Goal: Task Accomplishment & Management: Manage account settings

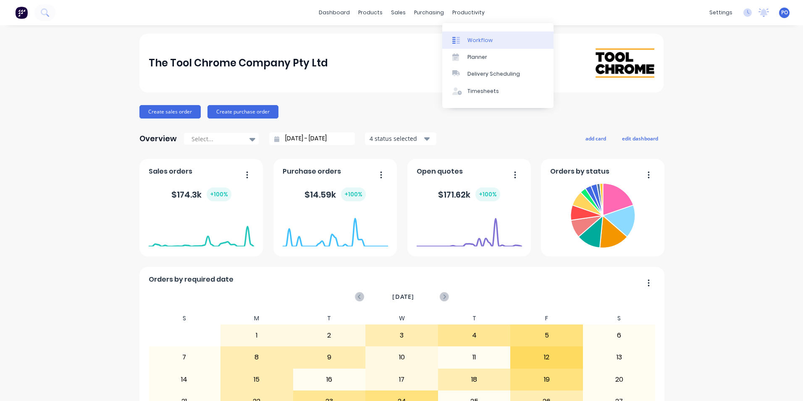
click at [475, 39] on div "Workflow" at bounding box center [479, 41] width 25 height 8
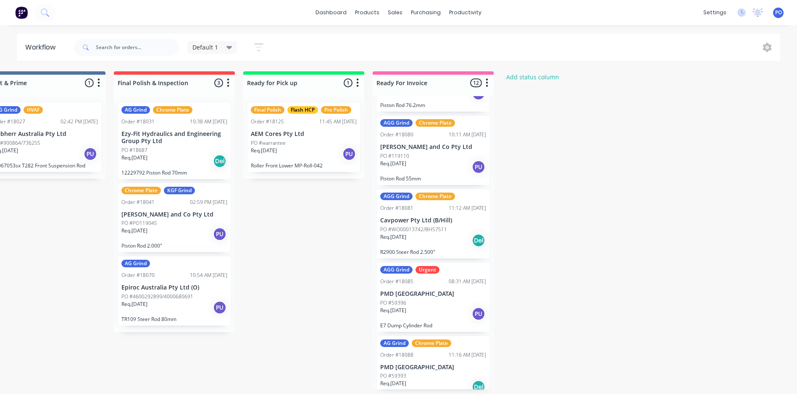
scroll to position [615, 0]
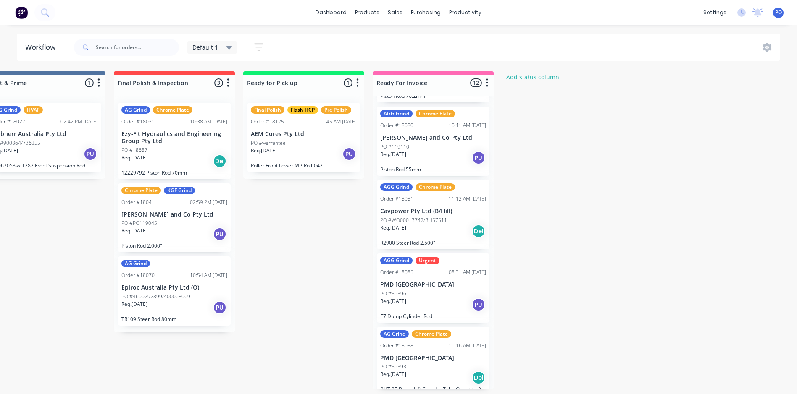
click at [445, 224] on div "Req. 15/09/25 Del" at bounding box center [433, 231] width 106 height 14
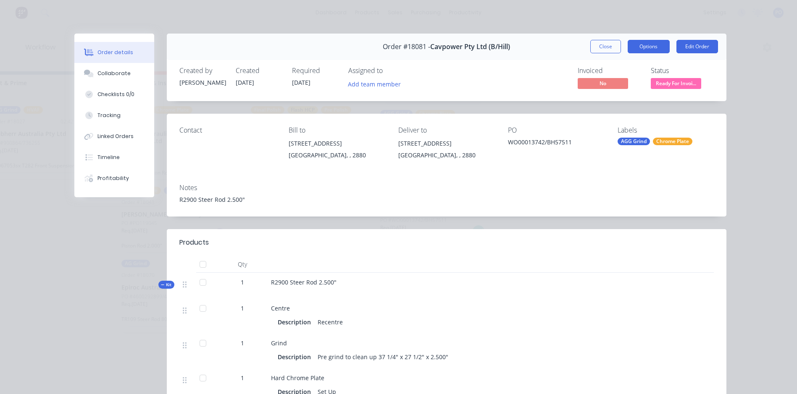
click at [641, 47] on button "Options" at bounding box center [648, 46] width 42 height 13
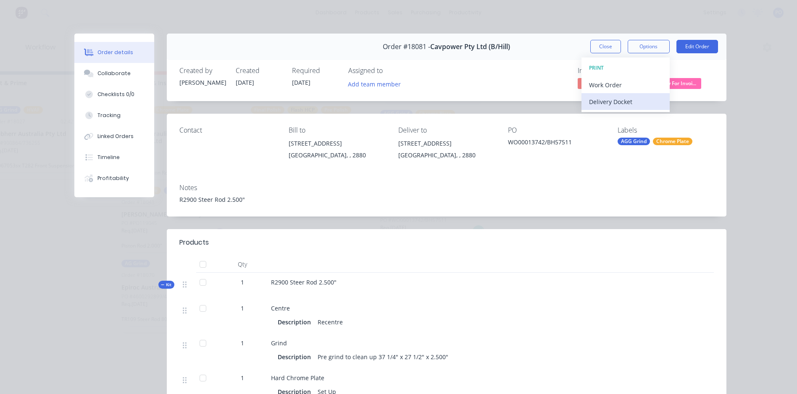
click at [620, 102] on div "Delivery Docket" at bounding box center [625, 102] width 73 height 12
click at [617, 103] on div "Standard" at bounding box center [625, 102] width 73 height 12
click at [648, 47] on button "Options" at bounding box center [648, 46] width 42 height 13
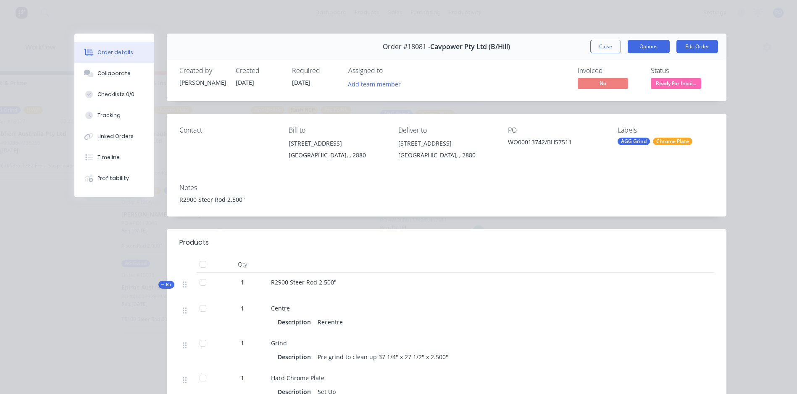
click at [648, 47] on button "Options" at bounding box center [648, 46] width 42 height 13
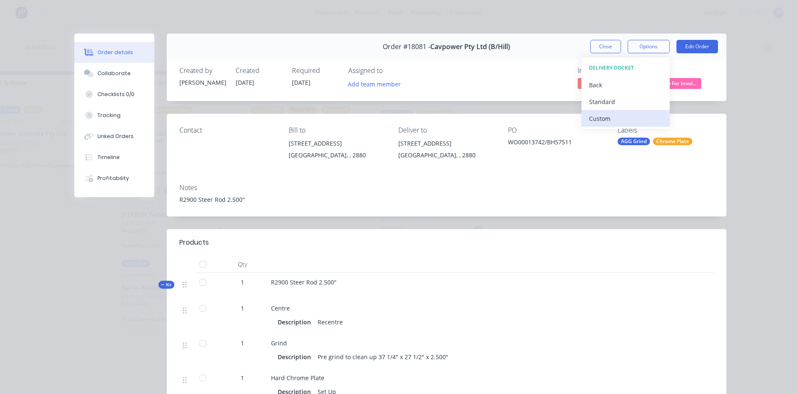
click at [605, 122] on div "Custom" at bounding box center [625, 119] width 73 height 12
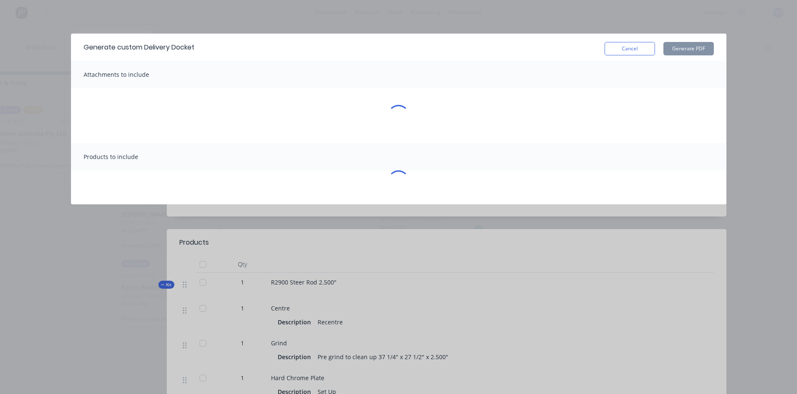
scroll to position [0, 1450]
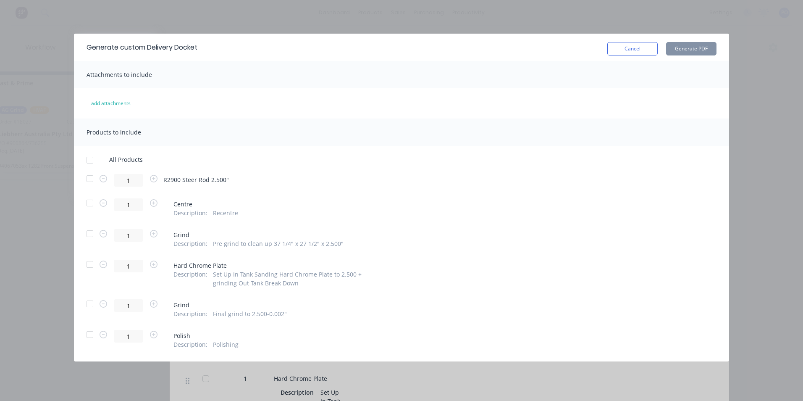
click at [92, 180] on div at bounding box center [89, 178] width 17 height 17
click at [91, 178] on div at bounding box center [89, 178] width 17 height 17
click at [239, 176] on div "1 R2900 Steer Rod 2.500"" at bounding box center [401, 180] width 630 height 13
click at [233, 177] on div "1 R2900 Steer Rod 2.500"" at bounding box center [401, 180] width 630 height 13
click at [233, 178] on div "1 R2900 Steer Rod 2.500"" at bounding box center [401, 180] width 630 height 13
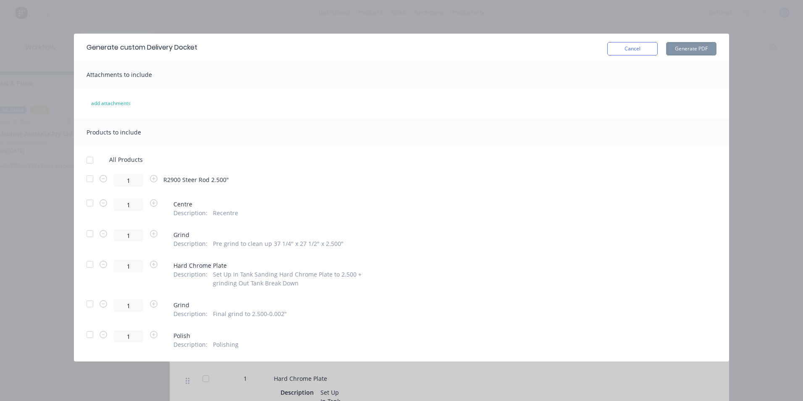
click at [218, 178] on span "R2900 Steer Rod 2.500"" at bounding box center [196, 179] width 66 height 9
drag, startPoint x: 218, startPoint y: 178, endPoint x: 227, endPoint y: 178, distance: 8.8
click at [230, 178] on div "1 R2900 Steer Rod 2.500"" at bounding box center [401, 180] width 630 height 13
click at [226, 178] on span "R2900 Steer Rod 2.500"" at bounding box center [196, 179] width 66 height 9
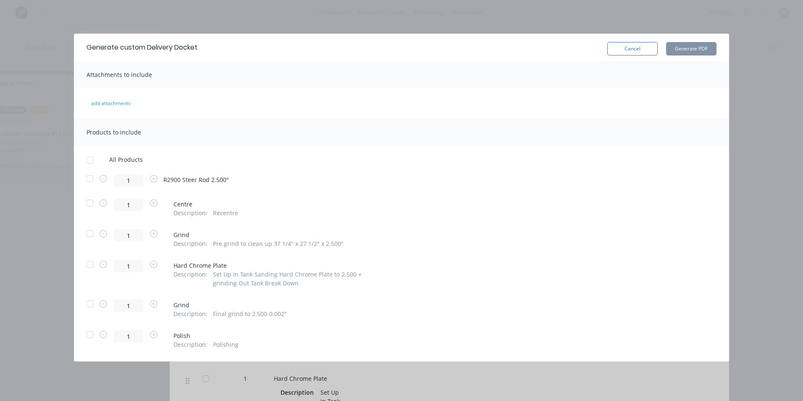
click at [220, 179] on span "R2900 Steer Rod 2.500"" at bounding box center [196, 179] width 66 height 9
drag, startPoint x: 220, startPoint y: 179, endPoint x: 351, endPoint y: 134, distance: 138.5
click at [351, 134] on div "Products to include" at bounding box center [401, 131] width 655 height 27
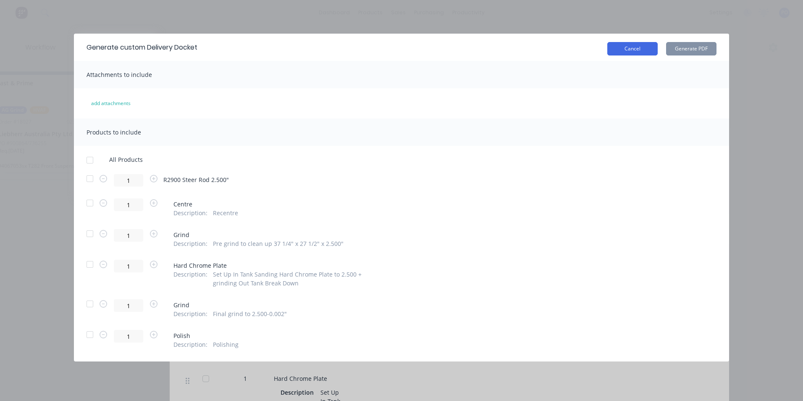
click at [647, 52] on button "Cancel" at bounding box center [632, 48] width 50 height 13
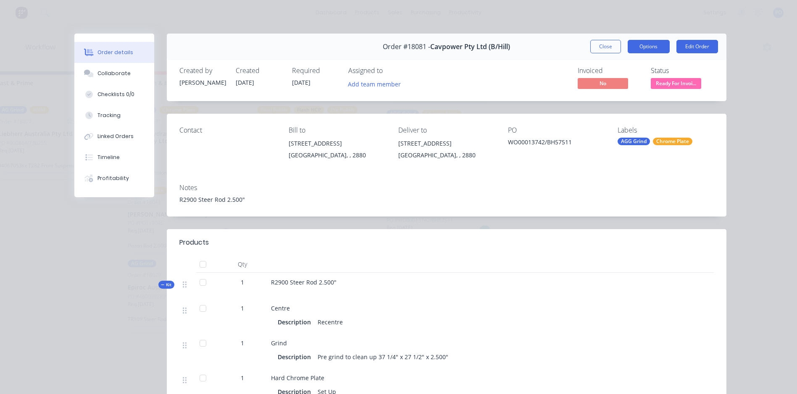
click at [636, 48] on button "Options" at bounding box center [648, 46] width 42 height 13
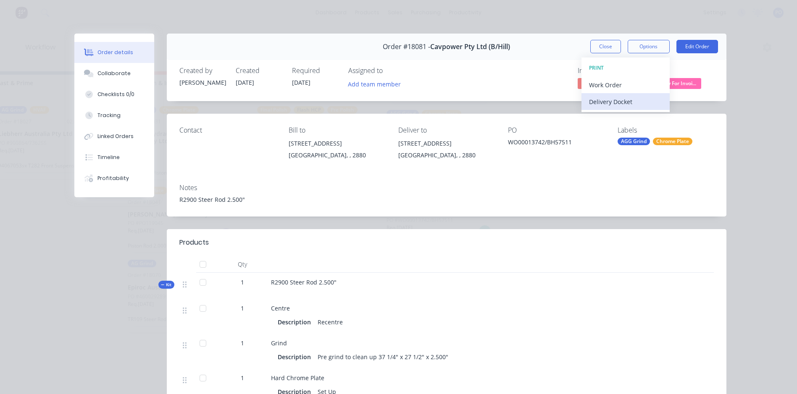
click at [613, 103] on div "Delivery Docket" at bounding box center [625, 102] width 73 height 12
click at [592, 84] on div "Back" at bounding box center [625, 85] width 73 height 12
click at [604, 104] on div "Delivery Docket" at bounding box center [625, 102] width 73 height 12
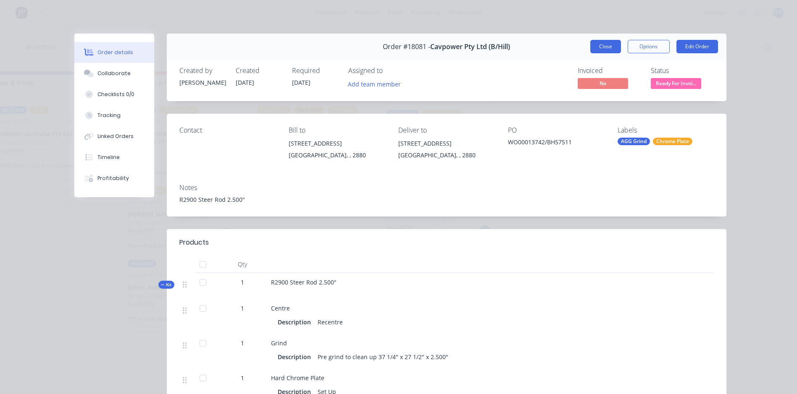
click at [611, 48] on button "Close" at bounding box center [605, 46] width 31 height 13
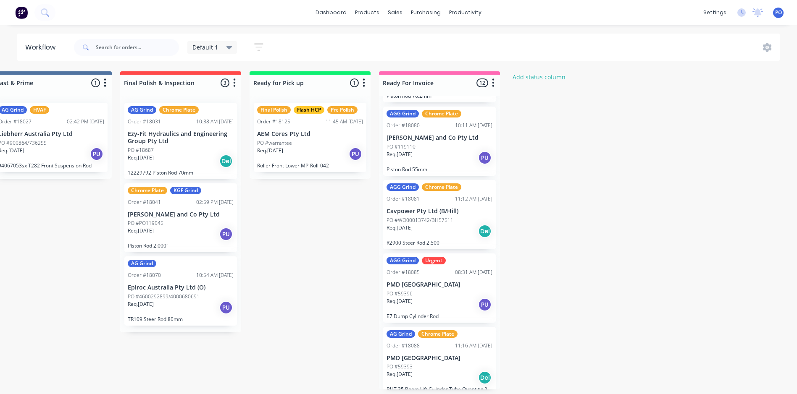
scroll to position [2, 1450]
click at [435, 195] on div "Order #18081 11:12 AM 01/09/25" at bounding box center [439, 199] width 106 height 8
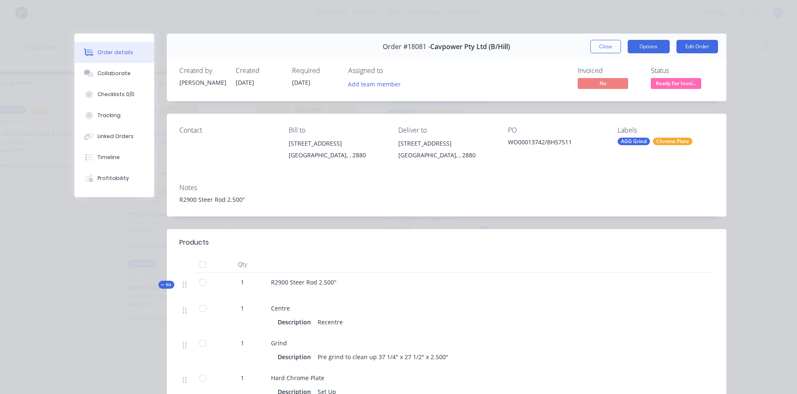
click at [645, 50] on button "Options" at bounding box center [648, 46] width 42 height 13
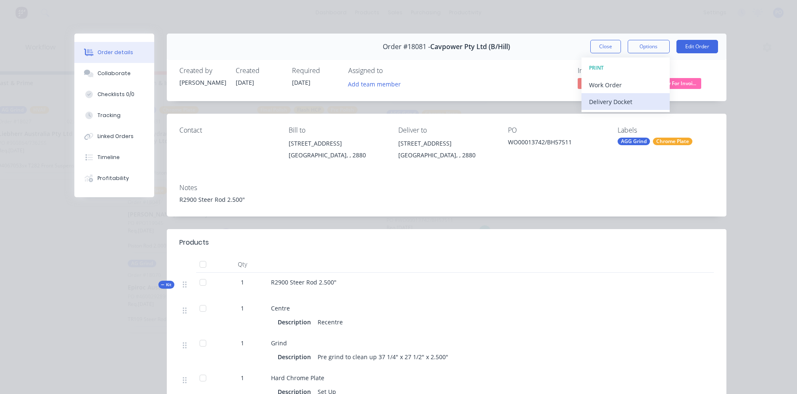
click at [610, 100] on div "Delivery Docket" at bounding box center [625, 102] width 73 height 12
click at [619, 101] on div "Standard" at bounding box center [625, 102] width 73 height 12
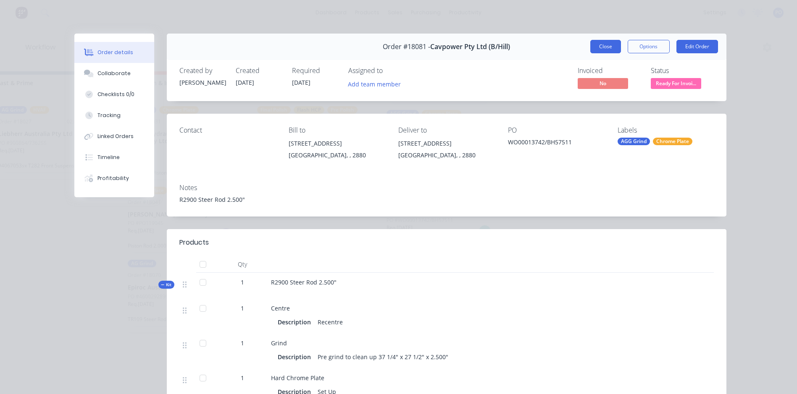
click at [597, 47] on button "Close" at bounding box center [605, 46] width 31 height 13
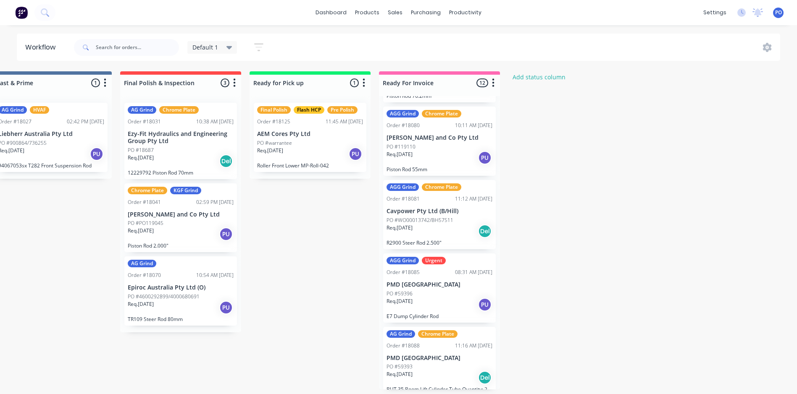
click at [436, 195] on div "AGG Grind Chrome Plate Order #18081 11:12 AM 01/09/25 Cavpower Pty Ltd (B/Hill)…" at bounding box center [439, 214] width 113 height 69
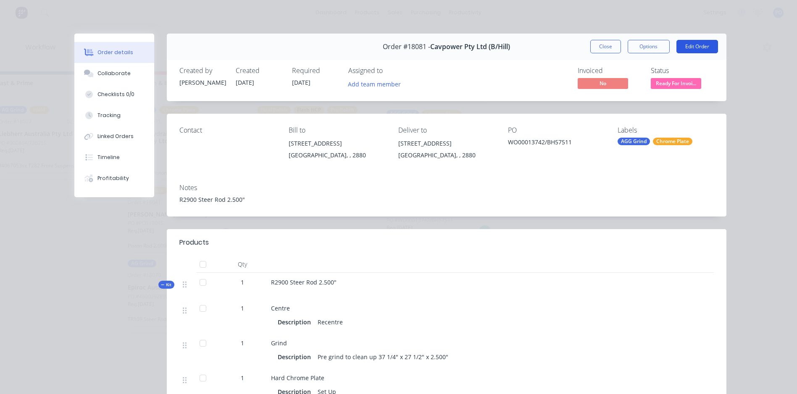
click at [697, 46] on button "Edit Order" at bounding box center [697, 46] width 42 height 13
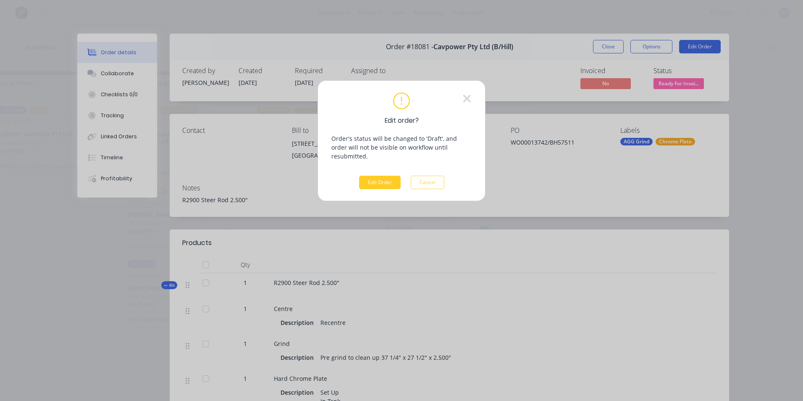
click at [393, 176] on button "Edit Order" at bounding box center [380, 182] width 42 height 13
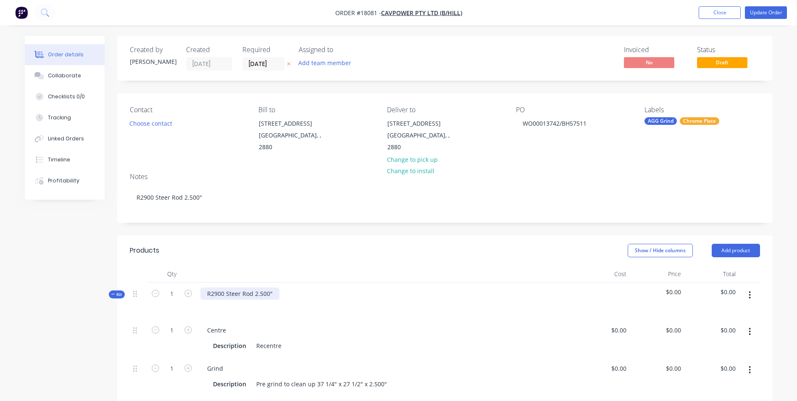
click at [273, 287] on div "R2900 Steer Rod 2.500"" at bounding box center [239, 293] width 79 height 12
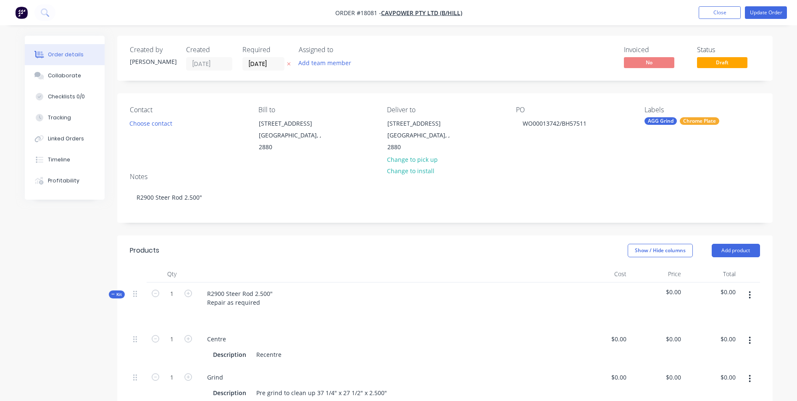
click at [360, 308] on div at bounding box center [385, 314] width 371 height 12
click at [769, 15] on button "Update Order" at bounding box center [765, 12] width 42 height 13
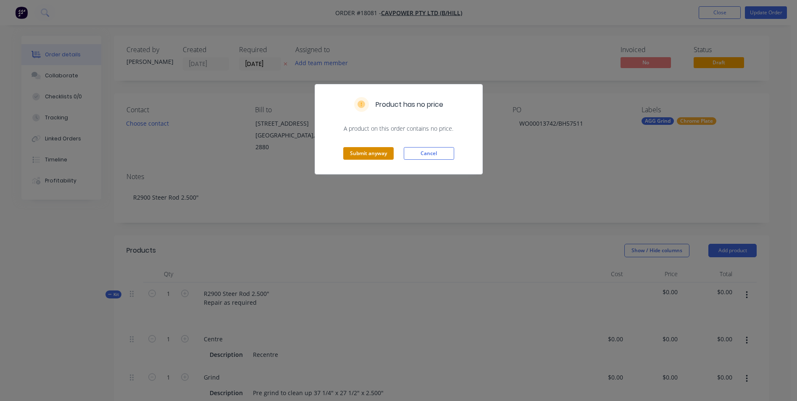
click at [362, 155] on button "Submit anyway" at bounding box center [368, 153] width 50 height 13
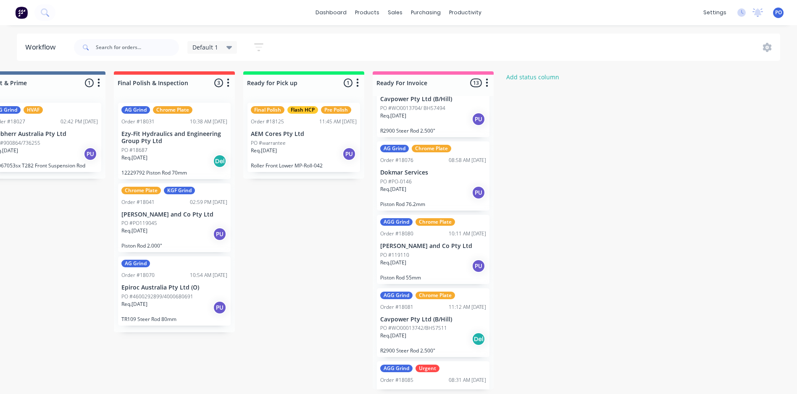
scroll to position [588, 0]
click at [423, 303] on div "Order #18081 11:12 AM 01/09/25" at bounding box center [433, 307] width 106 height 8
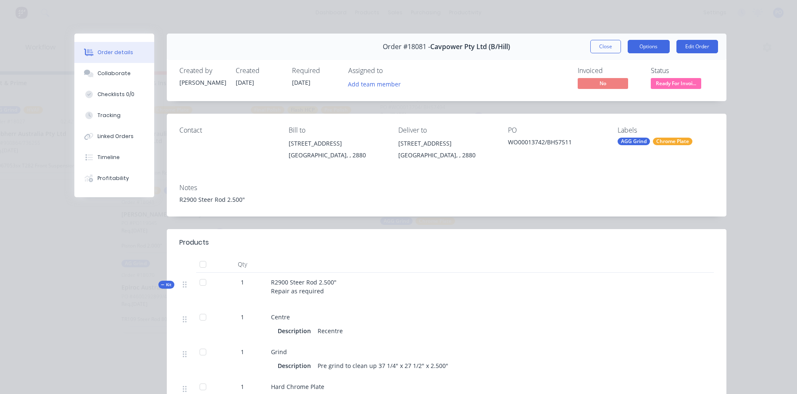
click at [638, 47] on button "Options" at bounding box center [648, 46] width 42 height 13
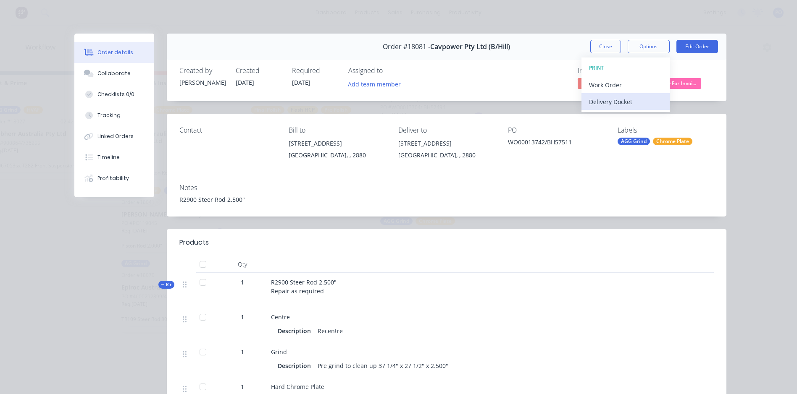
click at [595, 102] on div "Delivery Docket" at bounding box center [625, 102] width 73 height 12
click at [595, 102] on div "Standard" at bounding box center [625, 102] width 73 height 12
click at [611, 51] on button "Close" at bounding box center [605, 46] width 31 height 13
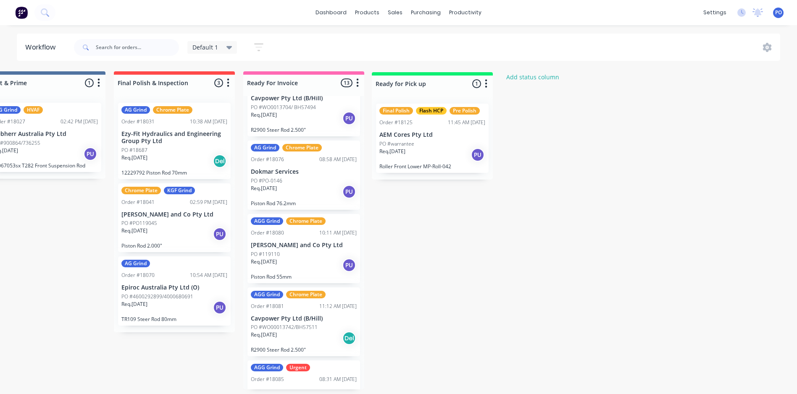
drag, startPoint x: 333, startPoint y: 79, endPoint x: 464, endPoint y: 80, distance: 131.8
click at [214, 47] on span "Default 1" at bounding box center [205, 47] width 26 height 9
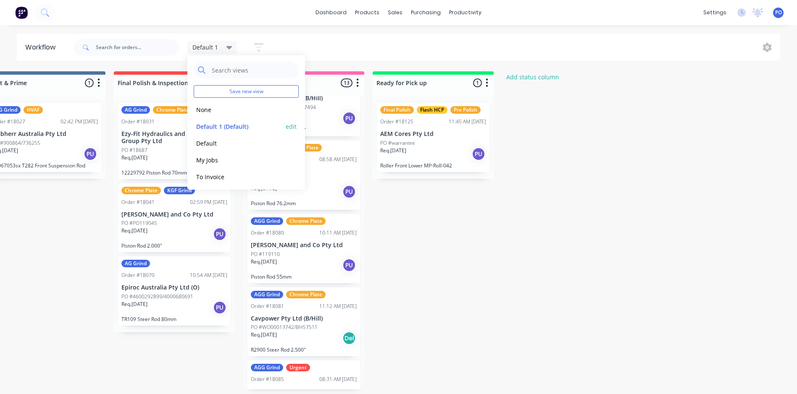
click at [234, 123] on button "Default 1 (Default)" at bounding box center [238, 127] width 89 height 10
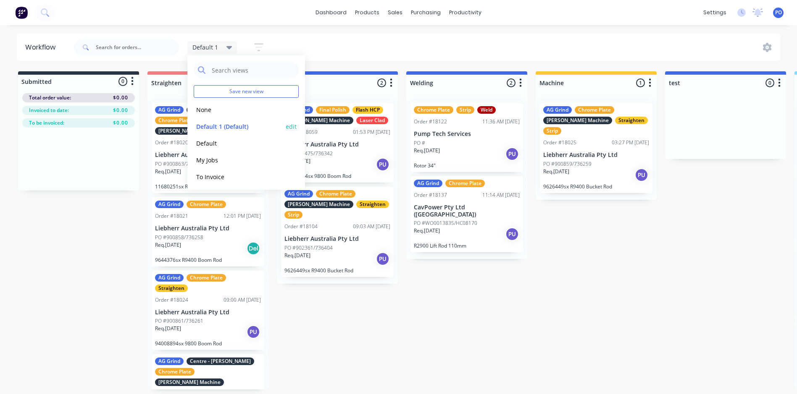
click at [286, 126] on button "edit" at bounding box center [291, 126] width 11 height 9
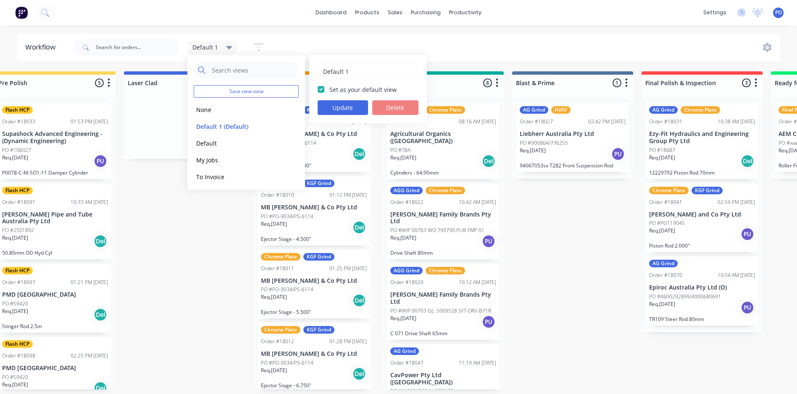
scroll to position [0, 1456]
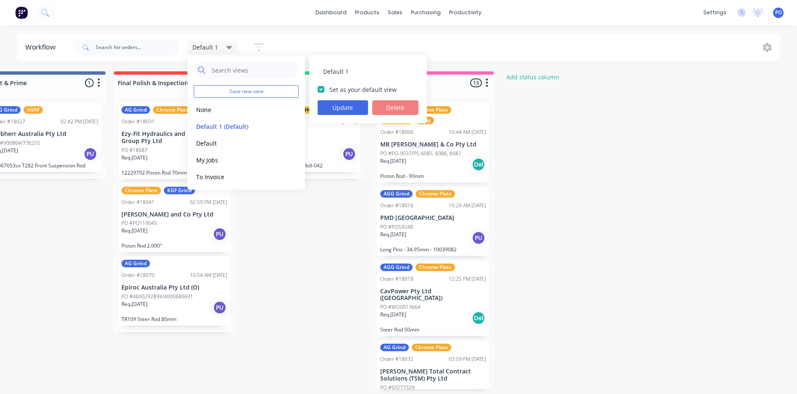
click at [329, 89] on label "Set as your default view" at bounding box center [362, 89] width 67 height 9
click at [319, 89] on input "Set as your default view" at bounding box center [320, 89] width 7 height 8
checkbox input "false"
click at [326, 151] on div "Req. 09/09/25 PU" at bounding box center [304, 154] width 106 height 14
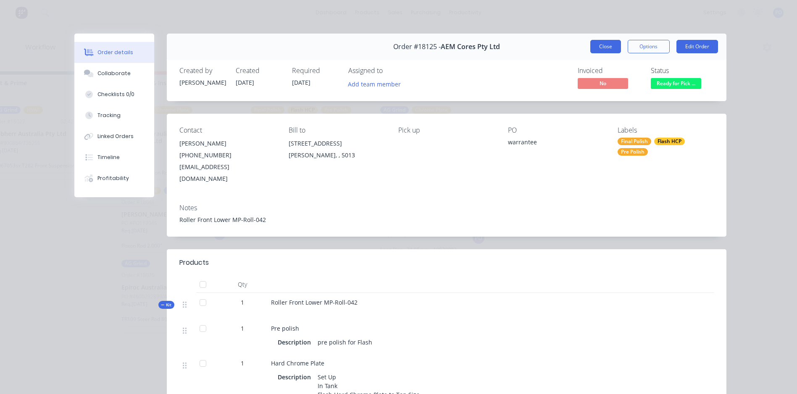
click at [608, 47] on button "Close" at bounding box center [605, 46] width 31 height 13
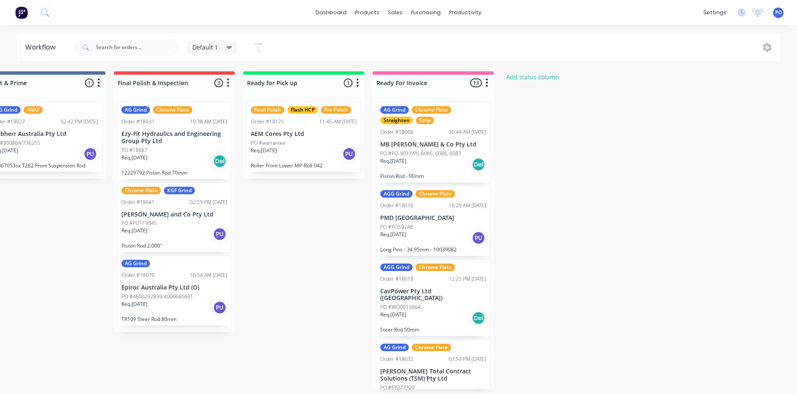
click at [229, 46] on icon at bounding box center [229, 47] width 6 height 9
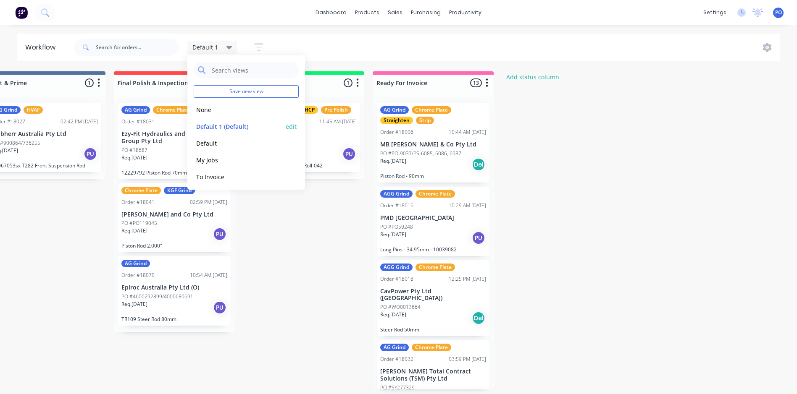
click at [286, 128] on button "edit" at bounding box center [291, 126] width 11 height 9
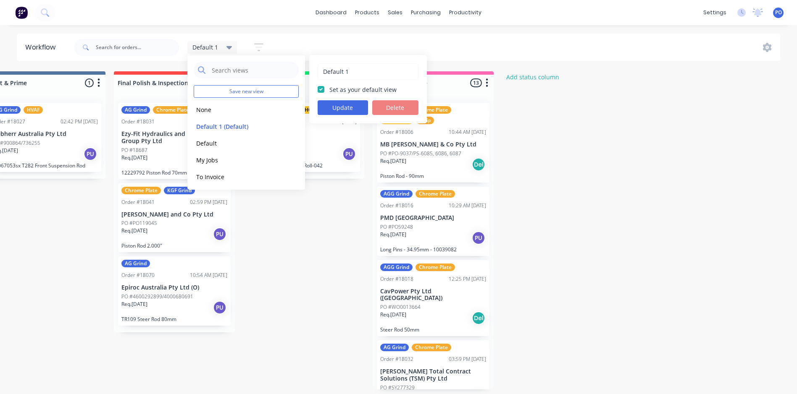
click at [329, 89] on label "Set as your default view" at bounding box center [362, 89] width 67 height 9
click at [322, 89] on input "Set as your default view" at bounding box center [320, 89] width 7 height 8
checkbox input "false"
click at [355, 107] on button "Update" at bounding box center [342, 107] width 50 height 15
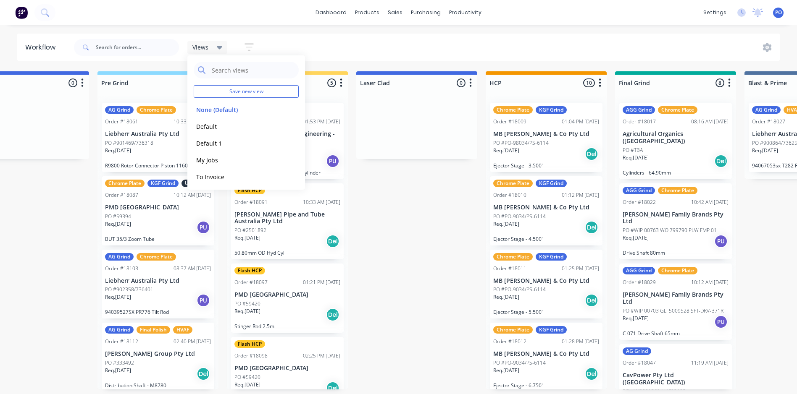
scroll to position [0, 1393]
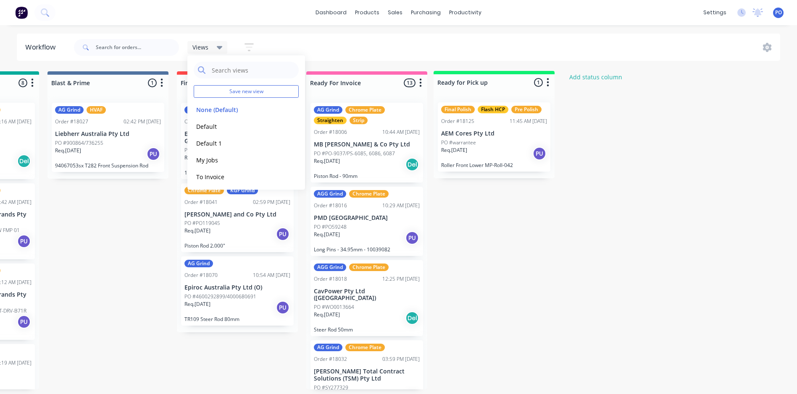
drag, startPoint x: 381, startPoint y: 81, endPoint x: 513, endPoint y: 82, distance: 132.3
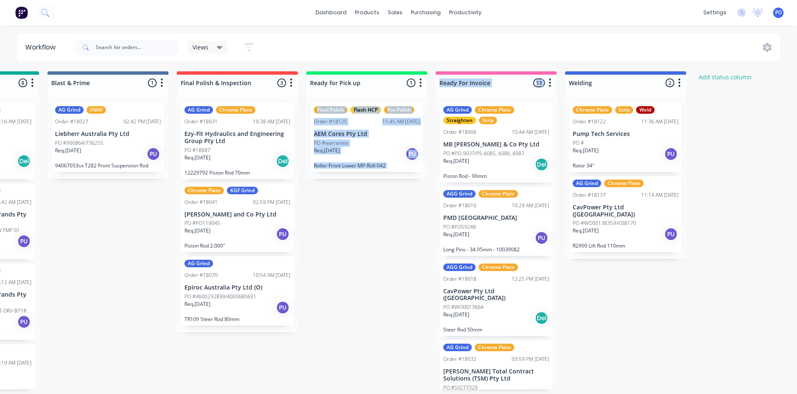
drag, startPoint x: 380, startPoint y: 94, endPoint x: 433, endPoint y: 97, distance: 53.8
drag, startPoint x: 433, startPoint y: 97, endPoint x: 386, endPoint y: 86, distance: 48.2
click at [386, 86] on div at bounding box center [366, 83] width 121 height 16
drag, startPoint x: 391, startPoint y: 86, endPoint x: 391, endPoint y: 82, distance: 4.2
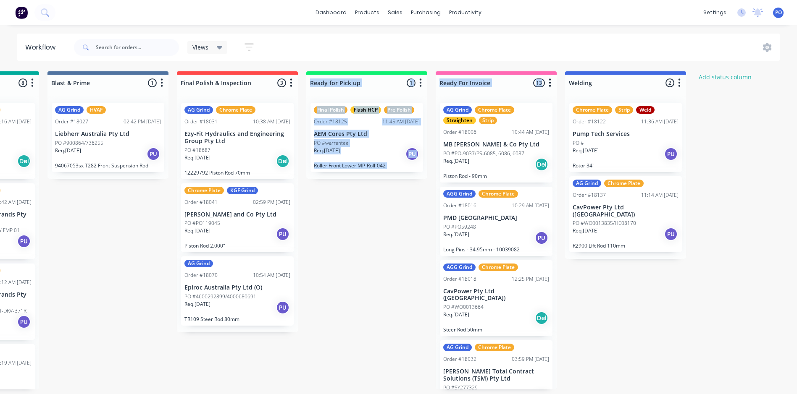
click at [410, 85] on div "Ready for Pick up 1 Status colour #0EF072 hex #0EF072 Save Cancel Notifications…" at bounding box center [366, 81] width 121 height 20
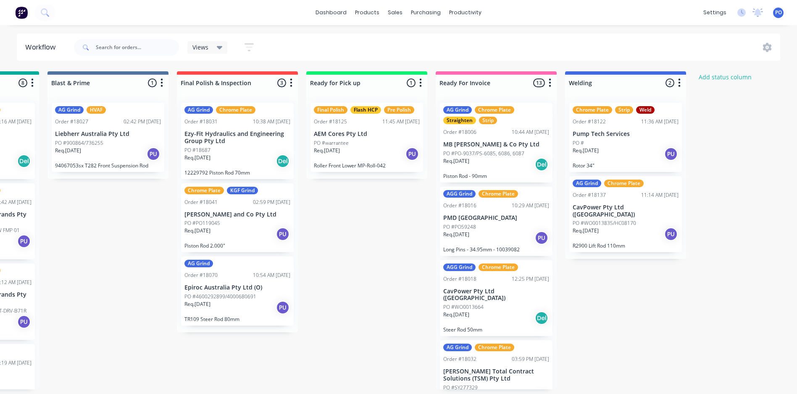
click at [390, 82] on div "Ready for Pick up" at bounding box center [353, 82] width 91 height 13
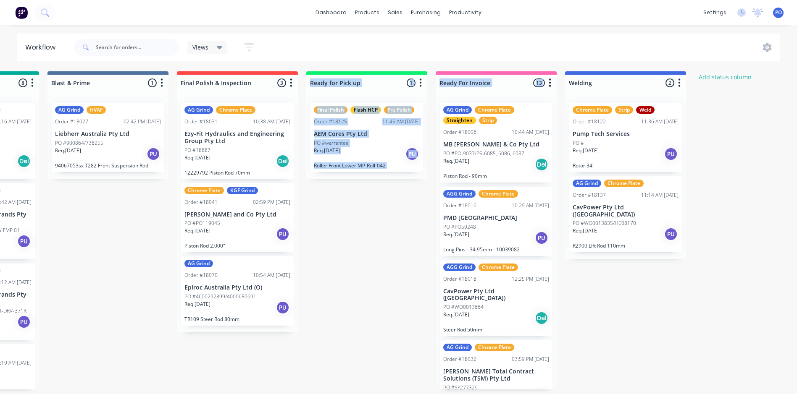
drag, startPoint x: 400, startPoint y: 85, endPoint x: 430, endPoint y: 97, distance: 32.0
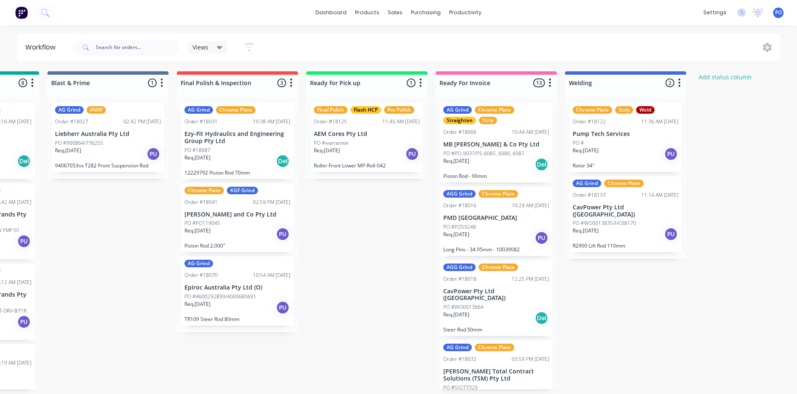
drag, startPoint x: 430, startPoint y: 97, endPoint x: 379, endPoint y: 198, distance: 113.2
drag, startPoint x: 385, startPoint y: 99, endPoint x: 424, endPoint y: 100, distance: 39.9
click at [424, 100] on div "Final Polish Flash HCP Pre Polish Order #18125 11:45 AM 09/09/25 AEM Cores Pty …" at bounding box center [366, 137] width 121 height 83
drag, startPoint x: 424, startPoint y: 100, endPoint x: 396, endPoint y: 84, distance: 33.5
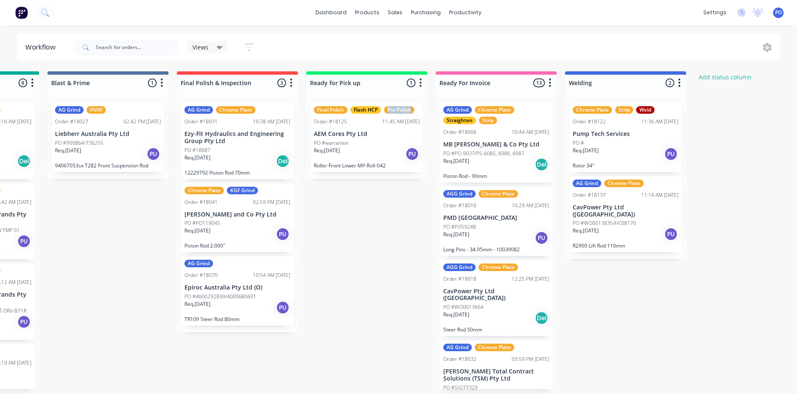
click at [395, 84] on div at bounding box center [366, 83] width 121 height 16
click at [396, 81] on div "Ready for Pick up 1 Status colour #0EF072 hex #0EF072 Save Cancel Notifications…" at bounding box center [366, 81] width 121 height 20
drag, startPoint x: 400, startPoint y: 73, endPoint x: 409, endPoint y: 73, distance: 8.4
click at [409, 73] on div "Ready for Pick up 1 Status colour #0EF072 hex #0EF072 Save Cancel Notifications…" at bounding box center [366, 81] width 121 height 20
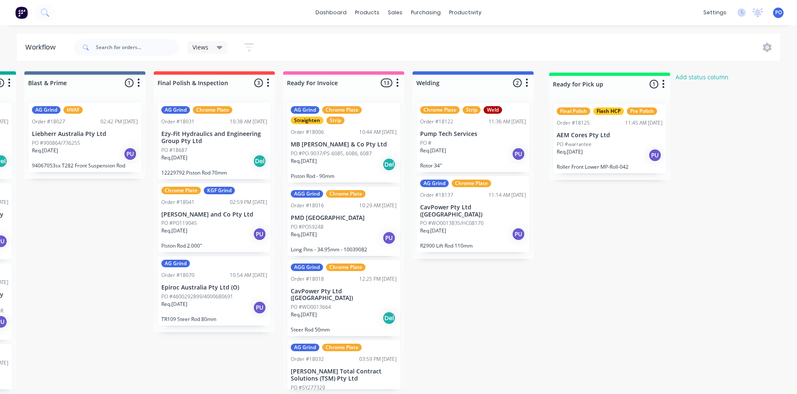
scroll to position [0, 1419]
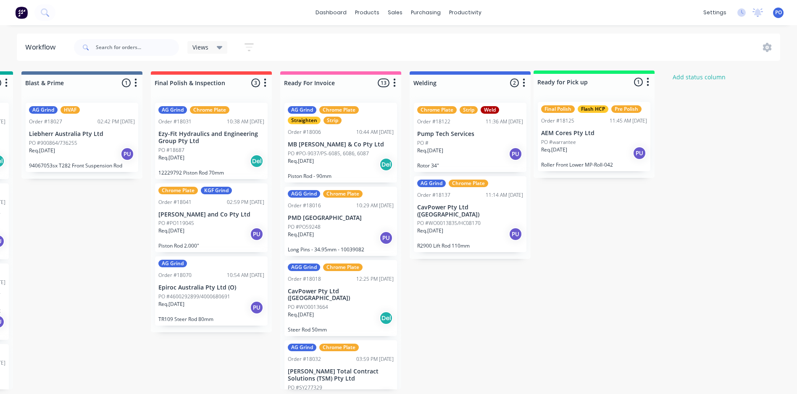
drag, startPoint x: 406, startPoint y: 89, endPoint x: 635, endPoint y: 89, distance: 229.3
click at [215, 46] on div "Views" at bounding box center [207, 48] width 30 height 8
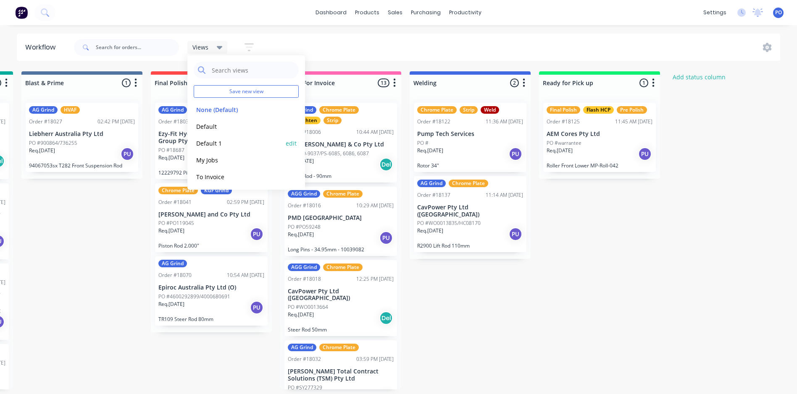
click at [212, 141] on button "Default 1" at bounding box center [238, 144] width 89 height 10
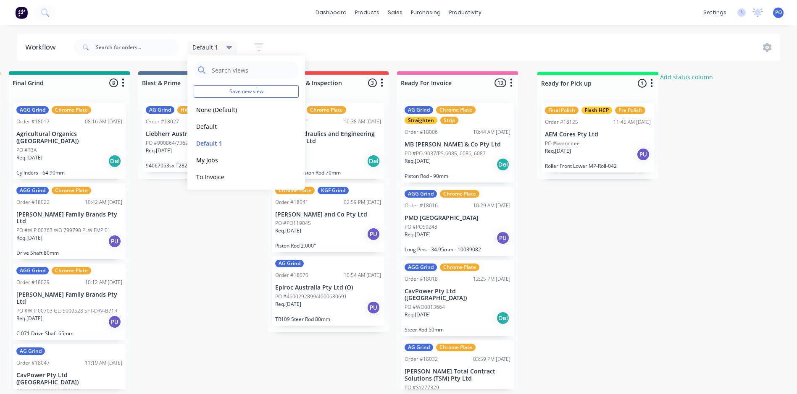
scroll to position [0, 1305]
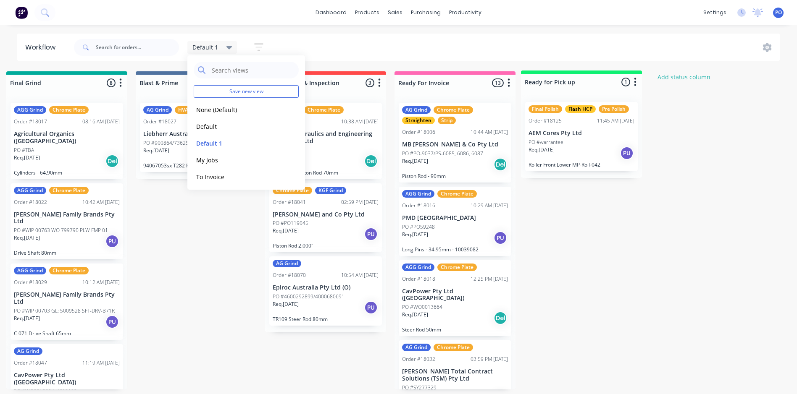
drag, startPoint x: 503, startPoint y: 79, endPoint x: 610, endPoint y: 79, distance: 107.1
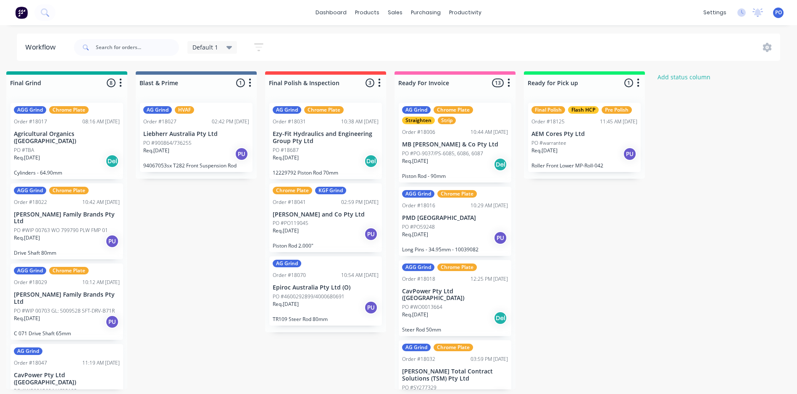
click at [229, 45] on icon at bounding box center [229, 47] width 6 height 9
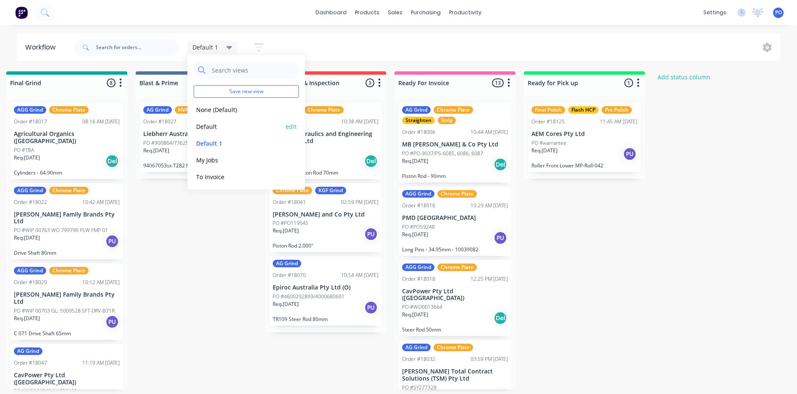
click at [204, 123] on button "Default" at bounding box center [238, 127] width 89 height 10
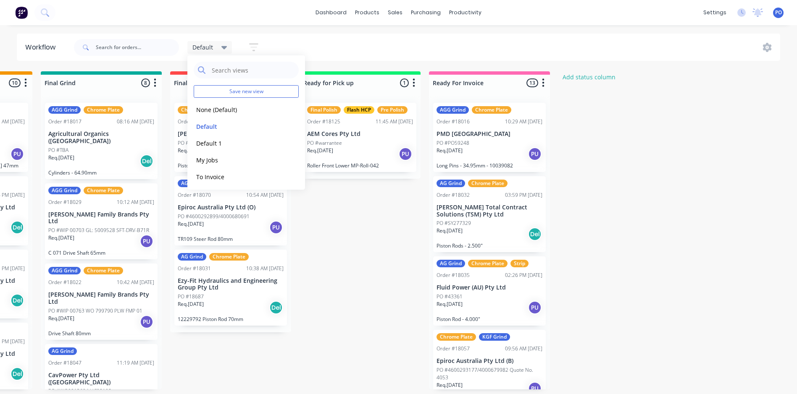
scroll to position [0, 631]
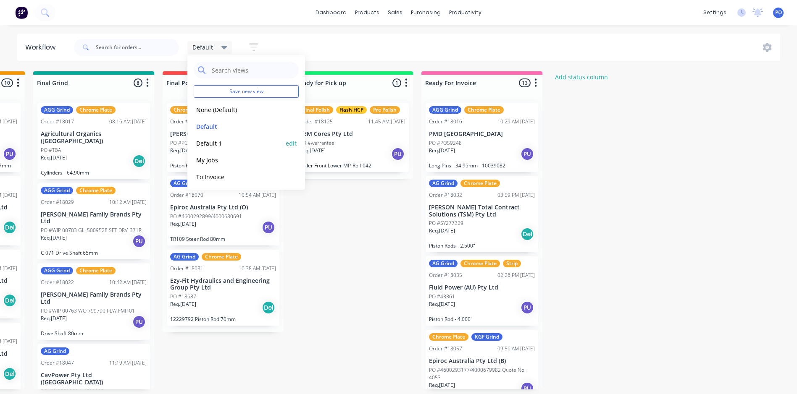
click at [226, 142] on button "Default 1" at bounding box center [238, 144] width 89 height 10
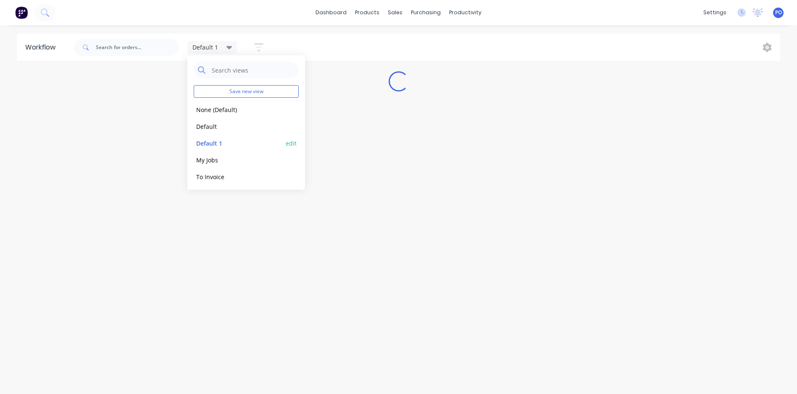
scroll to position [0, 0]
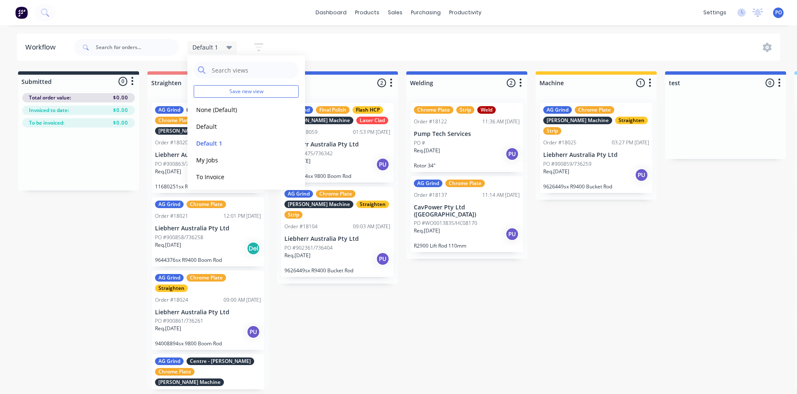
click at [778, 84] on icon "button" at bounding box center [779, 83] width 3 height 10
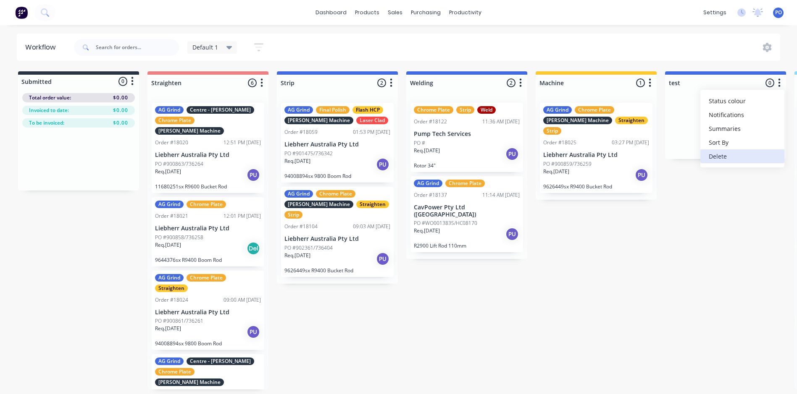
click at [739, 160] on button "Delete" at bounding box center [742, 156] width 84 height 14
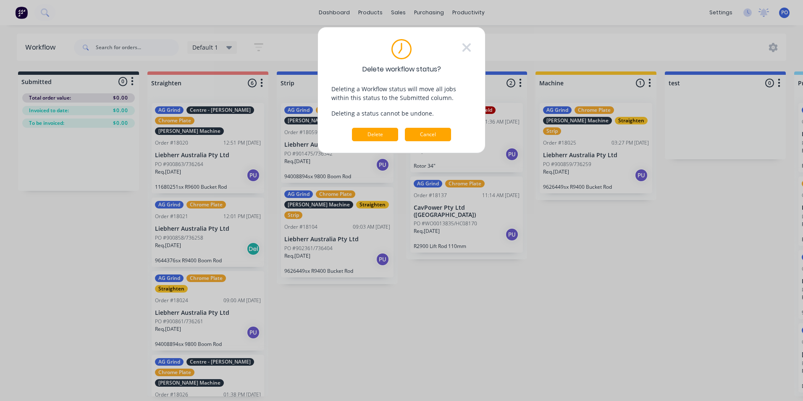
click at [442, 134] on button "Cancel" at bounding box center [428, 134] width 46 height 13
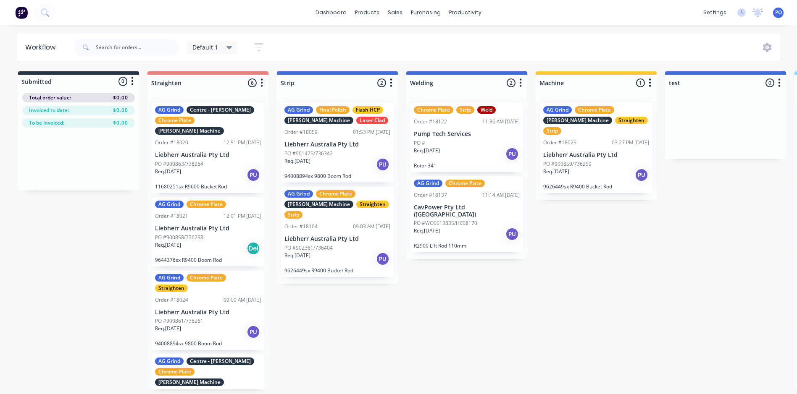
click at [258, 49] on icon "button" at bounding box center [258, 47] width 9 height 10
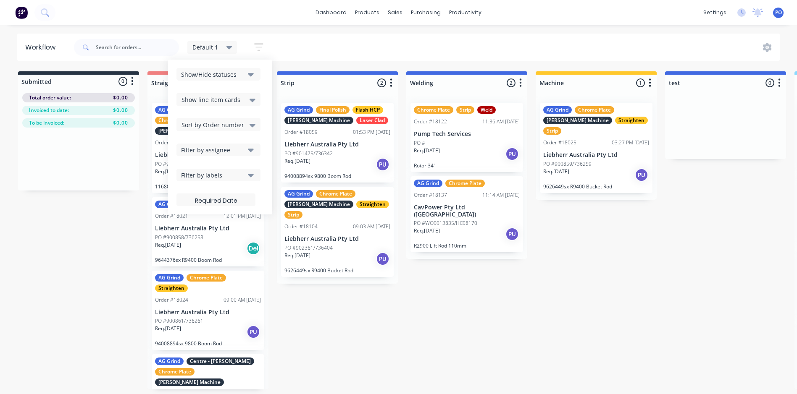
click at [249, 71] on icon "button" at bounding box center [251, 74] width 6 height 9
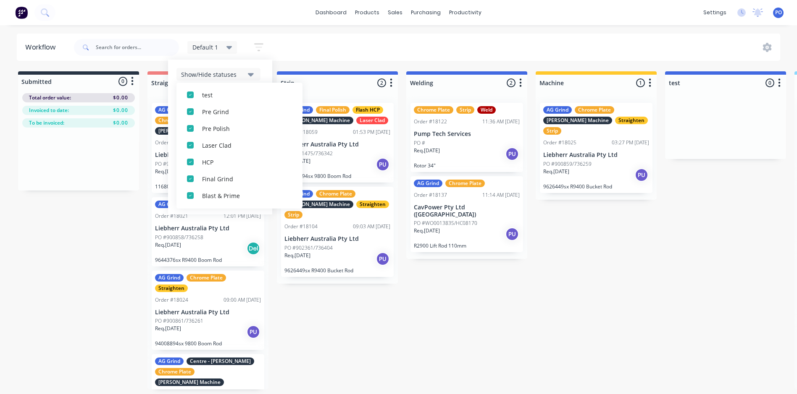
scroll to position [109, 0]
click at [191, 94] on div "button" at bounding box center [190, 95] width 17 height 17
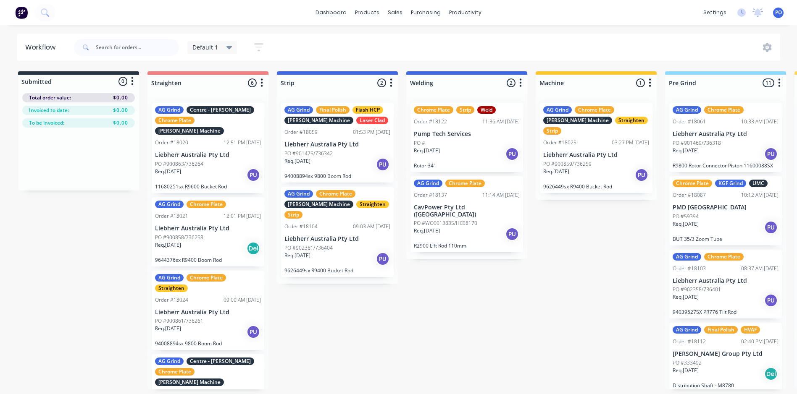
click at [232, 47] on div "Default 1" at bounding box center [212, 47] width 50 height 13
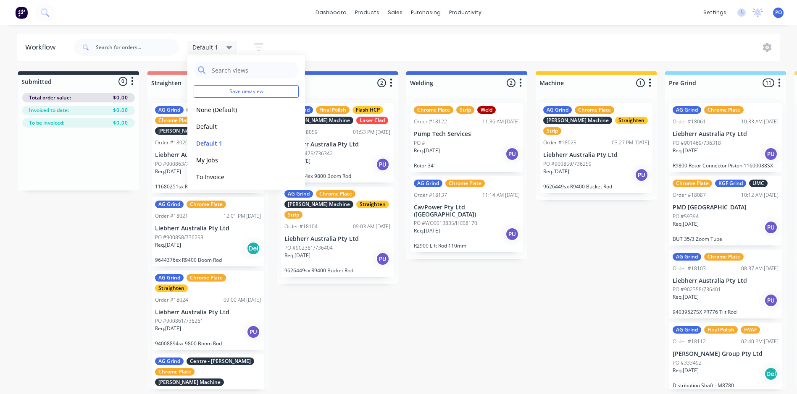
click at [347, 45] on div "Default 1 Save new view None (Default) edit Default edit Default 1 edit My Jobs…" at bounding box center [426, 47] width 708 height 25
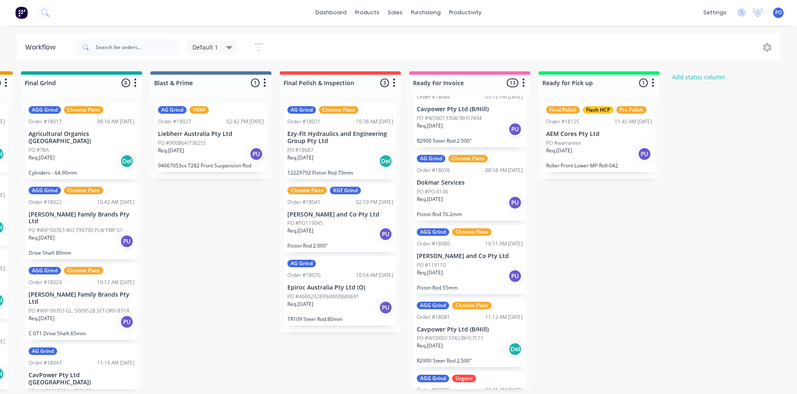
scroll to position [588, 0]
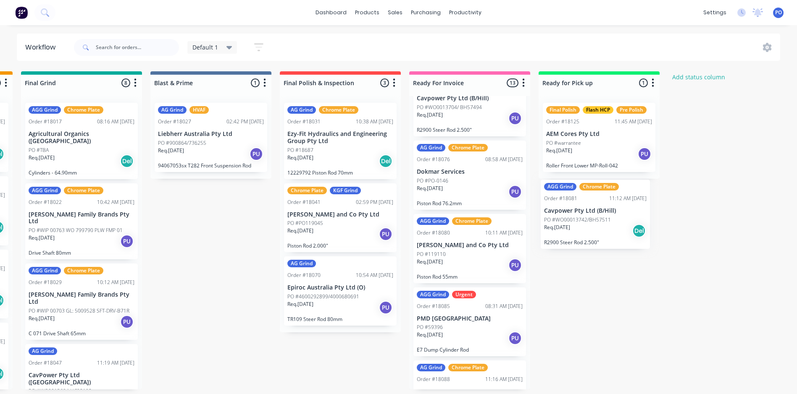
drag, startPoint x: 463, startPoint y: 302, endPoint x: 594, endPoint y: 202, distance: 164.8
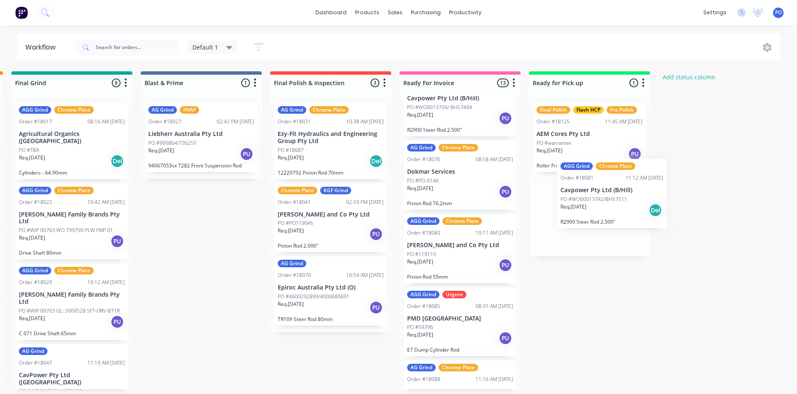
scroll to position [2, 1172]
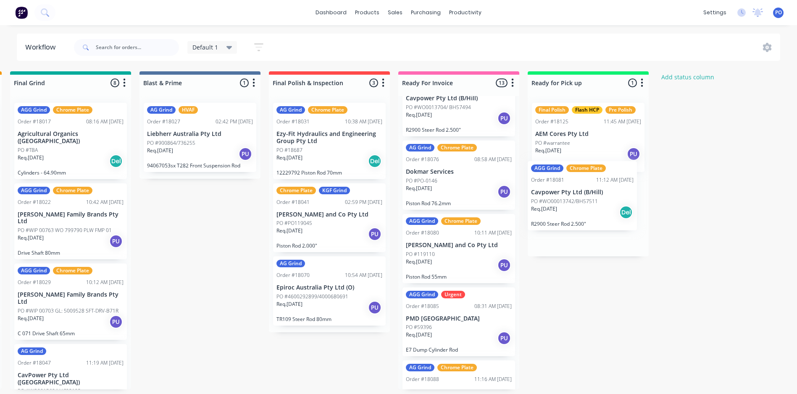
drag, startPoint x: 463, startPoint y: 303, endPoint x: 580, endPoint y: 185, distance: 166.0
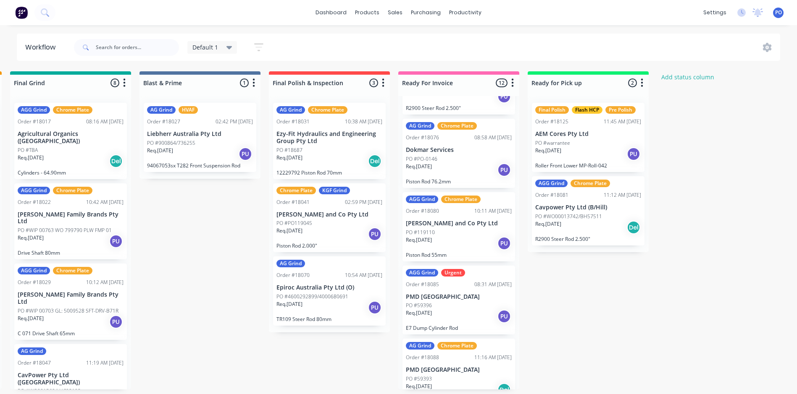
scroll to position [621, 0]
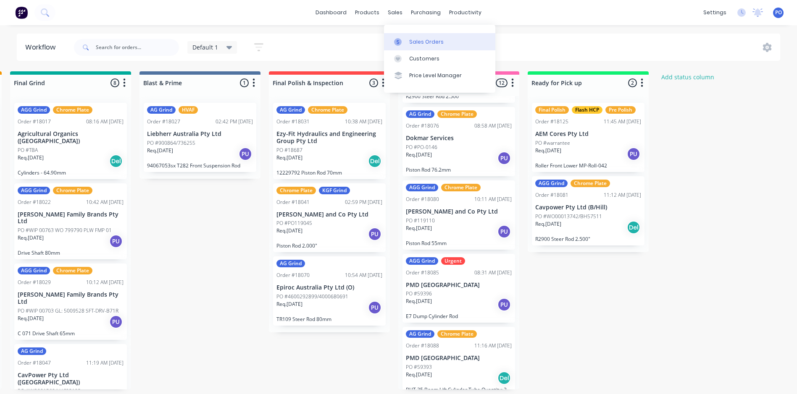
click at [417, 39] on div "Sales Orders" at bounding box center [426, 42] width 34 height 8
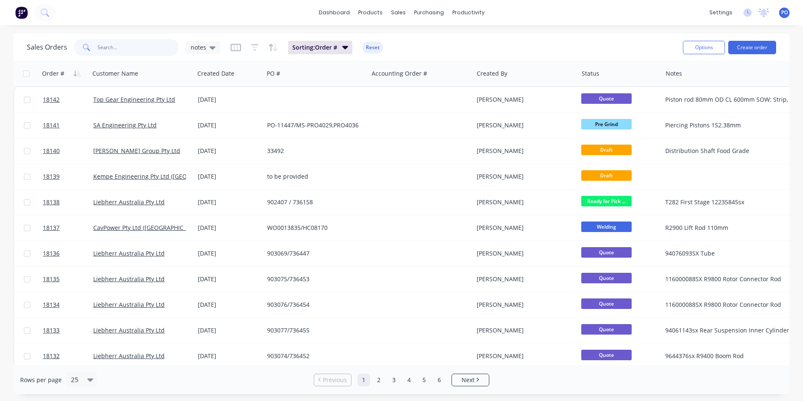
click at [127, 48] on input "text" at bounding box center [138, 47] width 82 height 17
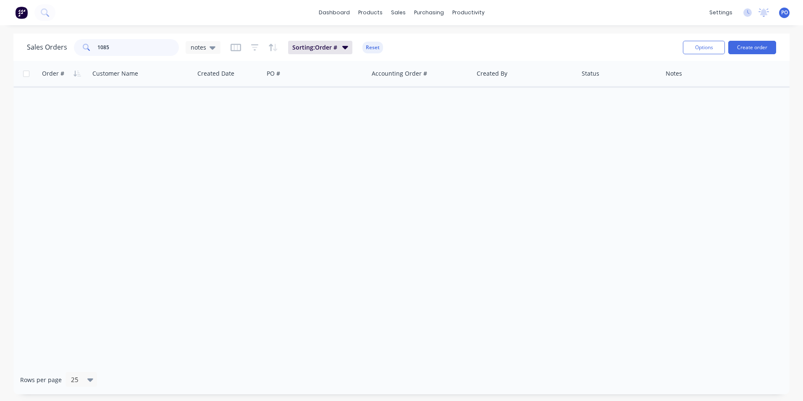
drag, startPoint x: 99, startPoint y: 47, endPoint x: 168, endPoint y: 50, distance: 68.9
click at [100, 47] on input "1085" at bounding box center [138, 47] width 82 height 17
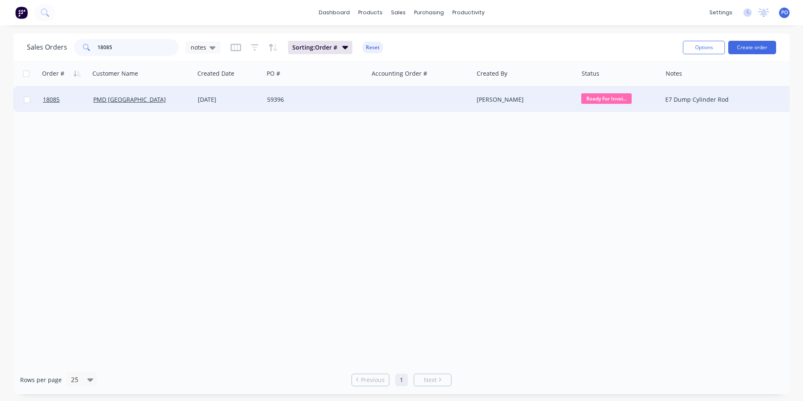
type input "18085"
click at [400, 99] on div at bounding box center [421, 99] width 105 height 25
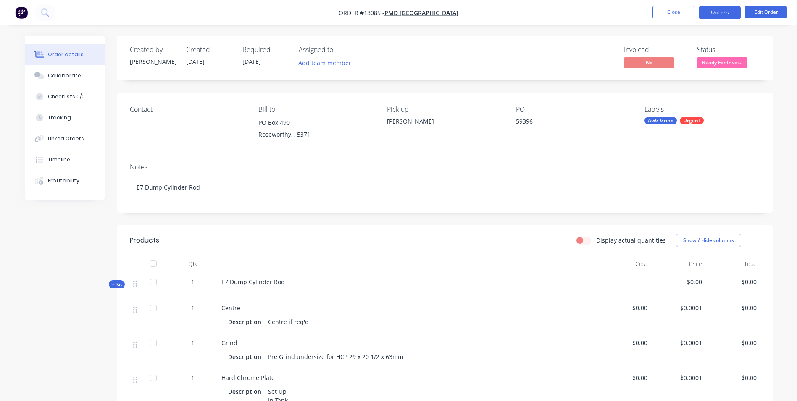
click at [727, 15] on button "Options" at bounding box center [719, 12] width 42 height 13
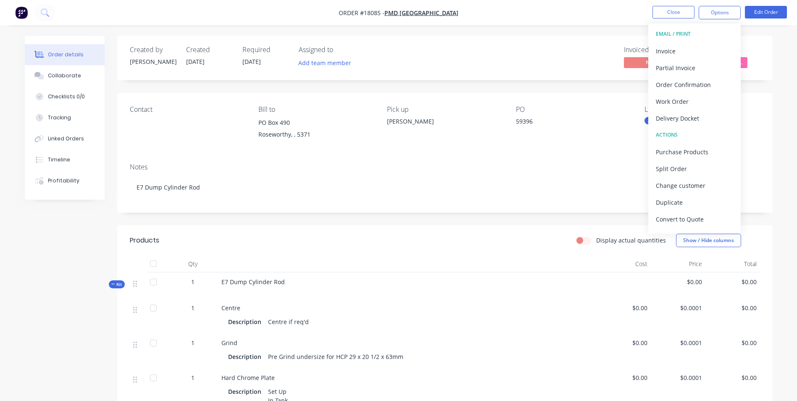
click at [286, 283] on div "E7 Dump Cylinder Rod" at bounding box center [407, 285] width 378 height 26
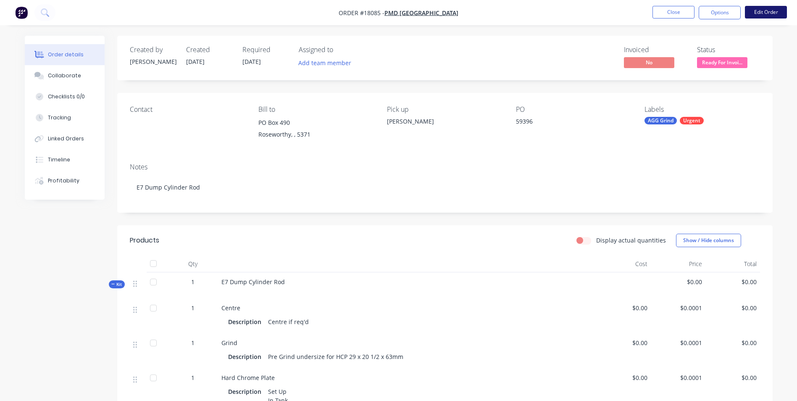
click at [758, 13] on button "Edit Order" at bounding box center [765, 12] width 42 height 13
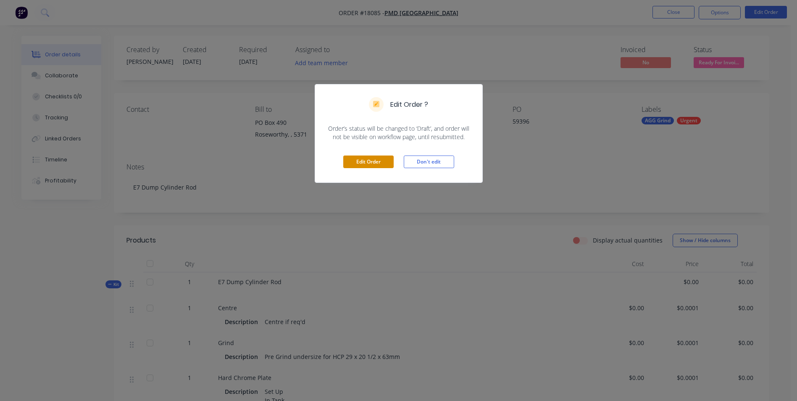
click at [377, 163] on button "Edit Order" at bounding box center [368, 161] width 50 height 13
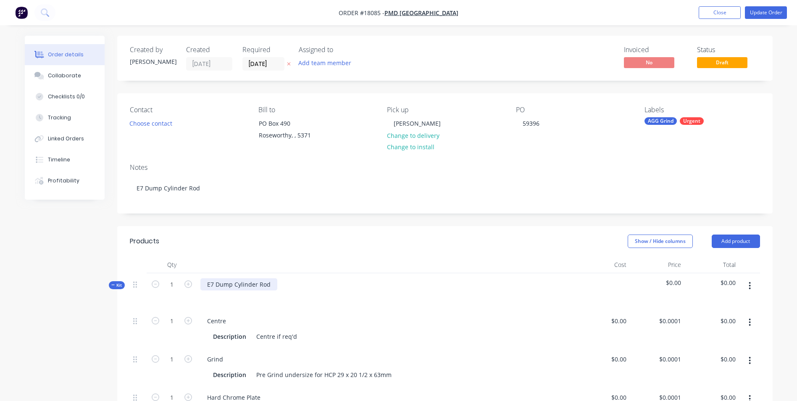
click at [271, 283] on div "E7 Dump Cylinder Rod" at bounding box center [238, 284] width 77 height 12
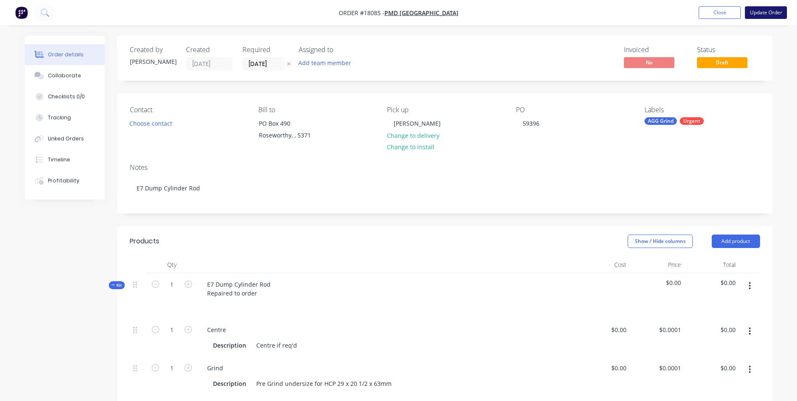
click at [762, 11] on button "Update Order" at bounding box center [765, 12] width 42 height 13
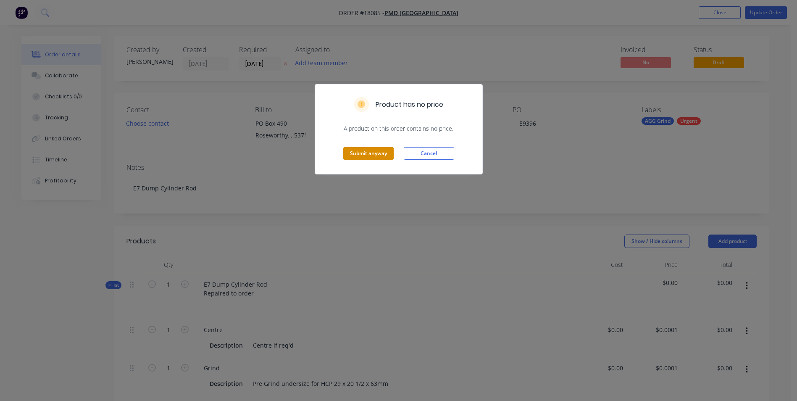
click at [378, 152] on button "Submit anyway" at bounding box center [368, 153] width 50 height 13
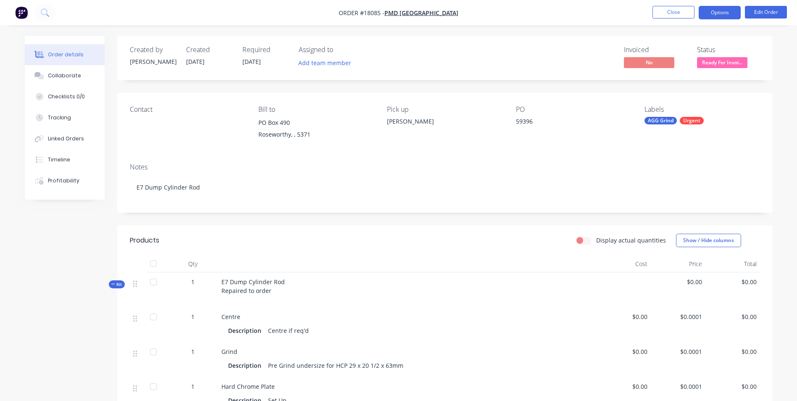
click at [715, 14] on button "Options" at bounding box center [719, 12] width 42 height 13
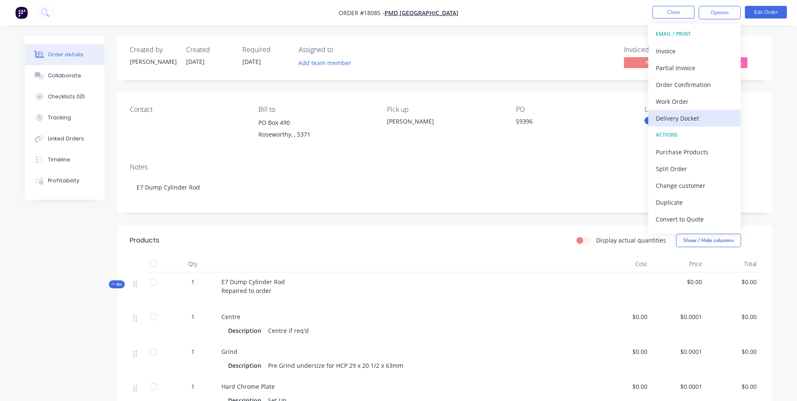
click at [683, 121] on div "Delivery Docket" at bounding box center [693, 118] width 77 height 12
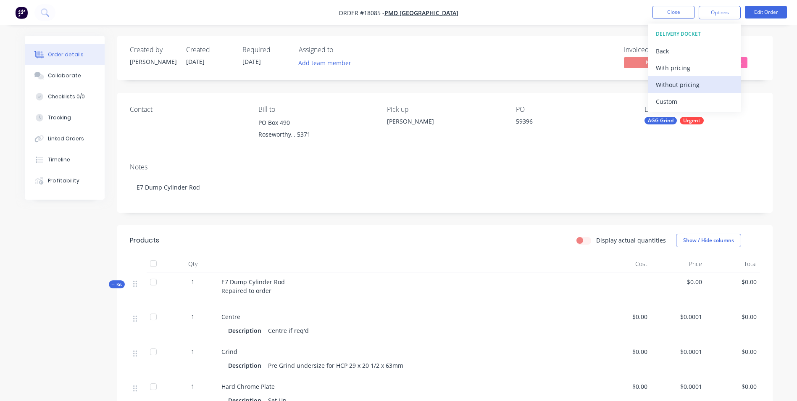
click at [683, 81] on div "Without pricing" at bounding box center [693, 85] width 77 height 12
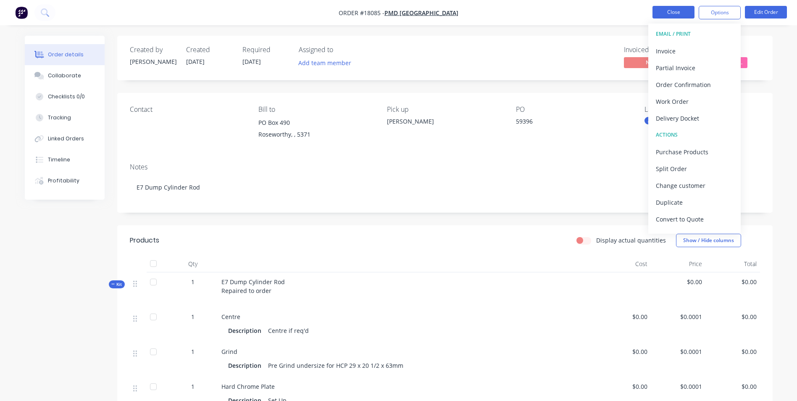
click at [683, 11] on button "Close" at bounding box center [673, 12] width 42 height 13
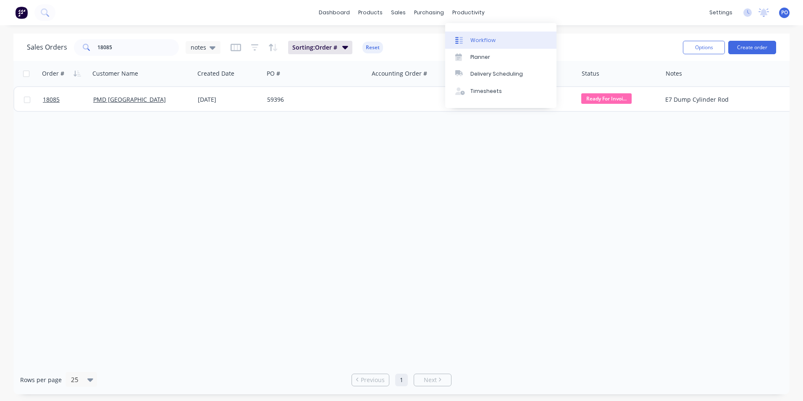
click at [474, 39] on div "Workflow" at bounding box center [482, 41] width 25 height 8
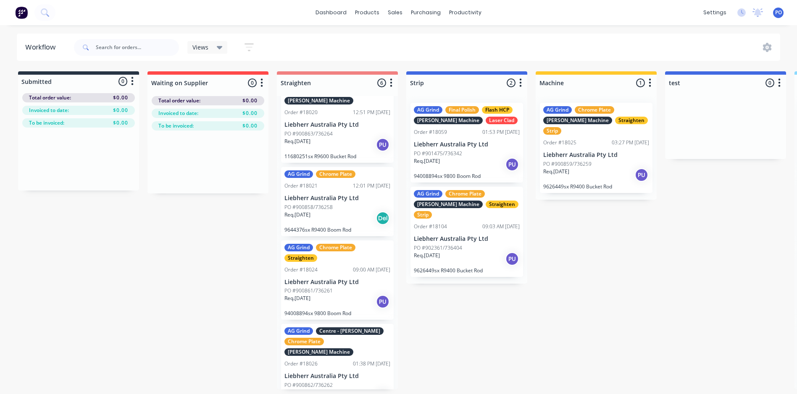
scroll to position [84, 0]
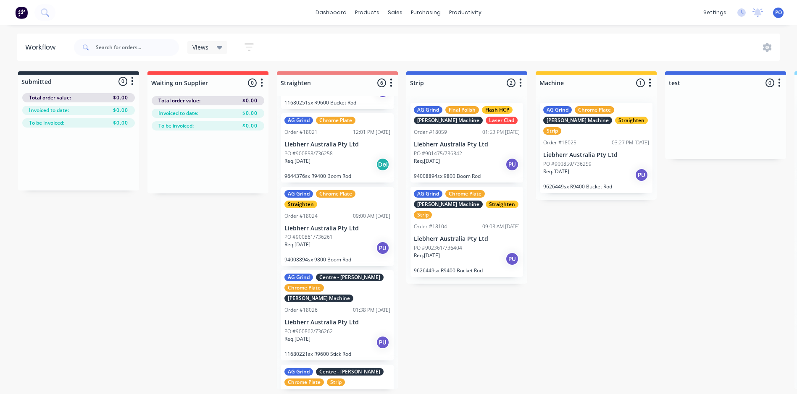
click at [220, 47] on icon at bounding box center [220, 47] width 6 height 3
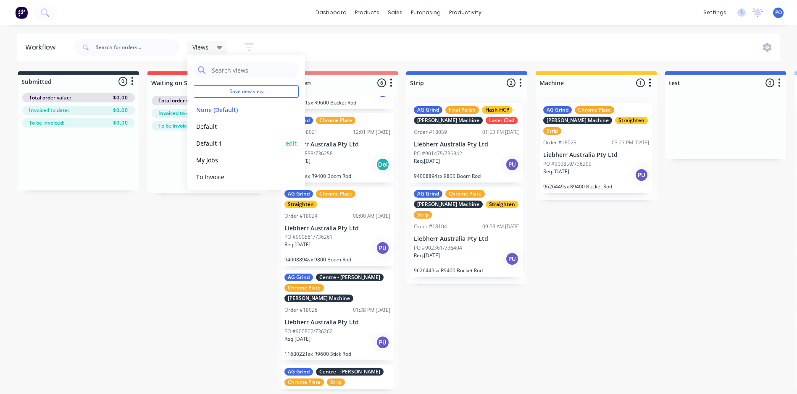
click at [215, 140] on button "Default 1" at bounding box center [238, 144] width 89 height 10
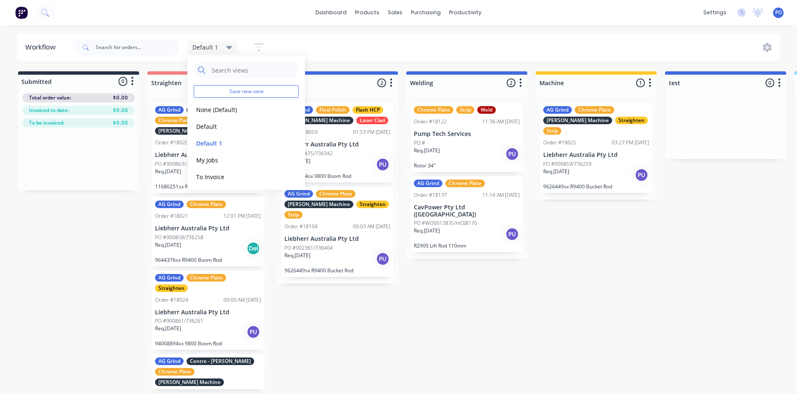
click at [779, 83] on icon "button" at bounding box center [779, 83] width 2 height 8
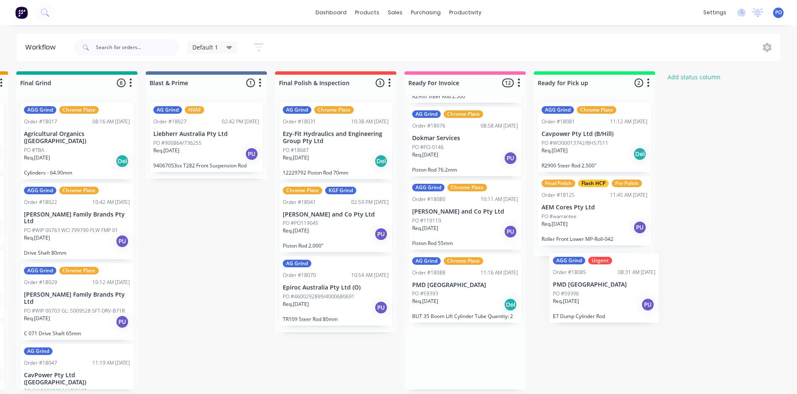
scroll to position [0, 1297]
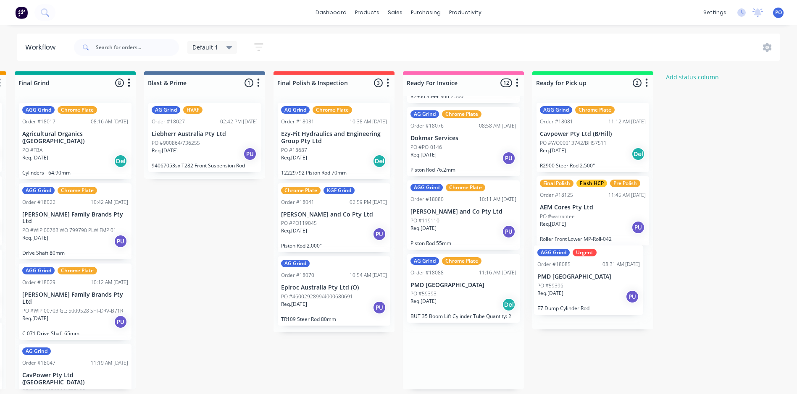
drag, startPoint x: 479, startPoint y: 289, endPoint x: 588, endPoint y: 287, distance: 108.3
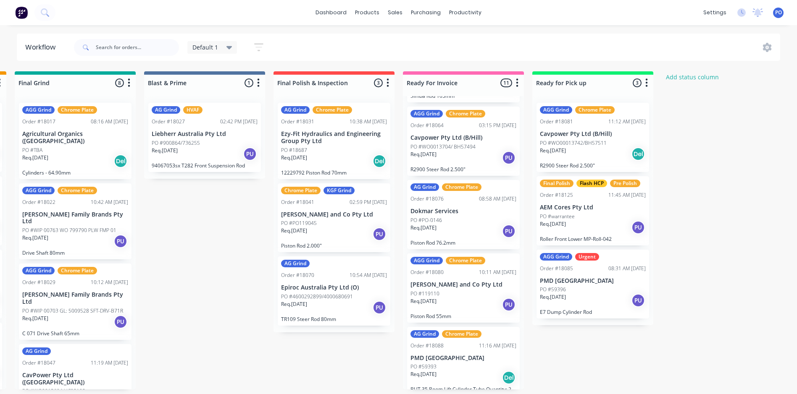
scroll to position [2, 1297]
click at [396, 13] on div "sales" at bounding box center [394, 12] width 23 height 13
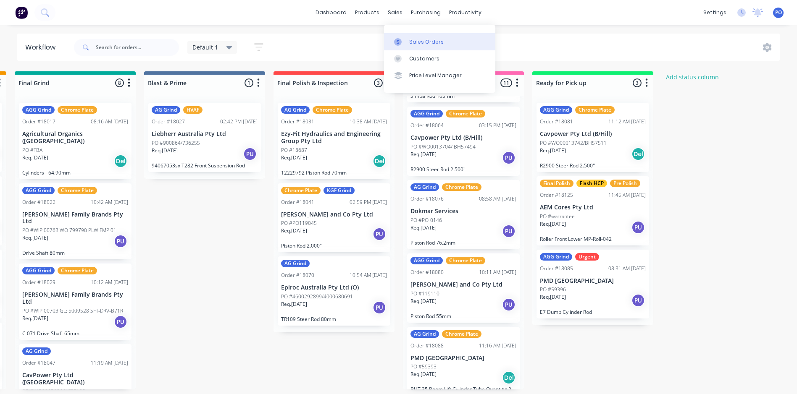
click at [407, 41] on link "Sales Orders" at bounding box center [439, 41] width 111 height 17
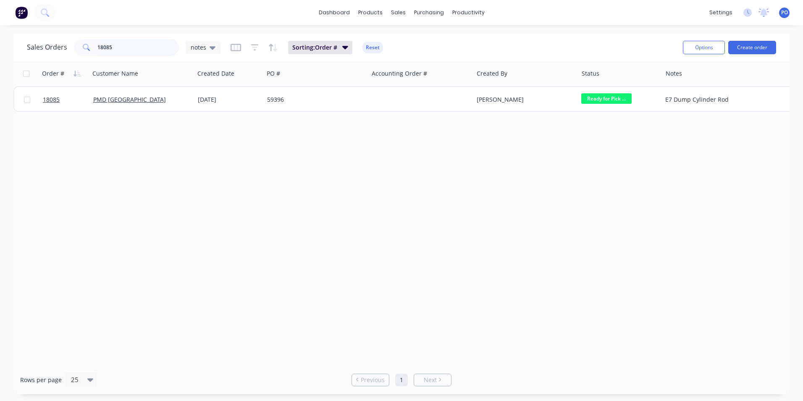
click at [126, 47] on input "18085" at bounding box center [138, 47] width 82 height 17
type input "18080"
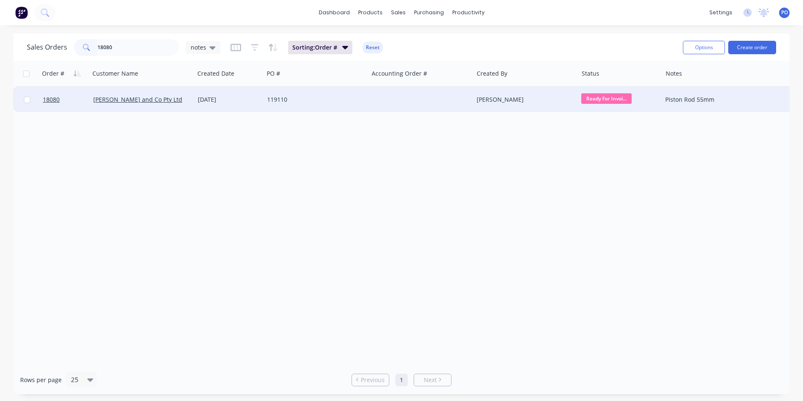
click at [337, 101] on div "119110" at bounding box center [313, 99] width 93 height 8
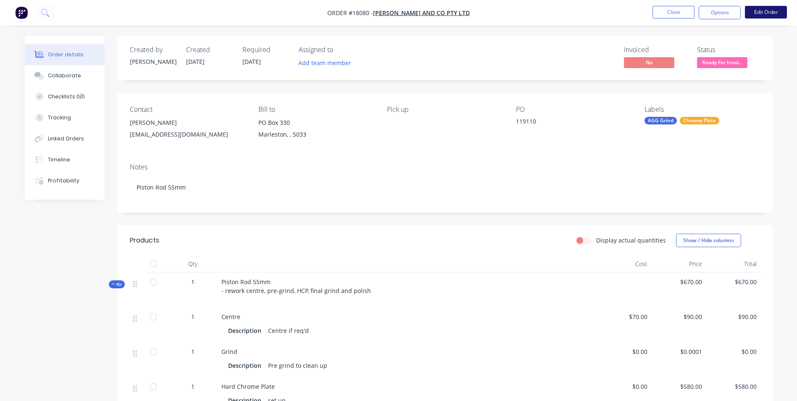
click at [774, 13] on button "Edit Order" at bounding box center [765, 12] width 42 height 13
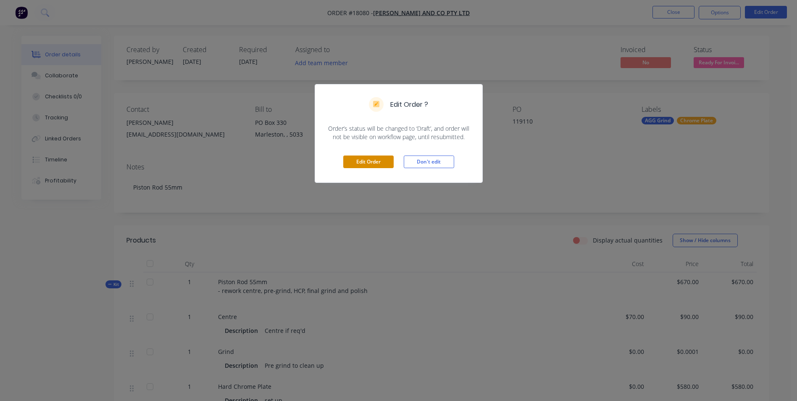
click at [377, 162] on button "Edit Order" at bounding box center [368, 161] width 50 height 13
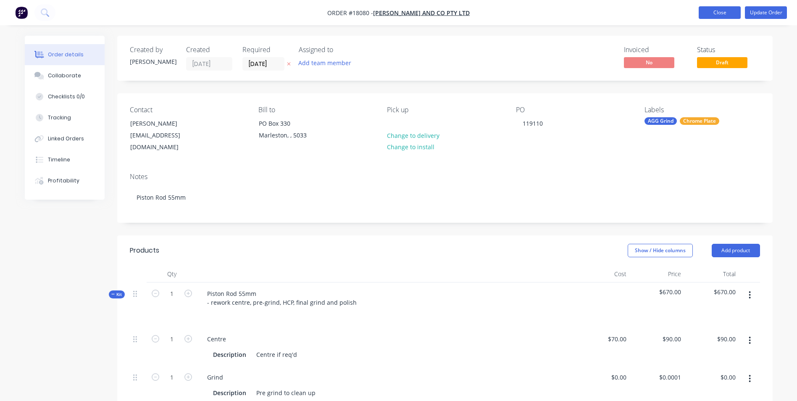
click at [714, 11] on button "Close" at bounding box center [719, 12] width 42 height 13
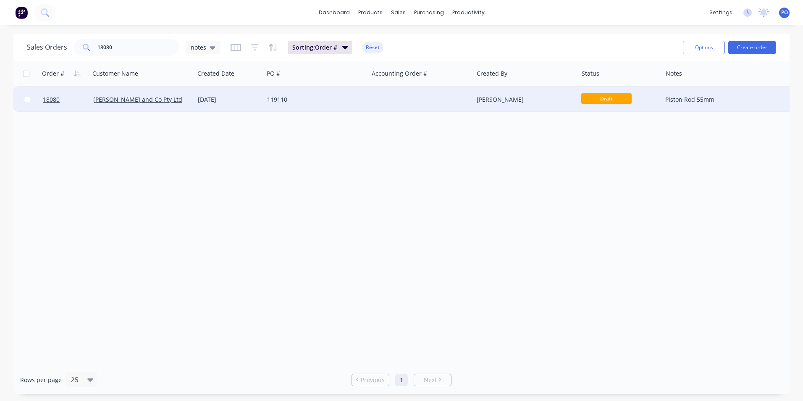
click at [406, 97] on div at bounding box center [421, 99] width 105 height 25
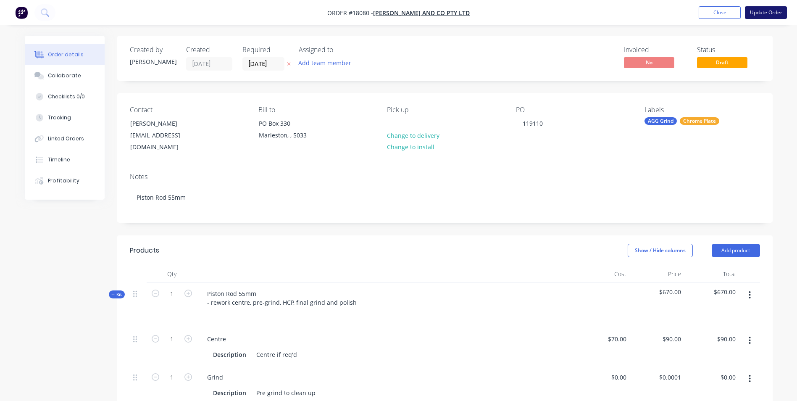
click at [757, 12] on button "Update Order" at bounding box center [765, 12] width 42 height 13
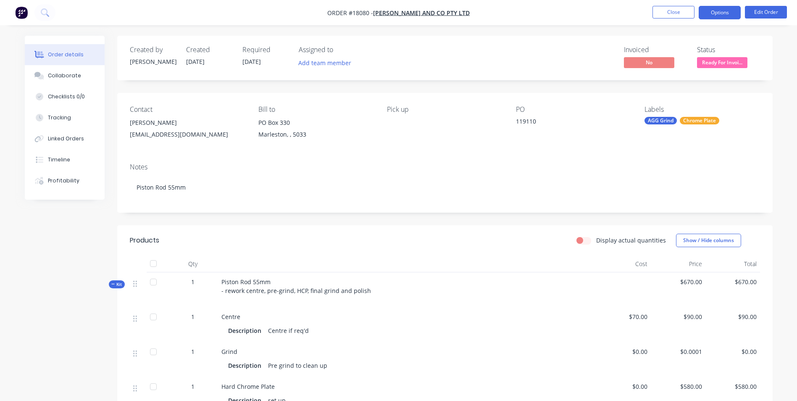
click at [713, 16] on button "Options" at bounding box center [719, 12] width 42 height 13
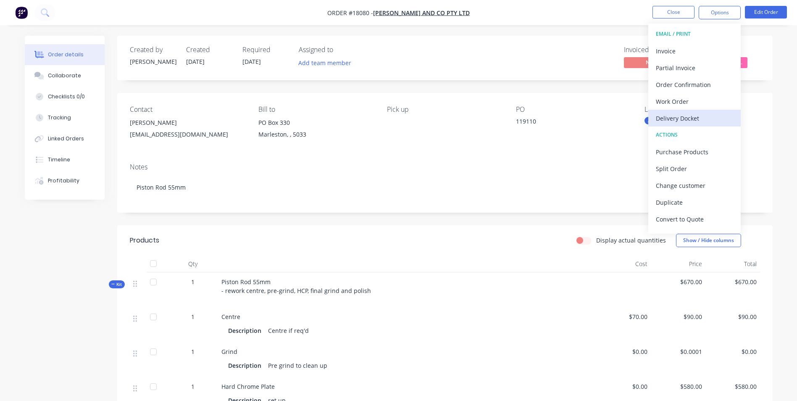
click at [687, 121] on div "Delivery Docket" at bounding box center [693, 118] width 77 height 12
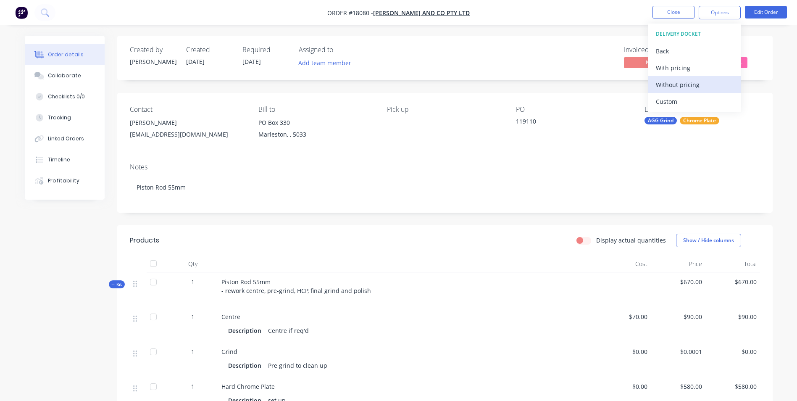
click at [687, 86] on div "Without pricing" at bounding box center [693, 85] width 77 height 12
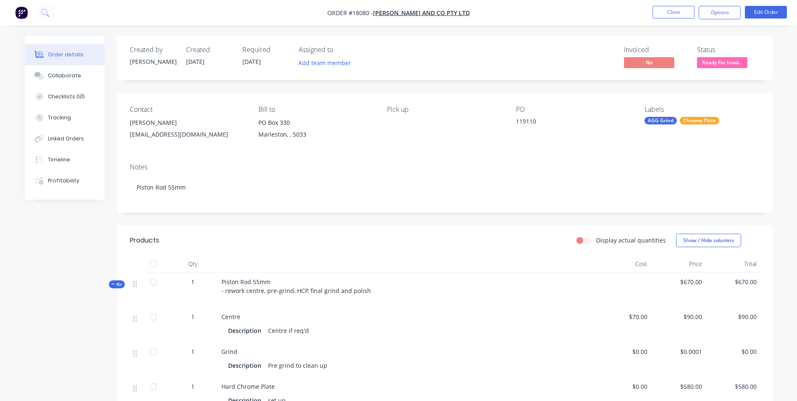
click at [625, 11] on nav "Order #18080 - BL Shipway and Co Pty Ltd Close Options Edit Order" at bounding box center [398, 12] width 797 height 25
click at [671, 11] on button "Close" at bounding box center [673, 12] width 42 height 13
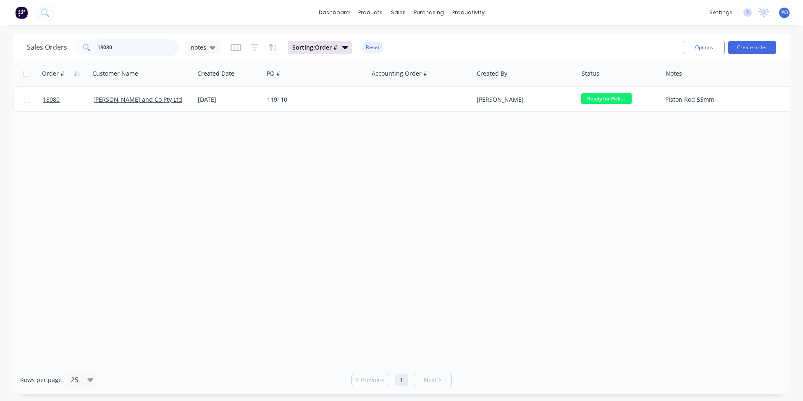
click at [110, 45] on input "18080" at bounding box center [138, 47] width 82 height 17
type input "18057"
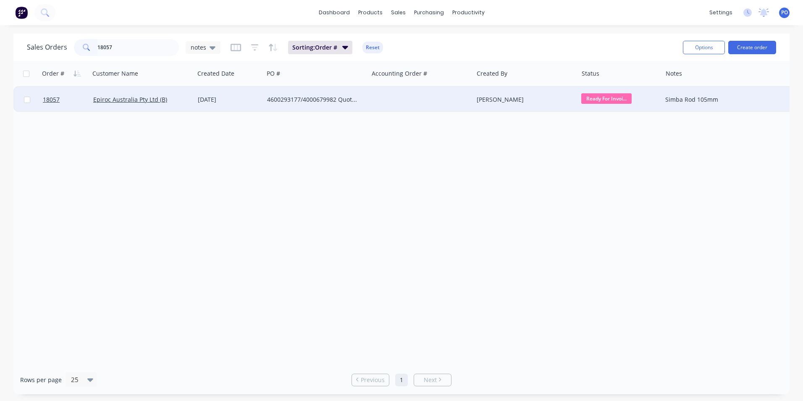
click at [367, 95] on div "4600293177/4000679982 Quote No. 4053" at bounding box center [316, 99] width 105 height 25
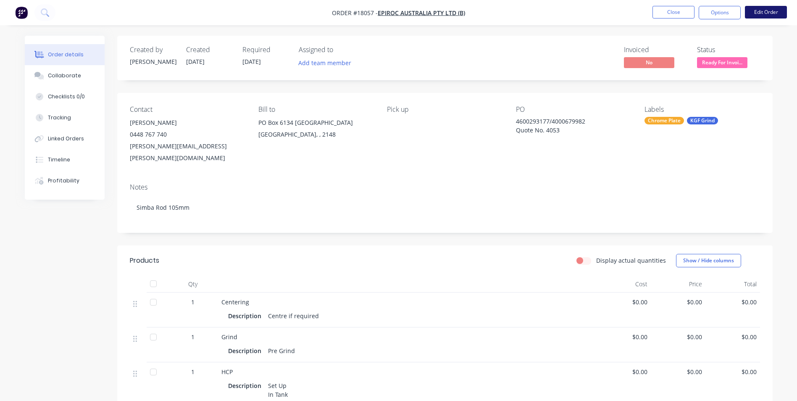
click at [759, 16] on button "Edit Order" at bounding box center [765, 12] width 42 height 13
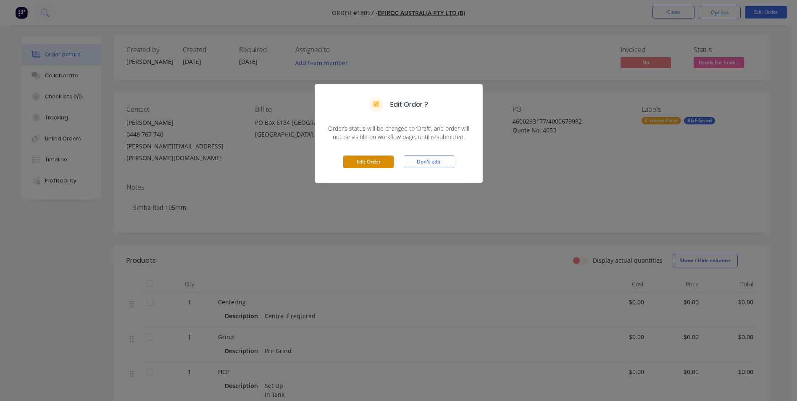
click at [375, 166] on button "Edit Order" at bounding box center [368, 161] width 50 height 13
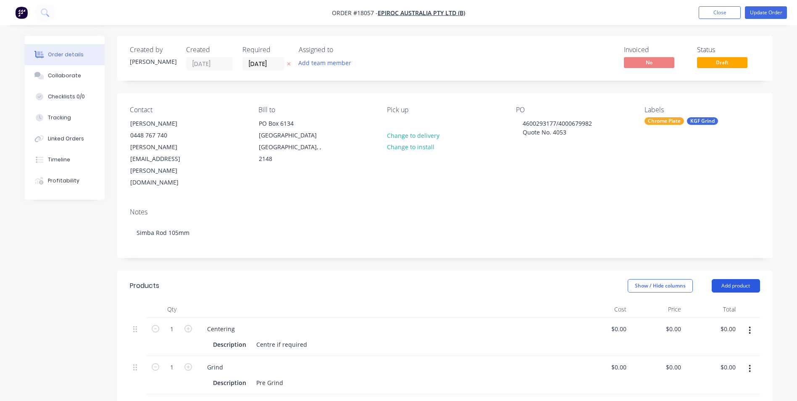
click at [743, 279] on button "Add product" at bounding box center [735, 285] width 48 height 13
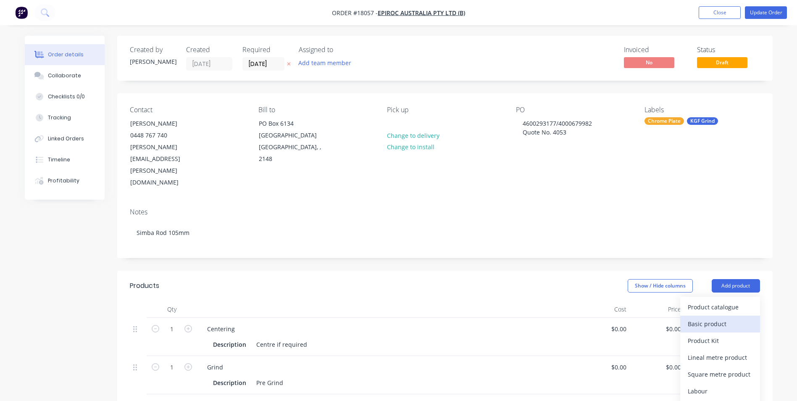
click at [708, 317] on div "Basic product" at bounding box center [719, 323] width 65 height 12
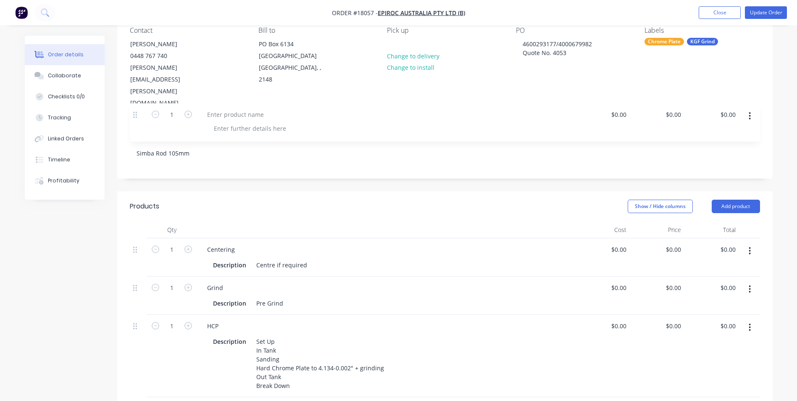
scroll to position [79, 0]
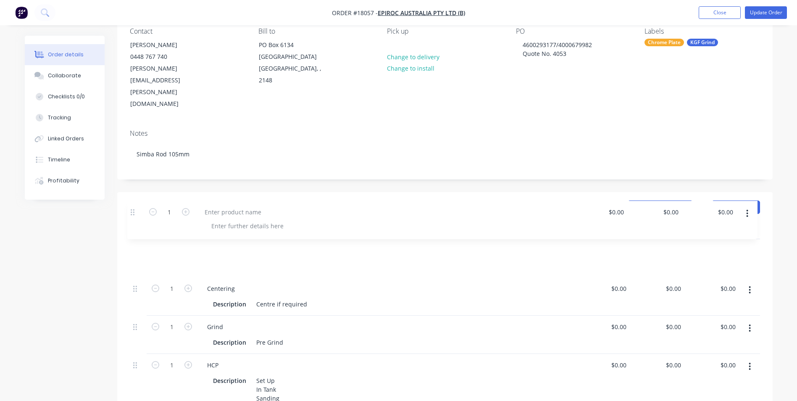
drag, startPoint x: 136, startPoint y: 237, endPoint x: 131, endPoint y: 210, distance: 26.9
click at [132, 239] on div "1 Centering Description Centre if required $0.00 $0.00 $0.00 $0.00 $0.00 $0.00 …" at bounding box center [445, 375] width 630 height 273
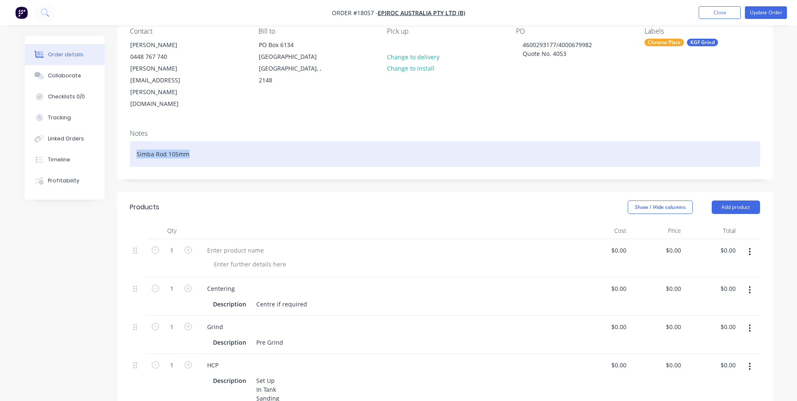
drag, startPoint x: 192, startPoint y: 122, endPoint x: 137, endPoint y: 118, distance: 55.1
click at [133, 141] on div "Simba Rod 105mm" at bounding box center [445, 154] width 630 height 26
copy div "Simba Rod 105mm"
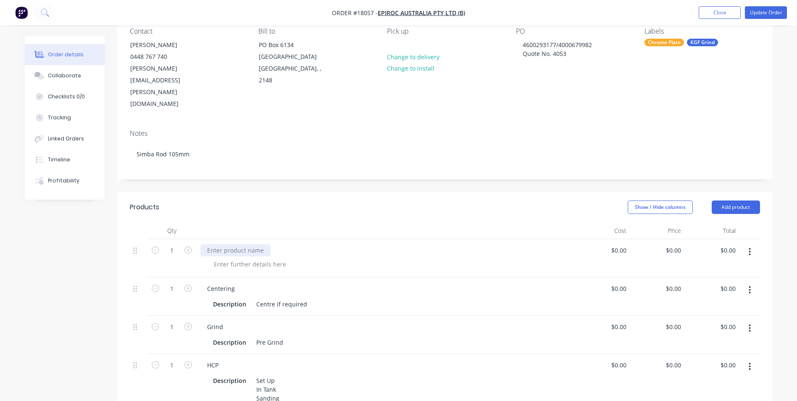
click at [264, 244] on div at bounding box center [235, 250] width 70 height 12
drag, startPoint x: 264, startPoint y: 215, endPoint x: 225, endPoint y: 212, distance: 38.3
click at [225, 244] on div at bounding box center [235, 250] width 70 height 12
paste div
click at [283, 258] on div at bounding box center [250, 264] width 86 height 12
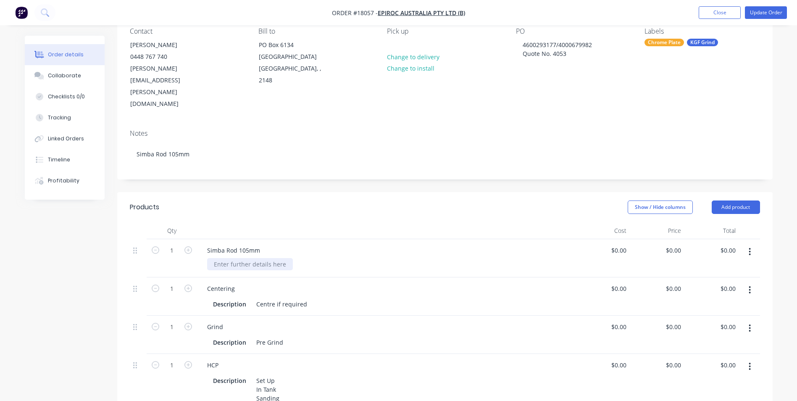
click at [238, 258] on div at bounding box center [250, 264] width 86 height 12
click at [759, 15] on button "Update Order" at bounding box center [765, 12] width 42 height 13
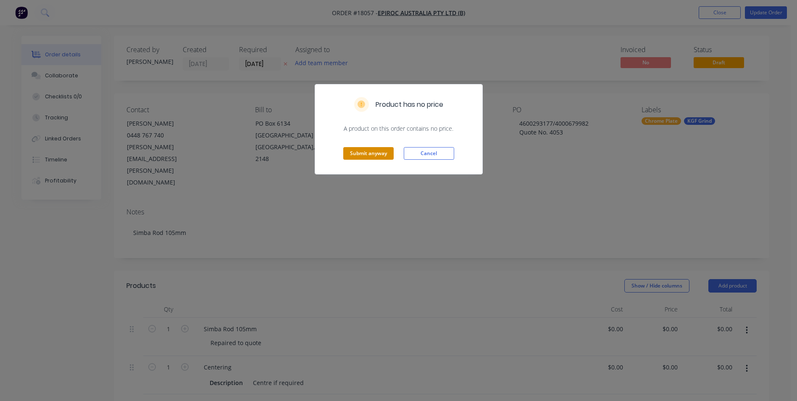
click at [376, 153] on button "Submit anyway" at bounding box center [368, 153] width 50 height 13
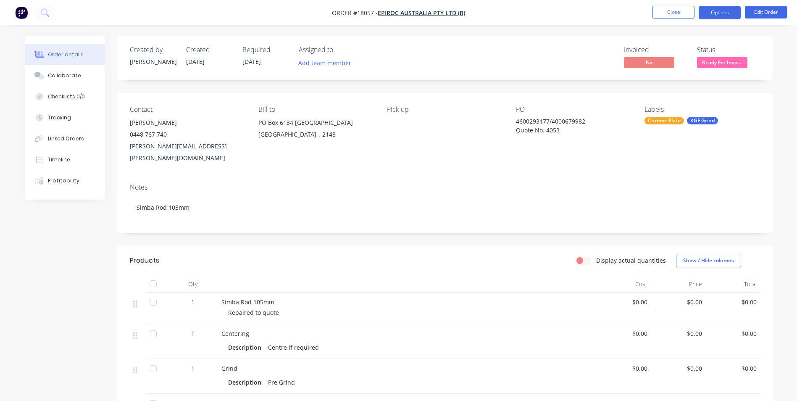
click at [713, 16] on button "Options" at bounding box center [719, 12] width 42 height 13
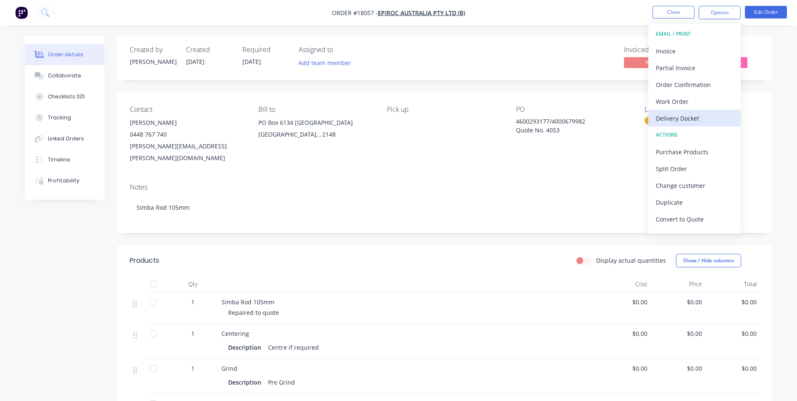
click at [681, 117] on div "Delivery Docket" at bounding box center [693, 118] width 77 height 12
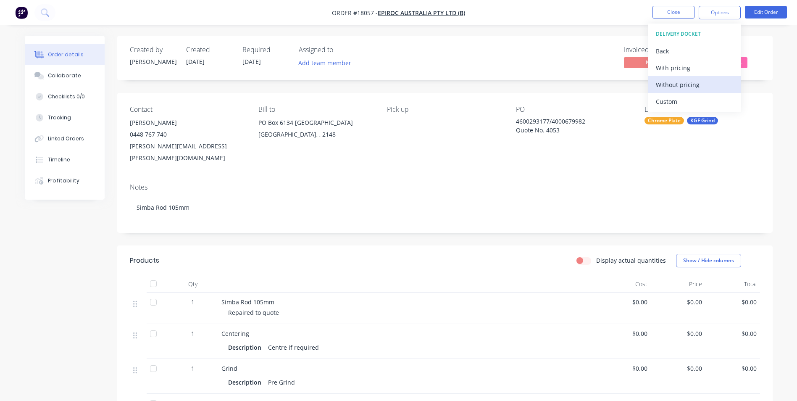
click at [677, 88] on div "Without pricing" at bounding box center [693, 85] width 77 height 12
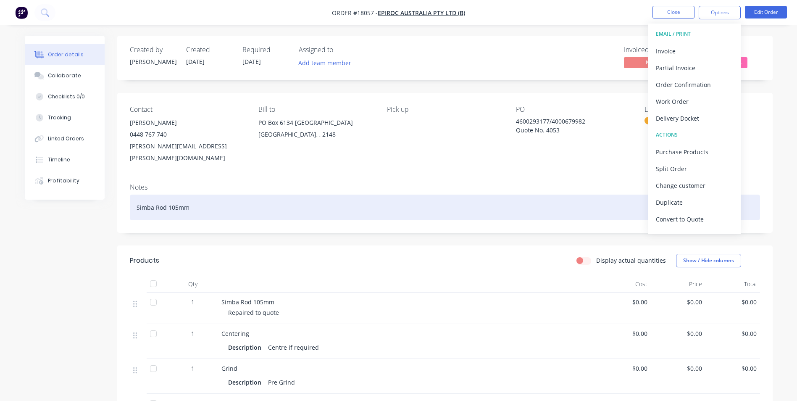
click at [493, 194] on div "Simba Rod 105mm" at bounding box center [445, 207] width 630 height 26
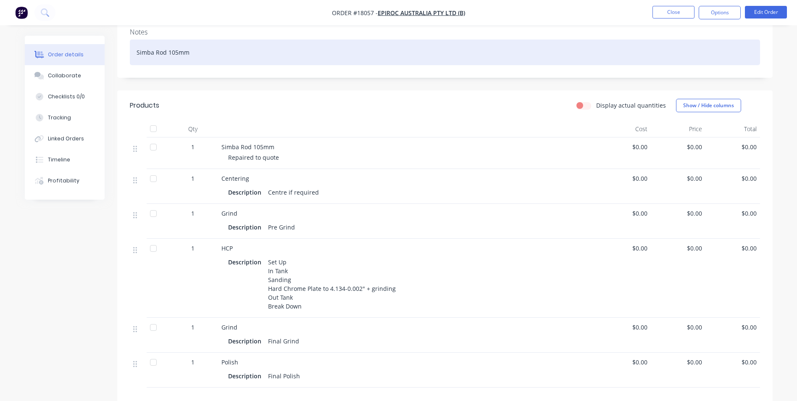
scroll to position [27, 0]
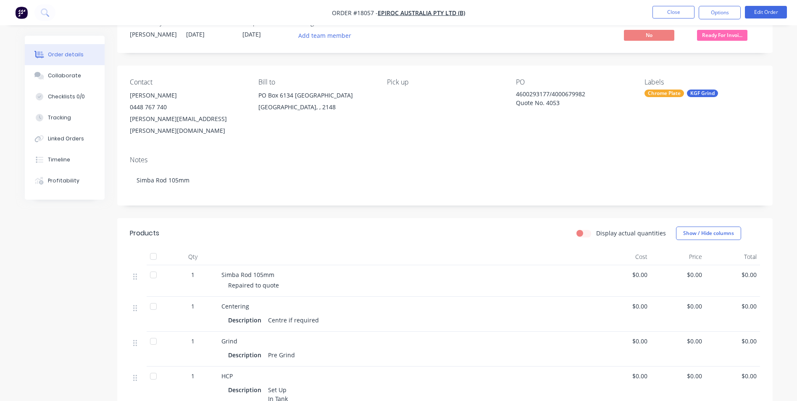
click at [372, 248] on div at bounding box center [407, 256] width 378 height 17
click at [775, 12] on button "Edit Order" at bounding box center [765, 12] width 42 height 13
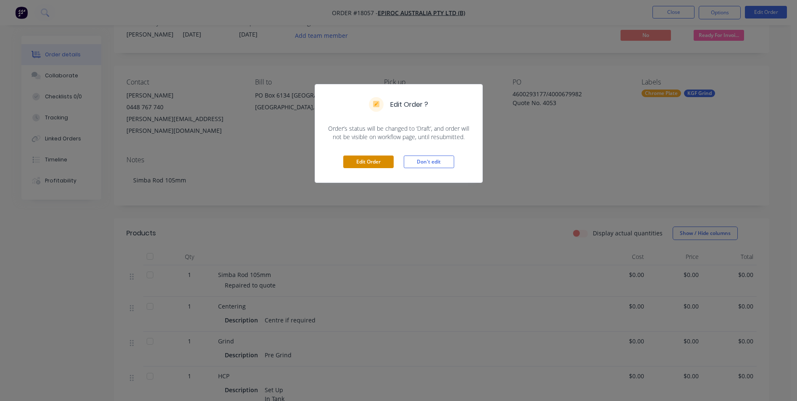
click at [372, 164] on button "Edit Order" at bounding box center [368, 161] width 50 height 13
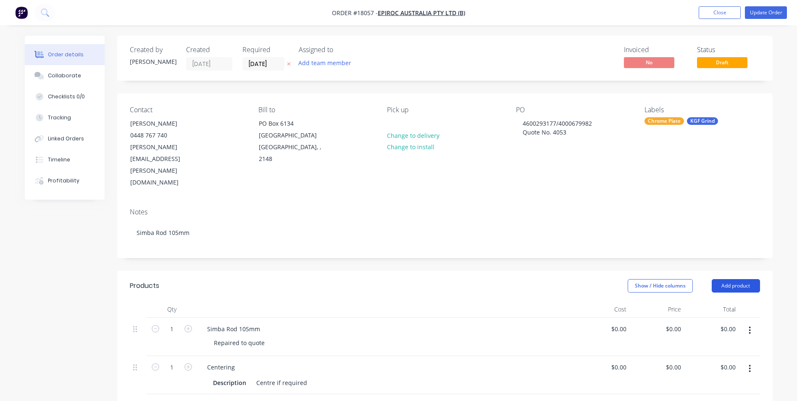
click at [731, 279] on button "Add product" at bounding box center [735, 285] width 48 height 13
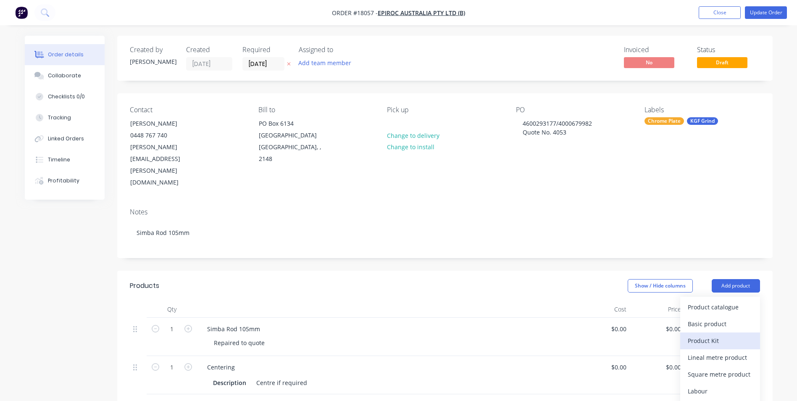
click at [710, 334] on div "Product Kit" at bounding box center [719, 340] width 65 height 12
click at [561, 279] on div "Show / Hide columns Add product Product kit type Standard pricing Custom pricin…" at bounding box center [511, 285] width 496 height 13
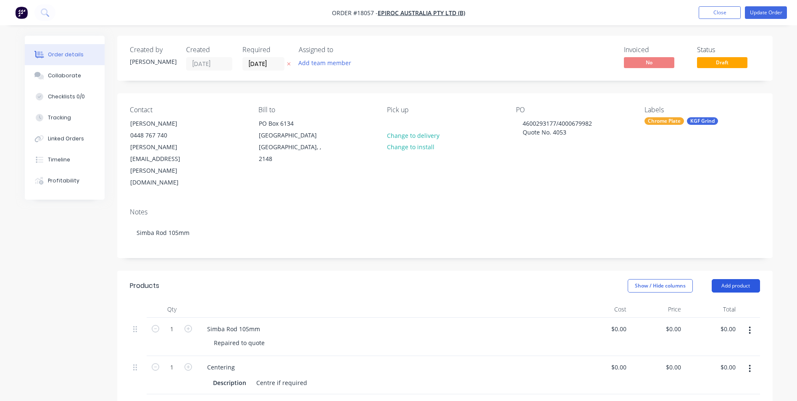
click at [736, 279] on button "Add product" at bounding box center [735, 285] width 48 height 13
click at [699, 351] on div "Back" at bounding box center [719, 357] width 65 height 12
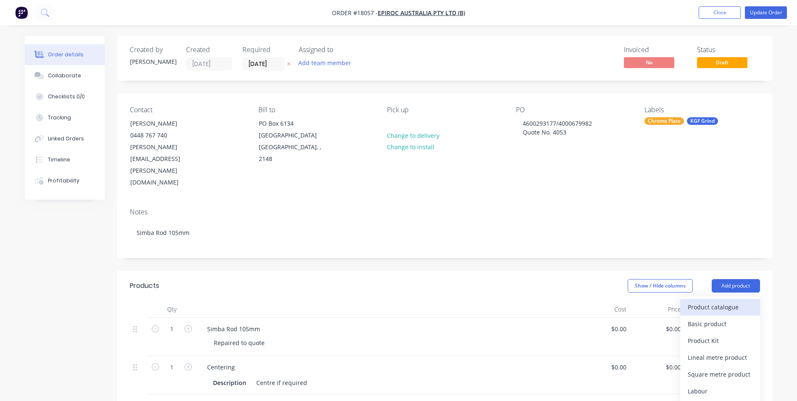
click at [707, 301] on div "Product catalogue" at bounding box center [719, 307] width 65 height 12
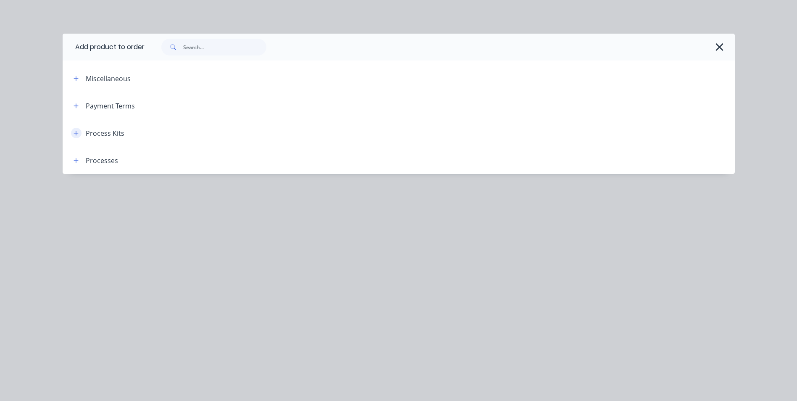
click at [80, 132] on button "button" at bounding box center [76, 133] width 10 height 10
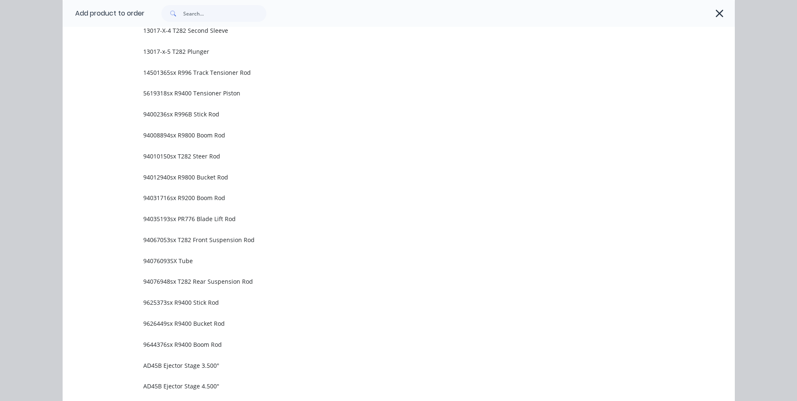
scroll to position [563, 0]
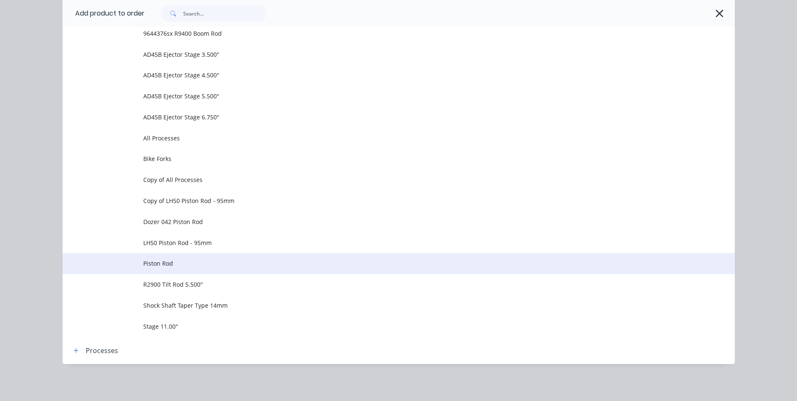
click at [162, 264] on span "Piston Rod" at bounding box center [379, 263] width 473 height 9
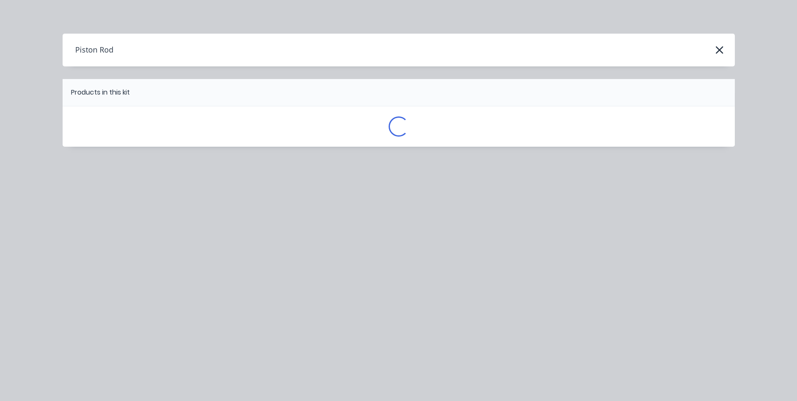
scroll to position [0, 0]
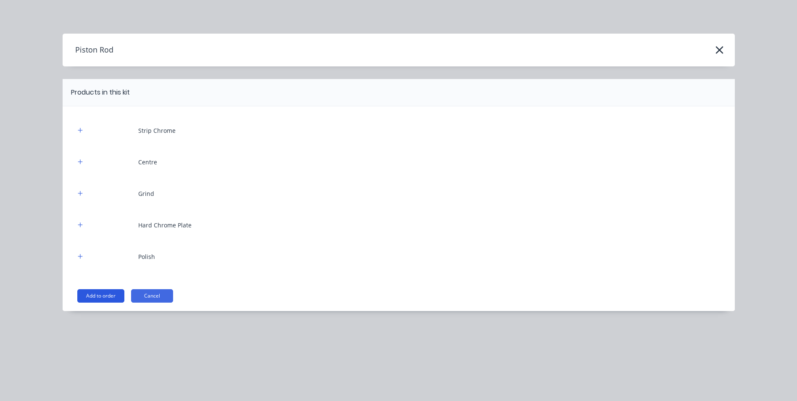
click at [111, 298] on button "Add to order" at bounding box center [100, 295] width 47 height 13
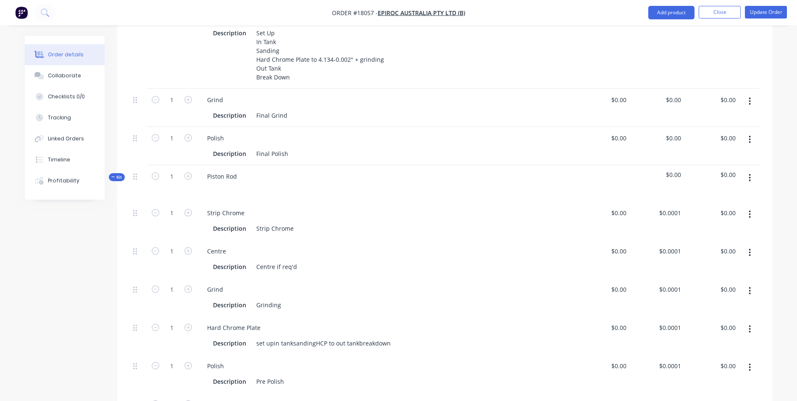
scroll to position [336, 0]
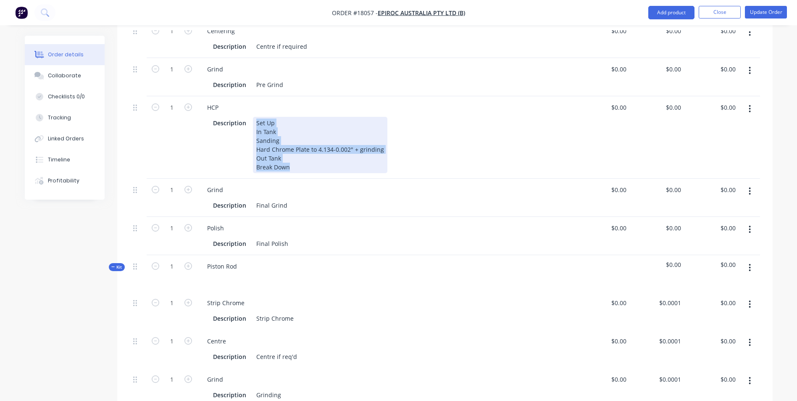
drag, startPoint x: 254, startPoint y: 84, endPoint x: 316, endPoint y: 129, distance: 76.7
click at [316, 129] on div "Set Up In Tank Sanding Hard Chrome Plate to 4.134-0.002" + grinding Out Tank Br…" at bounding box center [320, 145] width 134 height 56
copy div "Set Up In Tank Sanding Hard Chrome Plate to 4.134-0.002" + grinding Out Tank Br…"
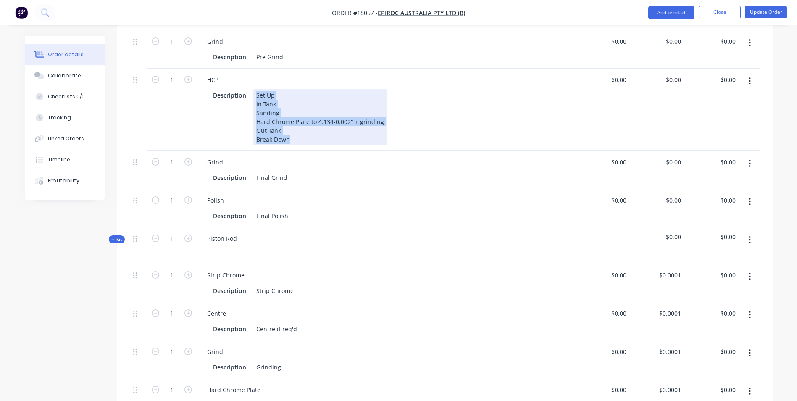
scroll to position [504, 0]
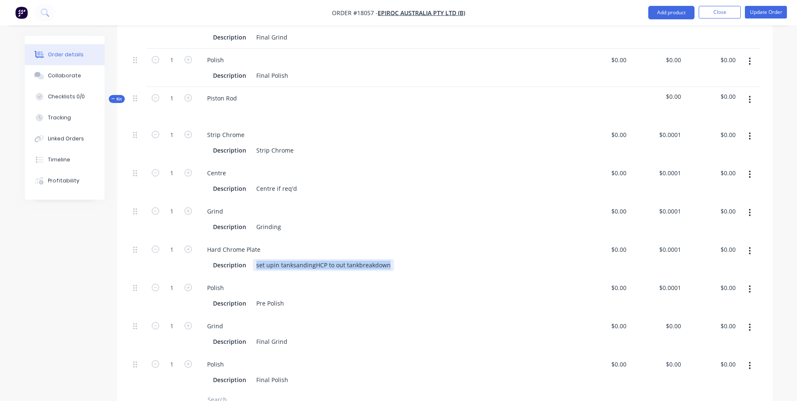
drag, startPoint x: 255, startPoint y: 229, endPoint x: 386, endPoint y: 233, distance: 131.1
click at [386, 259] on div "set upin tanksandingHCP to out tankbreakdown" at bounding box center [323, 265] width 141 height 12
paste div
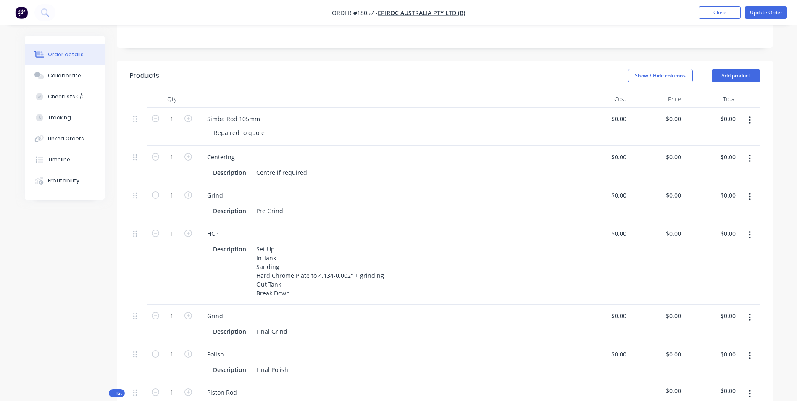
scroll to position [126, 0]
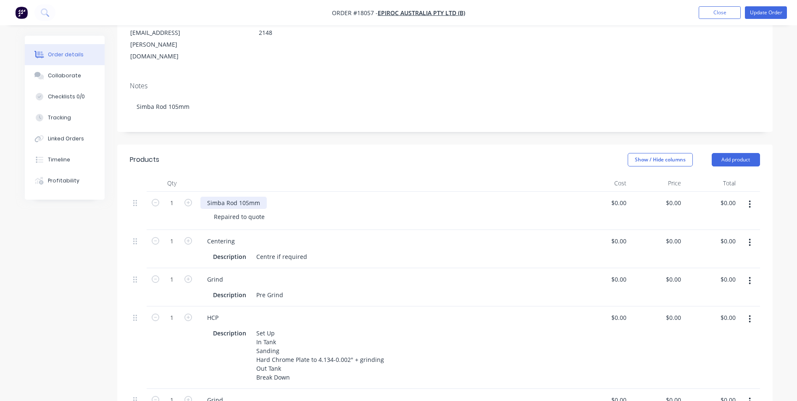
click at [205, 197] on div "Simba Rod 105mm" at bounding box center [233, 203] width 66 height 12
drag, startPoint x: 205, startPoint y: 165, endPoint x: 271, endPoint y: 186, distance: 69.2
click at [271, 191] on div "Simba Rod 105mm Repaired to quote" at bounding box center [386, 210] width 378 height 38
click at [293, 197] on div "Simba Rod 105mm" at bounding box center [385, 203] width 371 height 12
drag, startPoint x: 259, startPoint y: 168, endPoint x: 205, endPoint y: 169, distance: 53.8
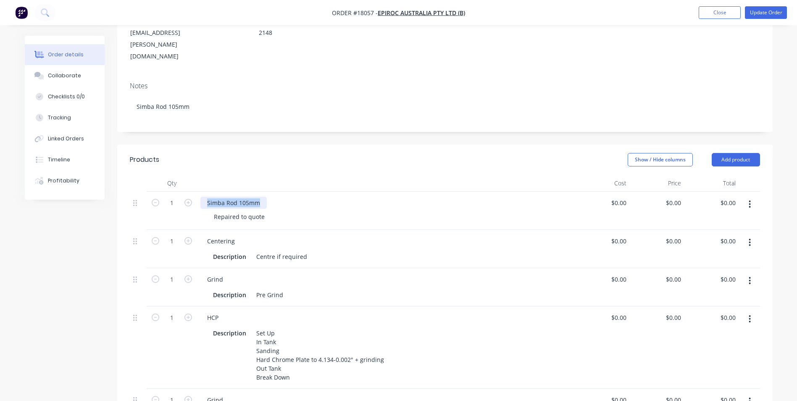
click at [205, 197] on div "Simba Rod 105mm" at bounding box center [233, 203] width 66 height 12
copy div "Simba Rod 105mm"
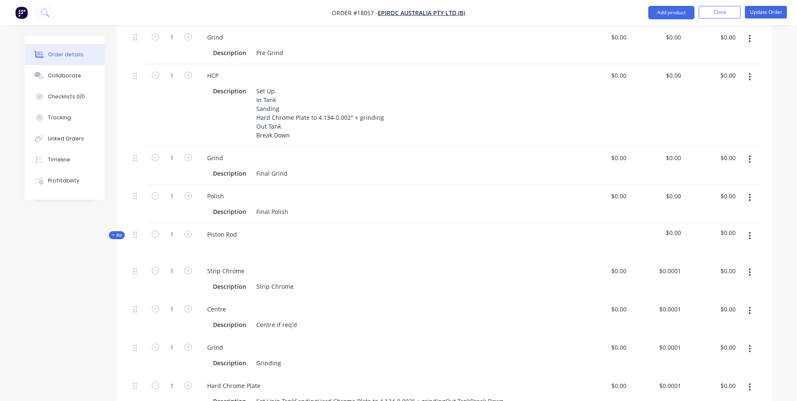
scroll to position [378, 0]
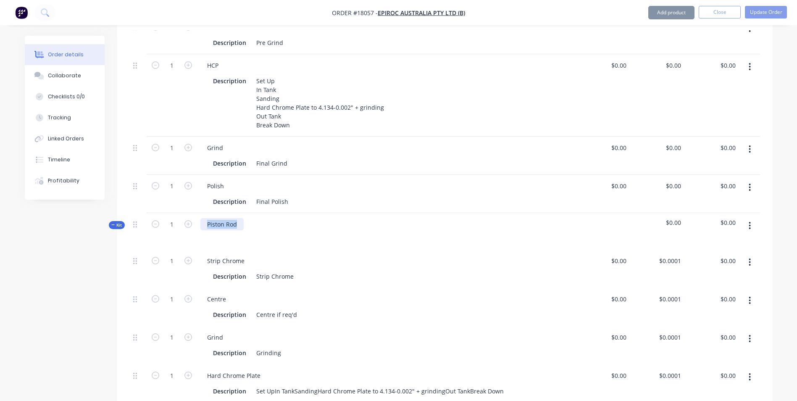
drag, startPoint x: 240, startPoint y: 191, endPoint x: 205, endPoint y: 189, distance: 34.9
click at [205, 218] on div "Piston Rod" at bounding box center [221, 224] width 43 height 12
paste div
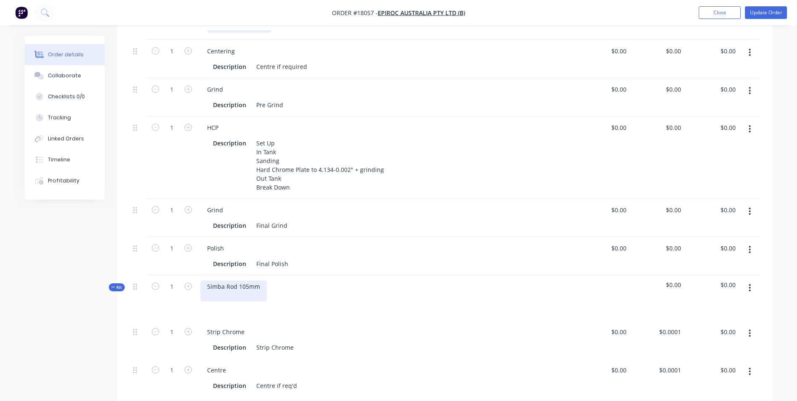
scroll to position [210, 0]
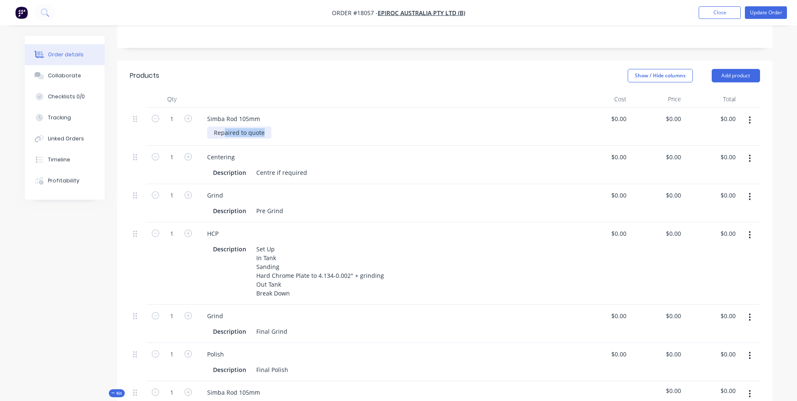
drag, startPoint x: 259, startPoint y: 95, endPoint x: 225, endPoint y: 101, distance: 34.2
click at [214, 126] on div "Repaired to quote" at bounding box center [239, 132] width 64 height 12
drag, startPoint x: 212, startPoint y: 95, endPoint x: 266, endPoint y: 94, distance: 54.2
click at [267, 126] on div "Repaired to quote" at bounding box center [239, 132] width 64 height 12
copy div "Repaired to quote"
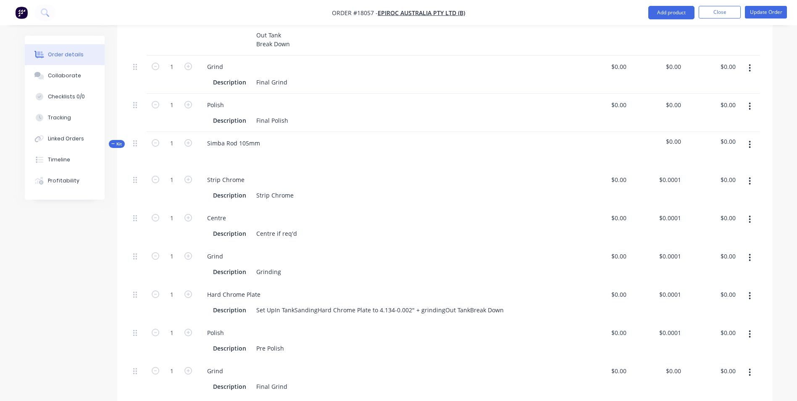
scroll to position [462, 0]
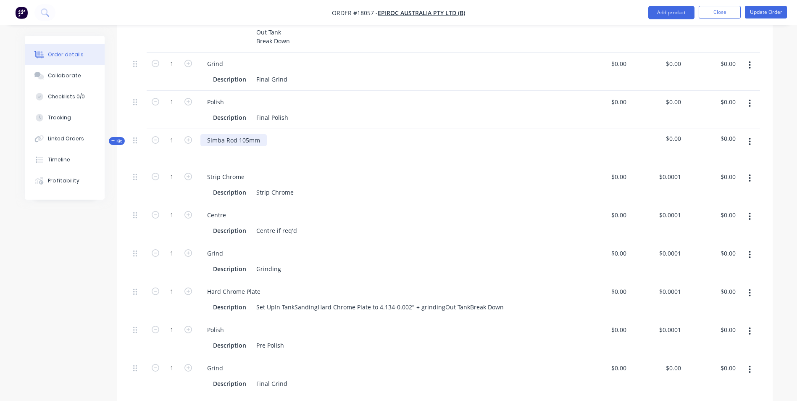
click at [247, 134] on div "Simba Rod 105mm" at bounding box center [233, 140] width 66 height 12
click at [259, 134] on div "Simba Rod 105mm" at bounding box center [233, 140] width 66 height 12
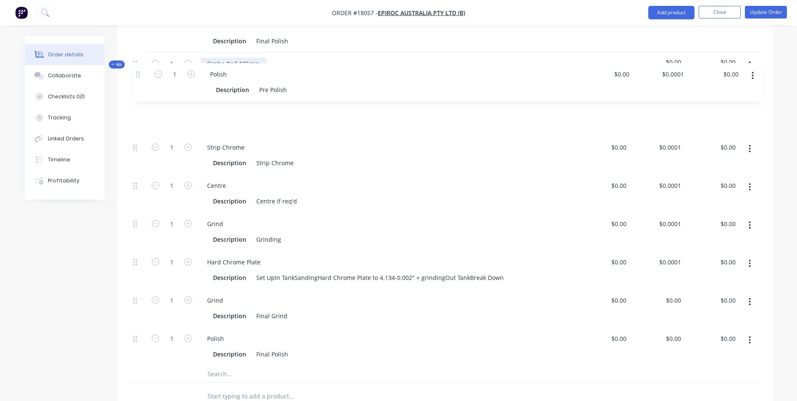
scroll to position [538, 0]
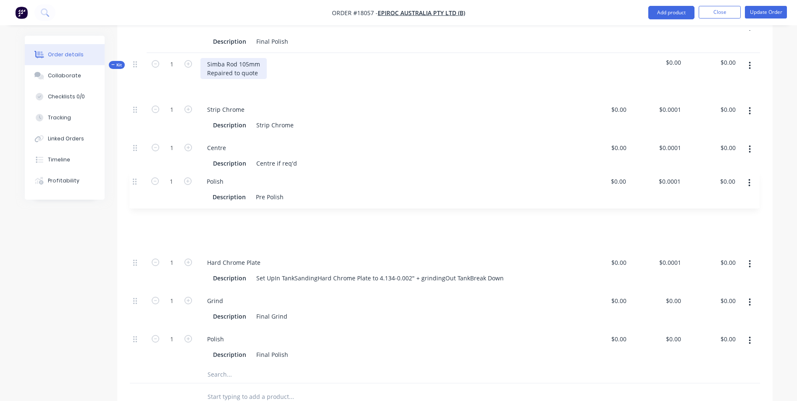
click at [135, 180] on div "1 Strip Chrome Description Strip Chrome $0.00 $0.00 $0.0001 $0.0001 $0.00 $0.00…" at bounding box center [445, 231] width 630 height 267
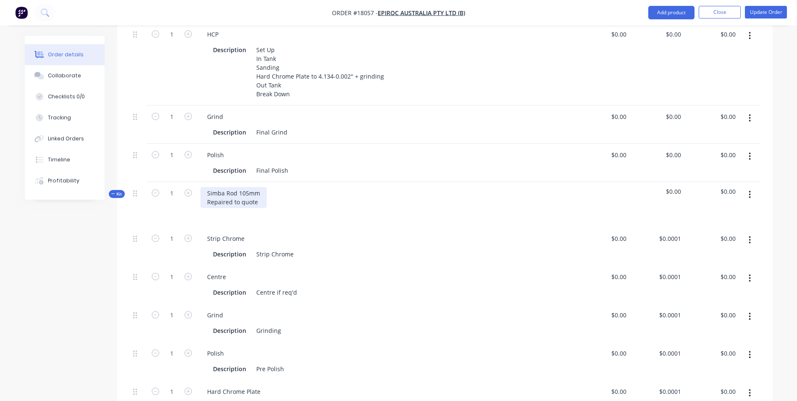
scroll to position [412, 0]
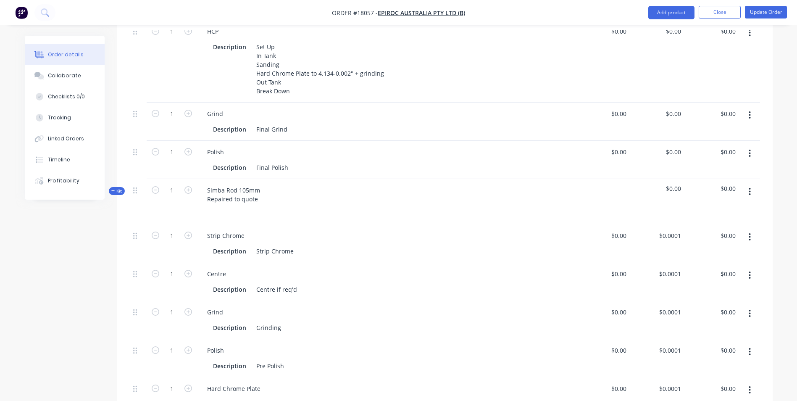
click at [750, 149] on icon "button" at bounding box center [749, 153] width 2 height 9
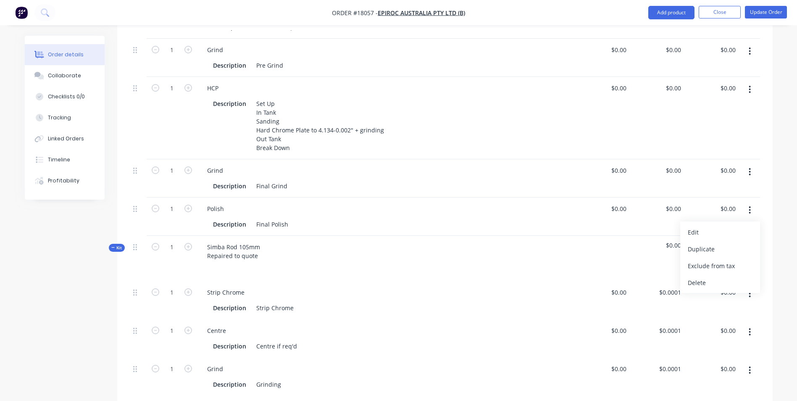
scroll to position [370, 0]
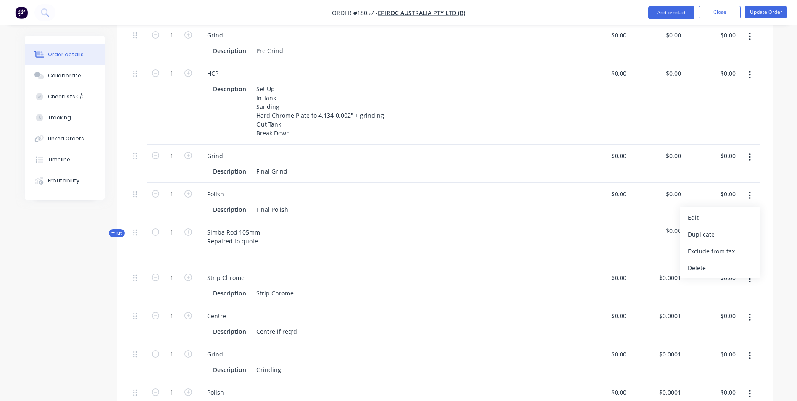
click at [566, 247] on div at bounding box center [385, 253] width 371 height 12
click at [136, 191] on icon at bounding box center [135, 194] width 4 height 6
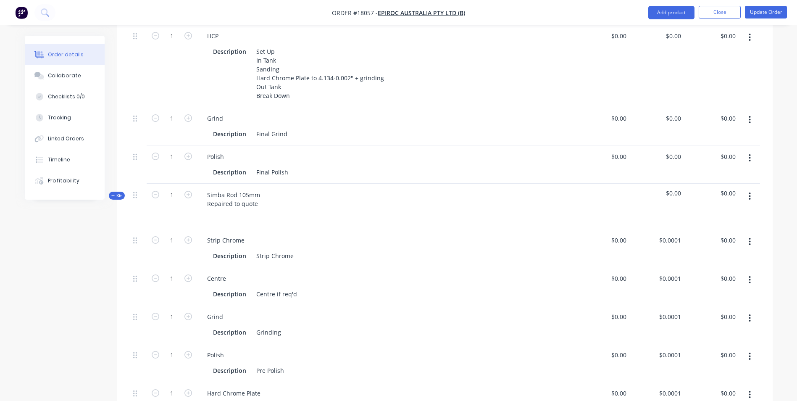
scroll to position [454, 0]
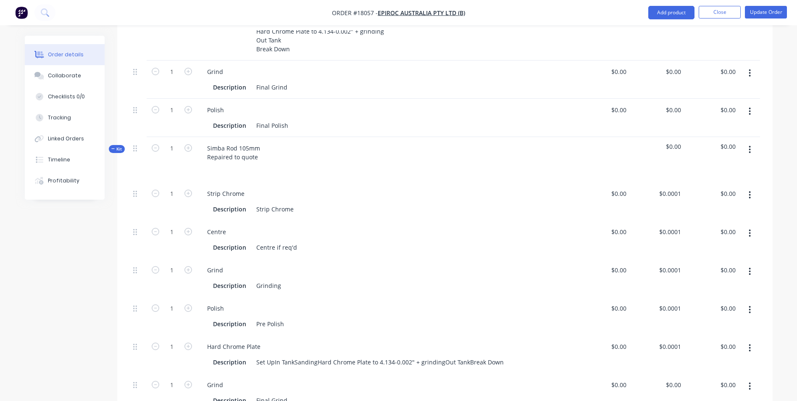
click at [747, 187] on button "button" at bounding box center [749, 194] width 20 height 15
click at [692, 244] on div "Delete" at bounding box center [719, 250] width 65 height 12
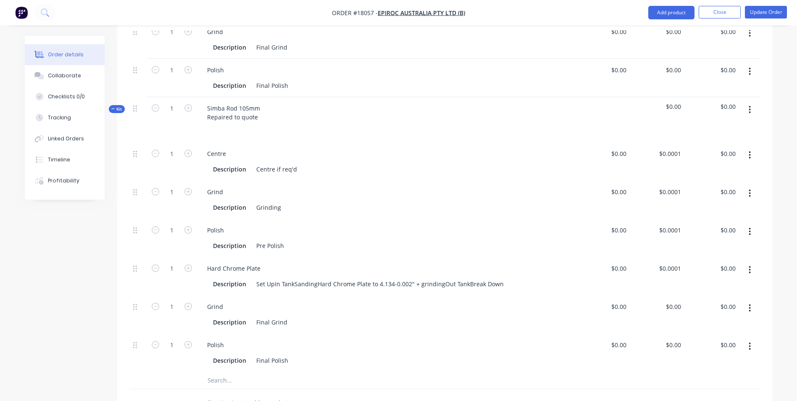
scroll to position [580, 0]
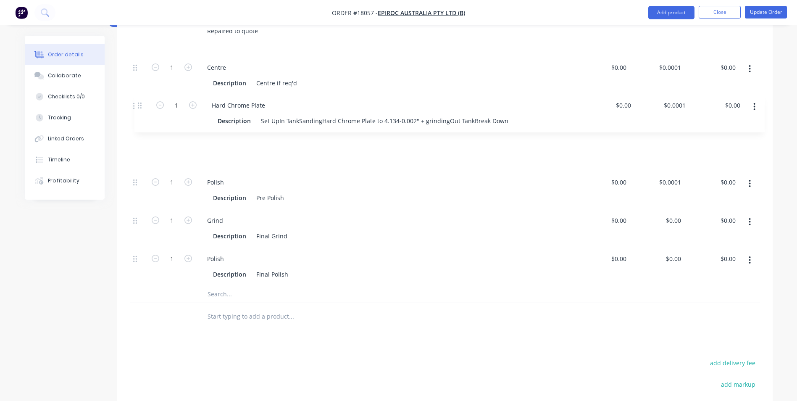
drag, startPoint x: 136, startPoint y: 146, endPoint x: 139, endPoint y: 100, distance: 45.9
click at [139, 100] on div "1 Centre Description Centre if req'd $0.00 $0.00 $0.0001 $0.0001 $0.00 $0.00 1 …" at bounding box center [445, 170] width 630 height 229
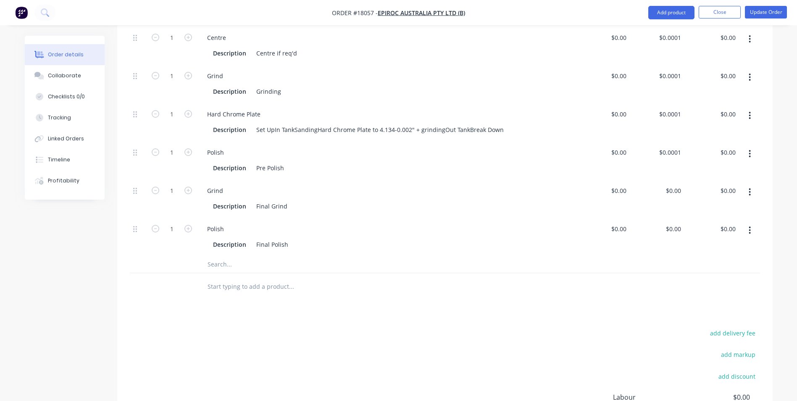
scroll to position [538, 0]
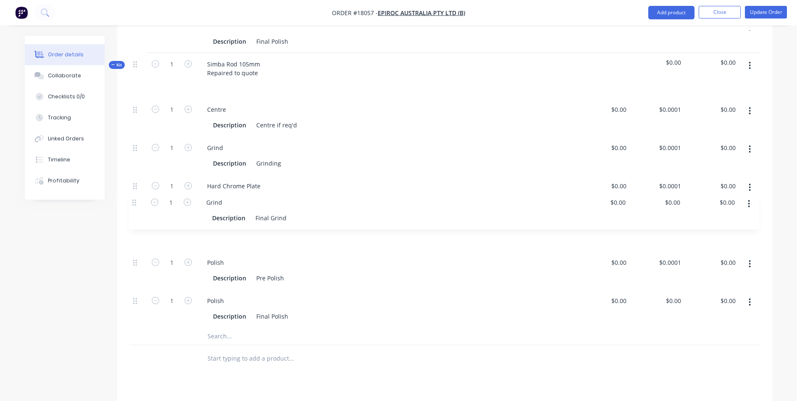
drag, startPoint x: 136, startPoint y: 226, endPoint x: 135, endPoint y: 197, distance: 29.0
click at [135, 197] on div "1 Centre Description Centre if req'd $0.00 $0.00 $0.0001 $0.0001 $0.00 $0.00 1 …" at bounding box center [445, 212] width 630 height 229
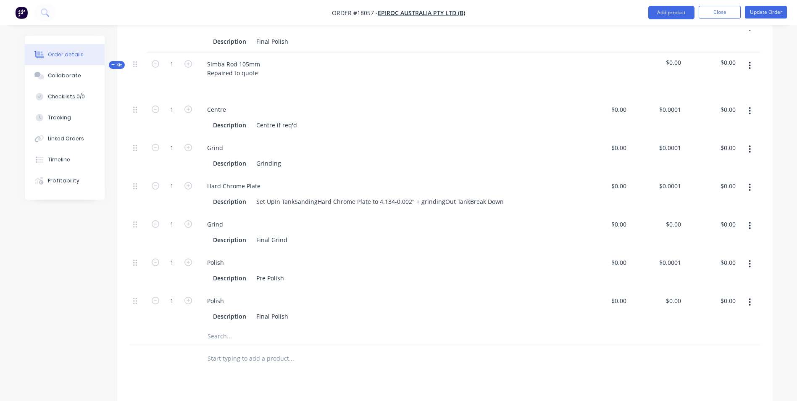
click at [753, 256] on button "button" at bounding box center [749, 263] width 20 height 15
click at [704, 313] on div "Delete" at bounding box center [719, 319] width 65 height 12
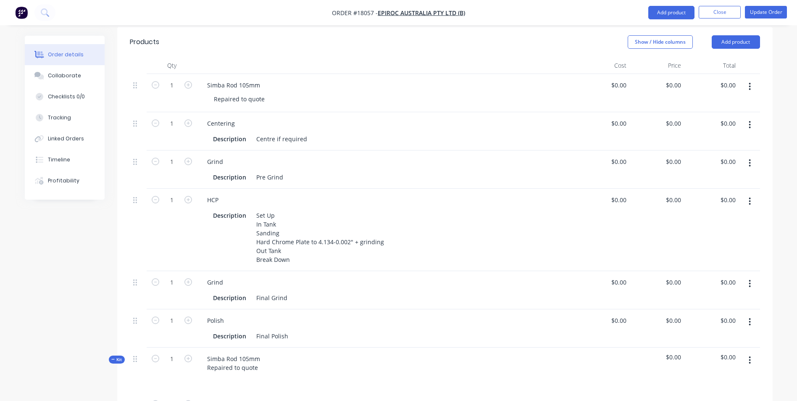
scroll to position [244, 0]
click at [749, 317] on icon "button" at bounding box center [749, 321] width 2 height 9
click at [707, 388] on div "Delete" at bounding box center [719, 394] width 65 height 12
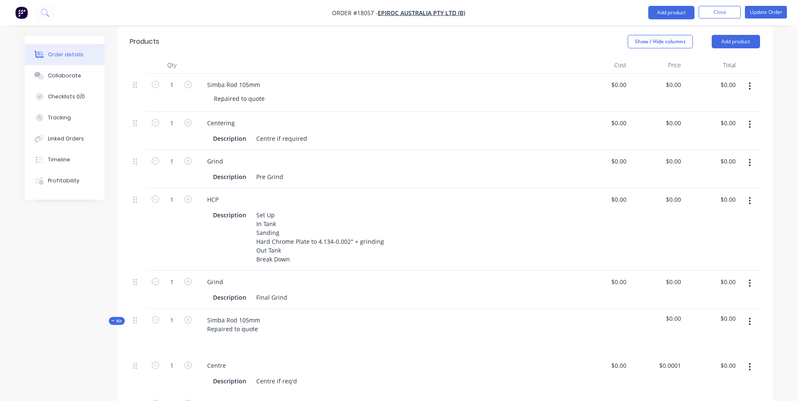
click at [750, 278] on icon "button" at bounding box center [749, 282] width 2 height 9
click at [690, 349] on div "Delete" at bounding box center [719, 355] width 65 height 12
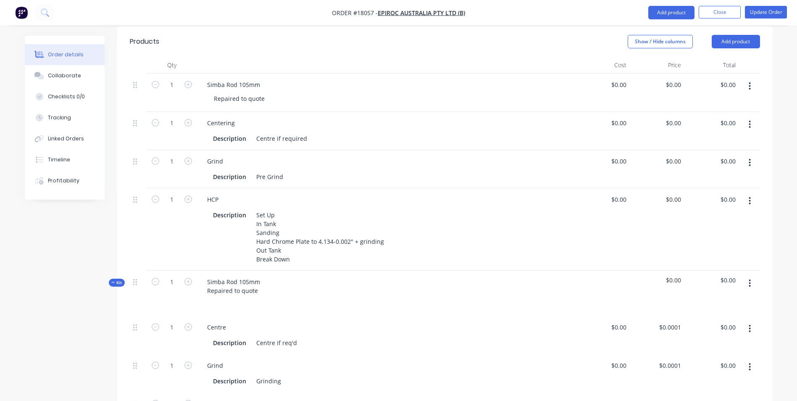
click at [747, 193] on button "button" at bounding box center [749, 200] width 20 height 15
click at [699, 267] on div "Delete" at bounding box center [719, 273] width 65 height 12
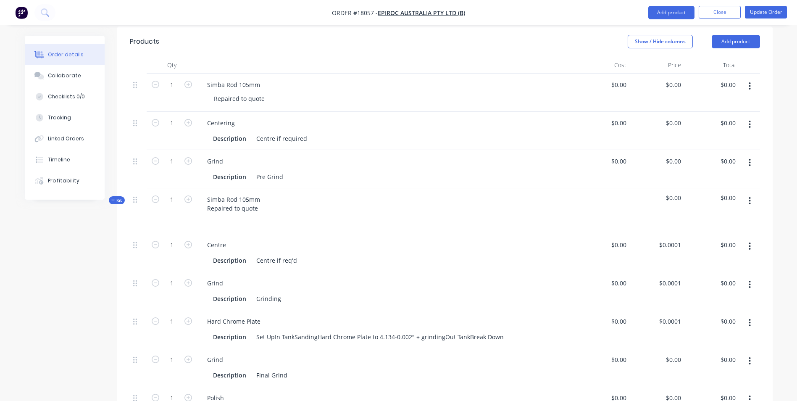
click at [749, 159] on icon "button" at bounding box center [750, 163] width 2 height 8
click at [691, 229] on div "Delete" at bounding box center [719, 235] width 65 height 12
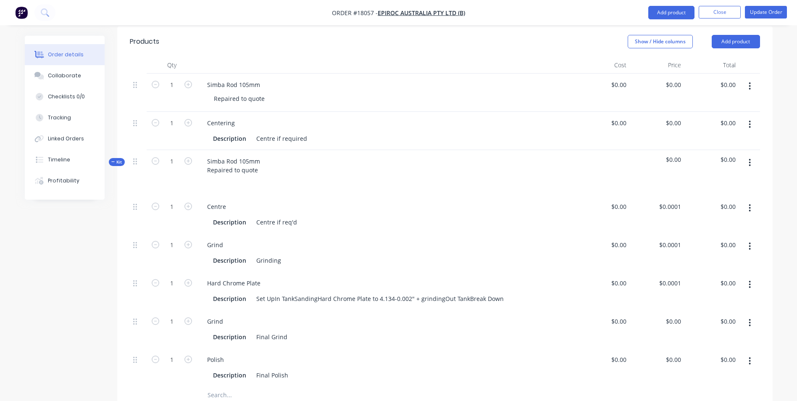
click at [750, 121] on icon "button" at bounding box center [750, 125] width 2 height 8
click at [705, 191] on div "Delete" at bounding box center [719, 197] width 65 height 12
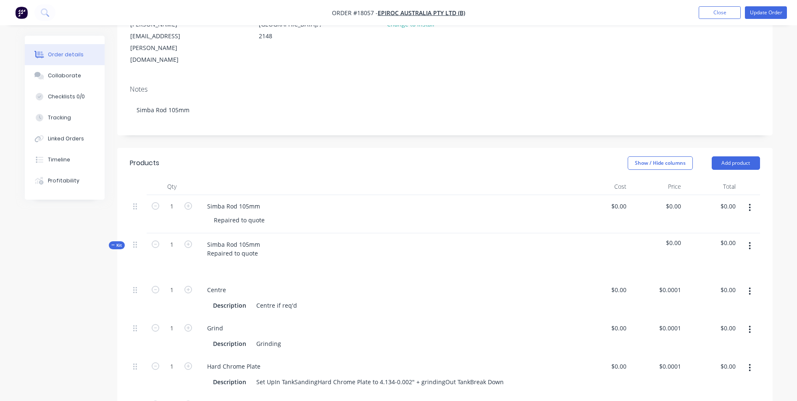
scroll to position [118, 0]
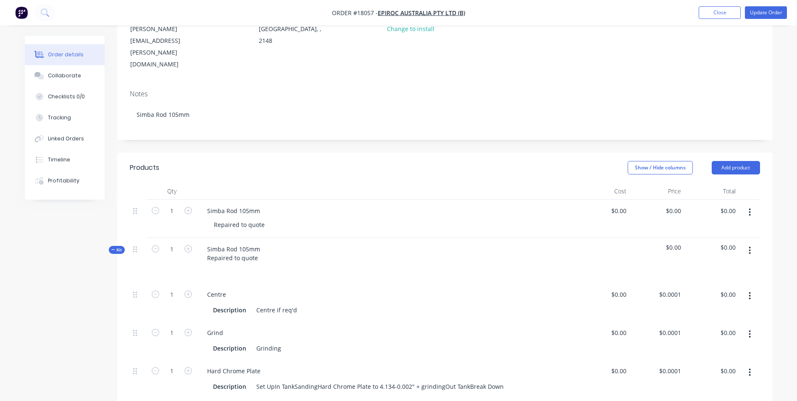
click at [749, 208] on icon "button" at bounding box center [750, 212] width 2 height 8
click at [695, 278] on div "Delete" at bounding box center [719, 284] width 65 height 12
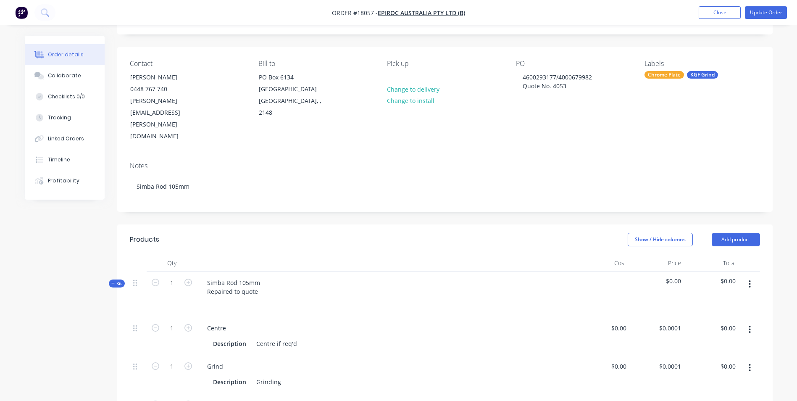
scroll to position [0, 0]
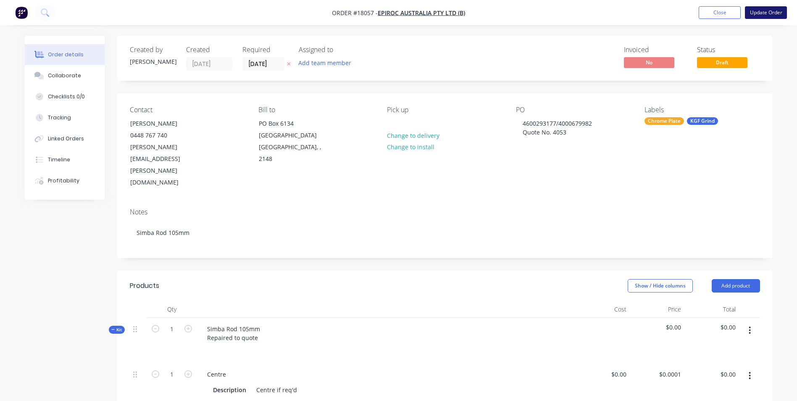
click at [759, 10] on button "Update Order" at bounding box center [765, 12] width 42 height 13
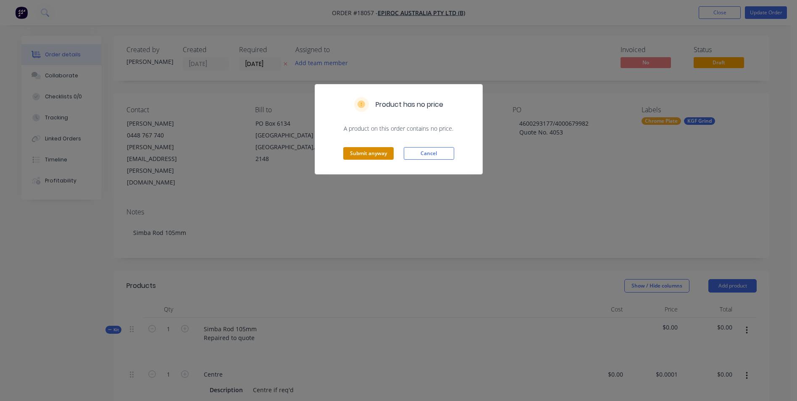
click at [372, 161] on div "Submit anyway Cancel" at bounding box center [398, 153] width 167 height 41
click at [377, 154] on button "Submit anyway" at bounding box center [368, 153] width 50 height 13
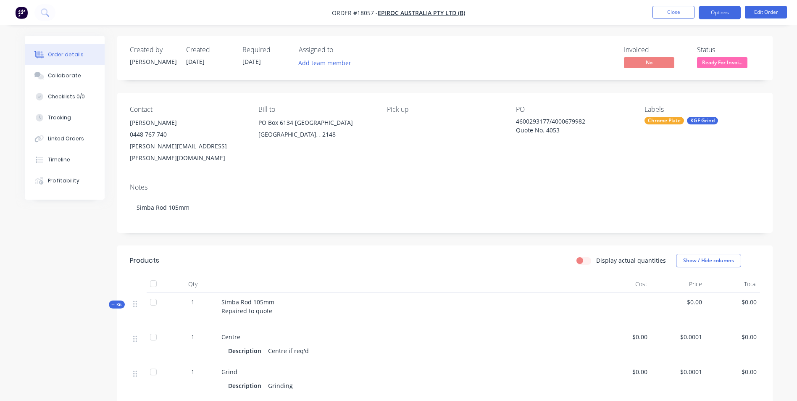
click at [727, 16] on button "Options" at bounding box center [719, 12] width 42 height 13
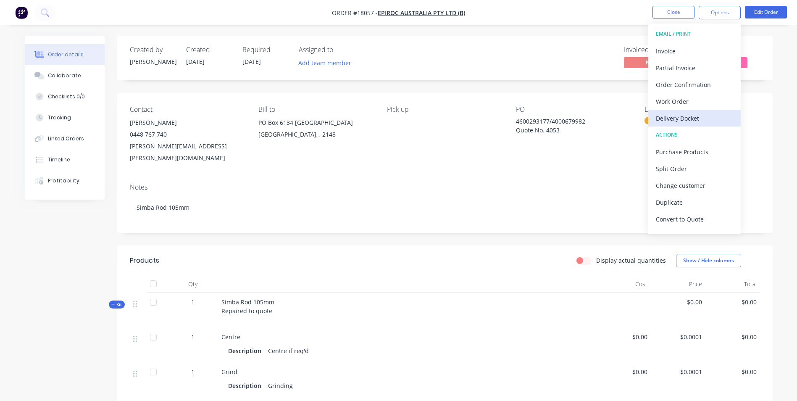
click at [666, 115] on div "Delivery Docket" at bounding box center [693, 118] width 77 height 12
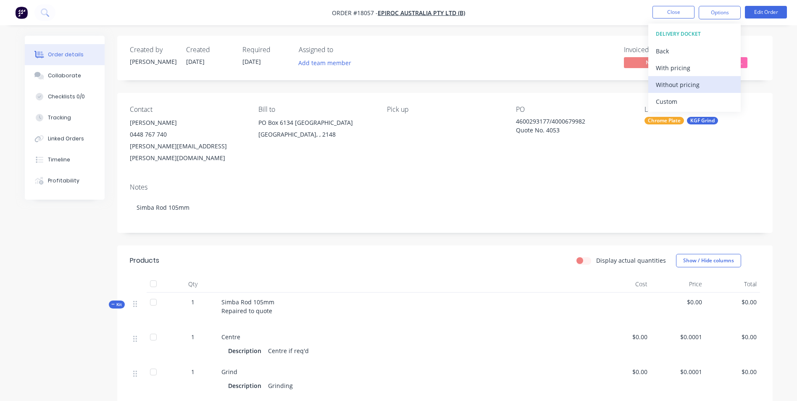
click at [687, 83] on div "Without pricing" at bounding box center [693, 85] width 77 height 12
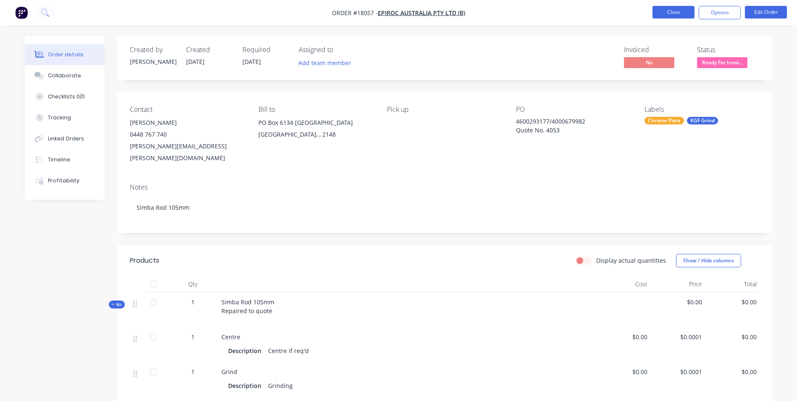
click at [667, 15] on button "Close" at bounding box center [673, 12] width 42 height 13
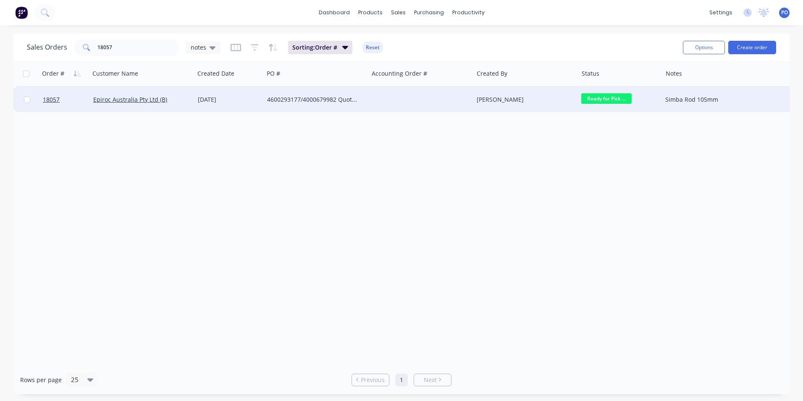
click at [380, 100] on div at bounding box center [421, 99] width 105 height 25
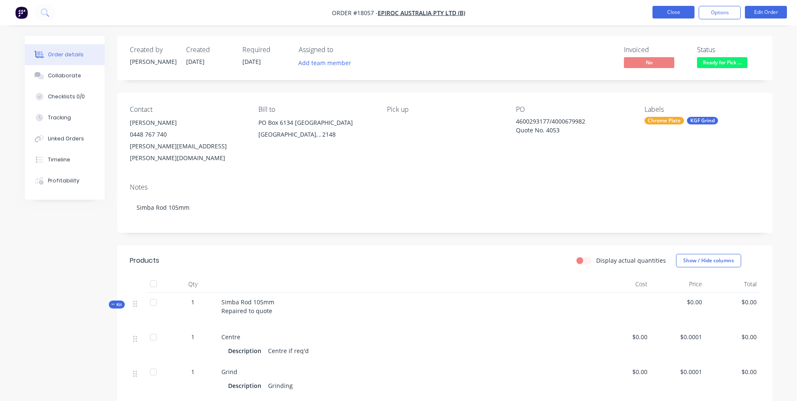
click at [678, 15] on button "Close" at bounding box center [673, 12] width 42 height 13
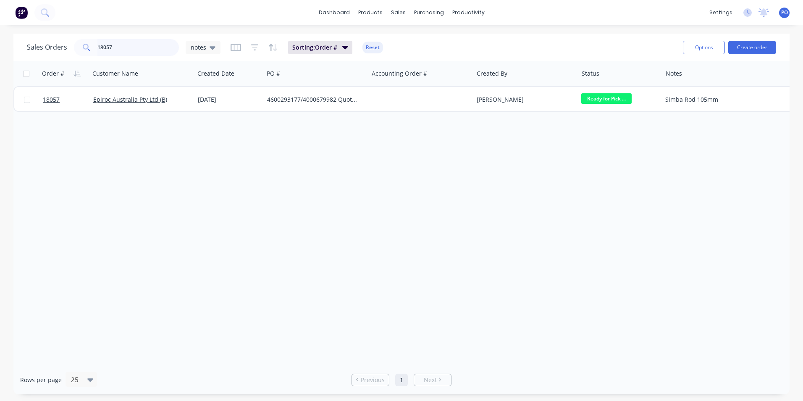
click at [123, 46] on input "18057" at bounding box center [138, 47] width 82 height 17
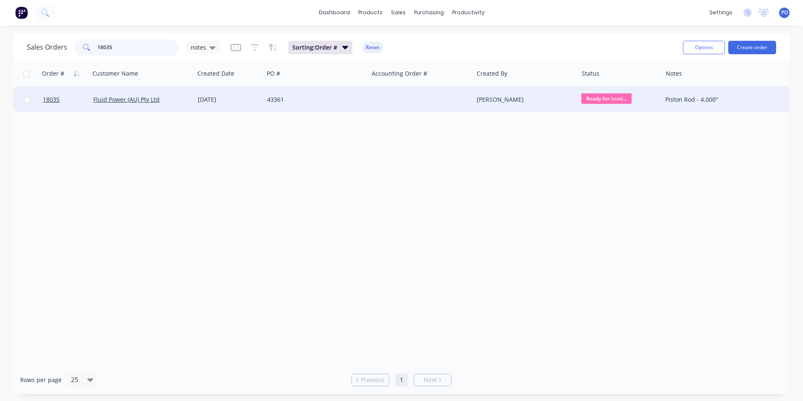
type input "18035"
click at [314, 101] on div "43361" at bounding box center [313, 99] width 93 height 8
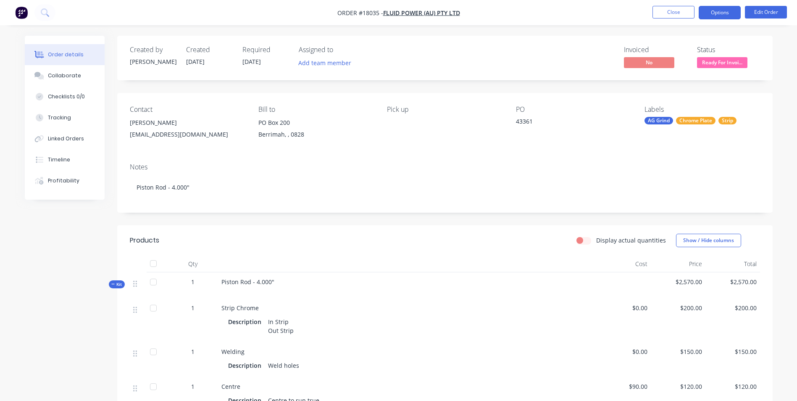
click at [719, 13] on button "Options" at bounding box center [719, 12] width 42 height 13
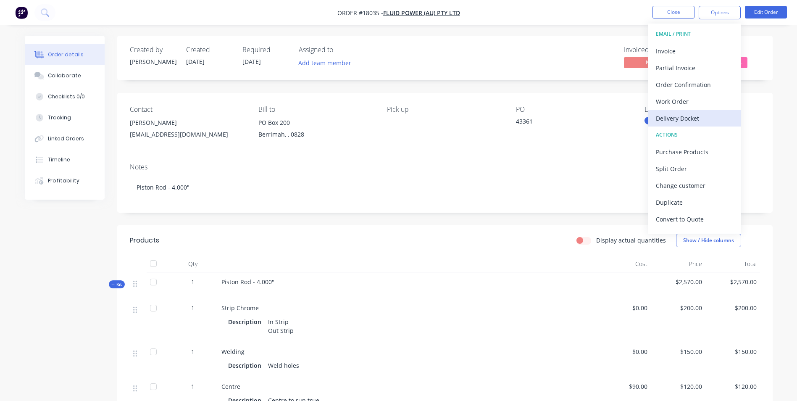
click at [690, 117] on div "Delivery Docket" at bounding box center [693, 118] width 77 height 12
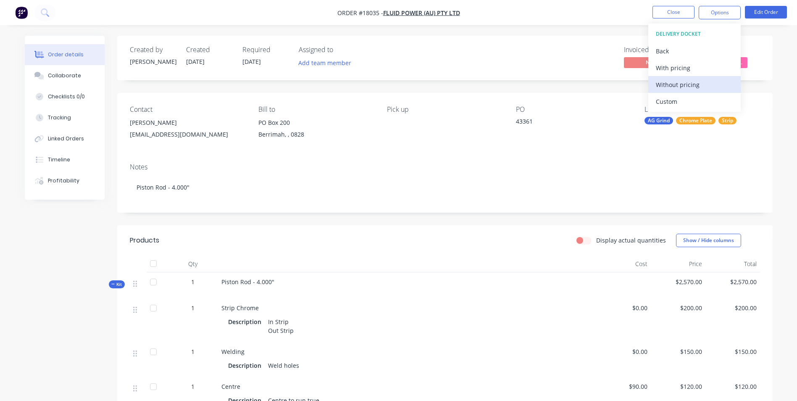
click at [694, 85] on div "Without pricing" at bounding box center [693, 85] width 77 height 12
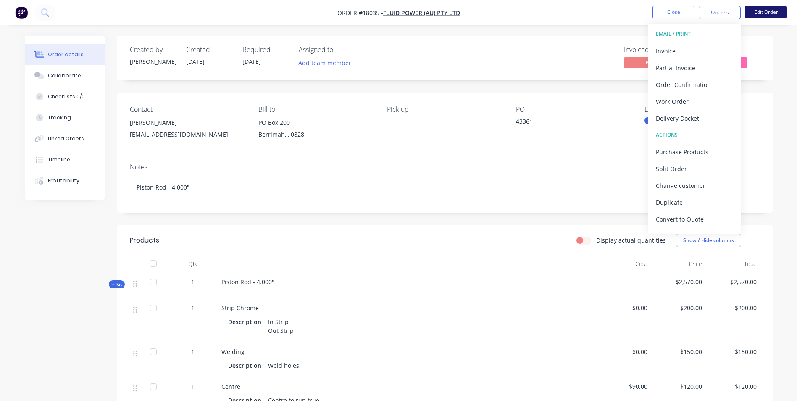
click at [761, 15] on button "Edit Order" at bounding box center [765, 12] width 42 height 13
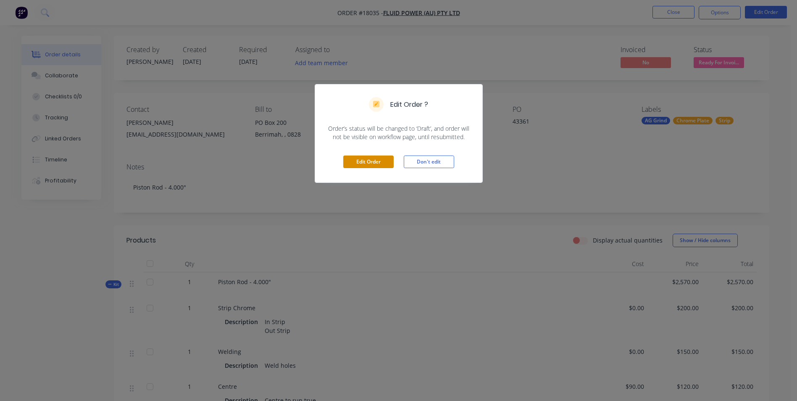
click at [378, 158] on button "Edit Order" at bounding box center [368, 161] width 50 height 13
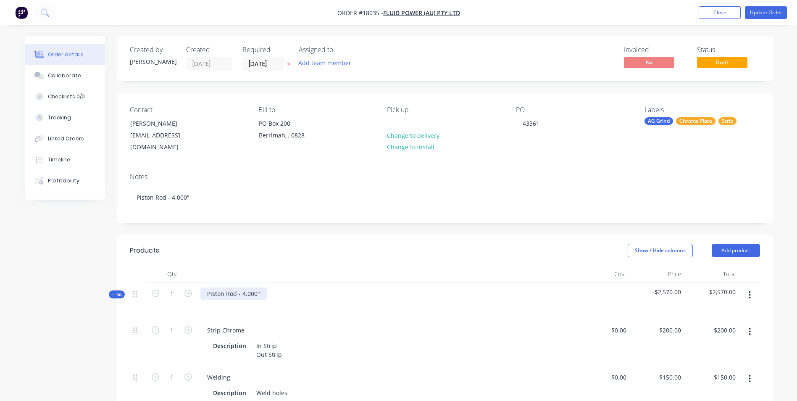
click at [262, 287] on div "Piston Rod - 4.000"" at bounding box center [233, 293] width 66 height 12
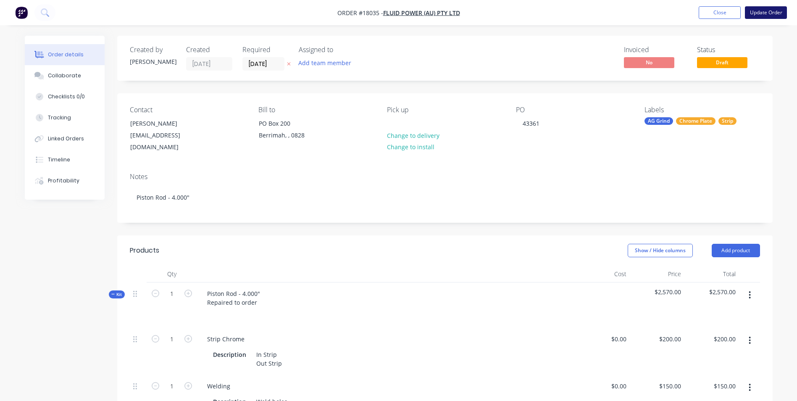
click at [773, 14] on button "Update Order" at bounding box center [765, 12] width 42 height 13
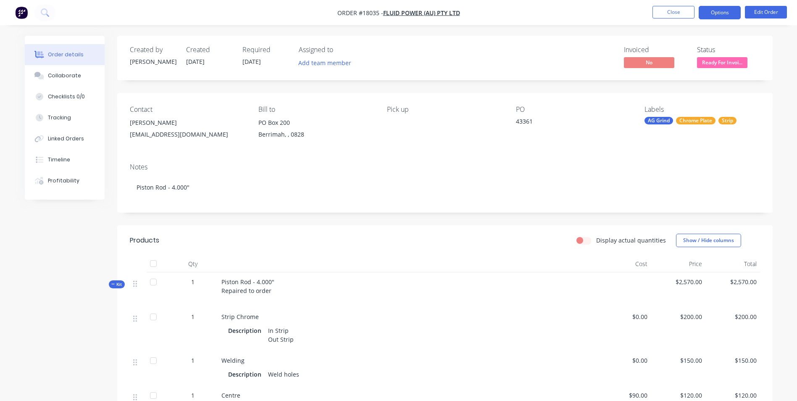
click at [725, 15] on button "Options" at bounding box center [719, 12] width 42 height 13
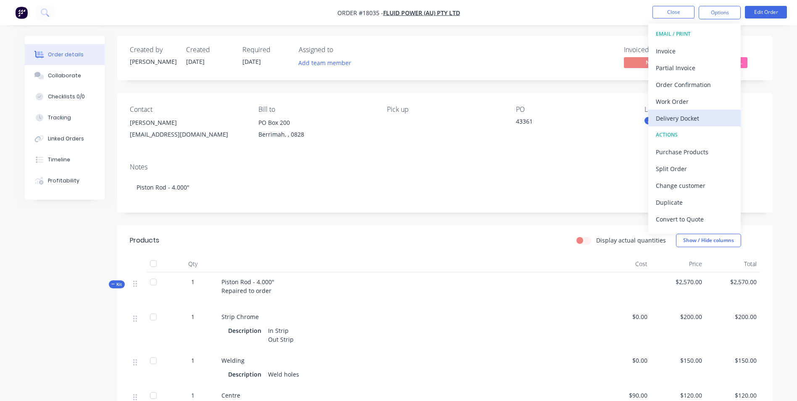
click at [687, 118] on div "Delivery Docket" at bounding box center [693, 118] width 77 height 12
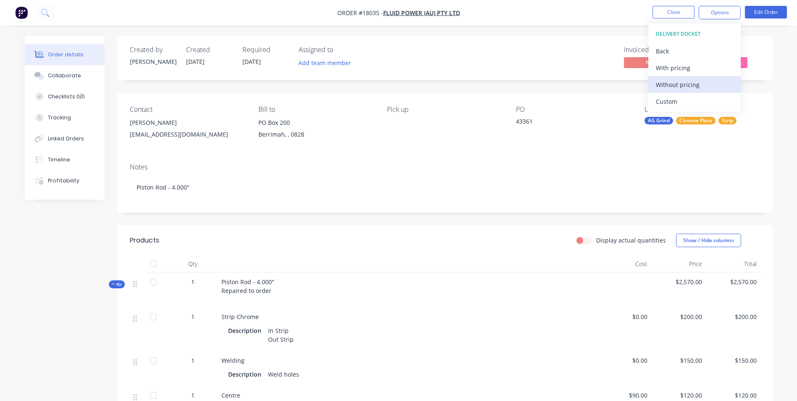
click at [702, 90] on div "Without pricing" at bounding box center [693, 85] width 77 height 12
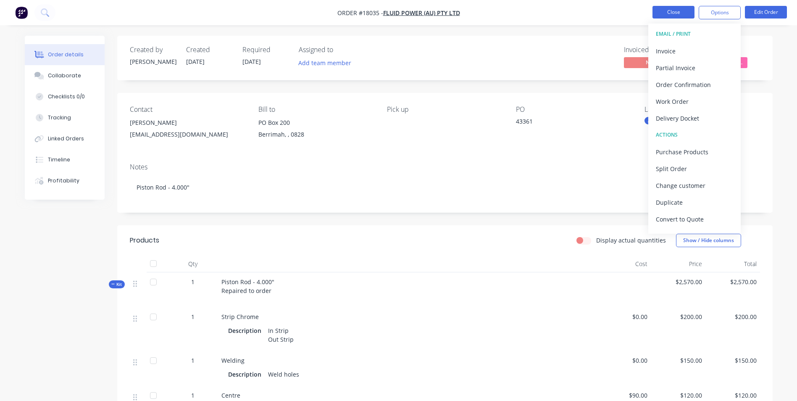
click at [671, 15] on button "Close" at bounding box center [673, 12] width 42 height 13
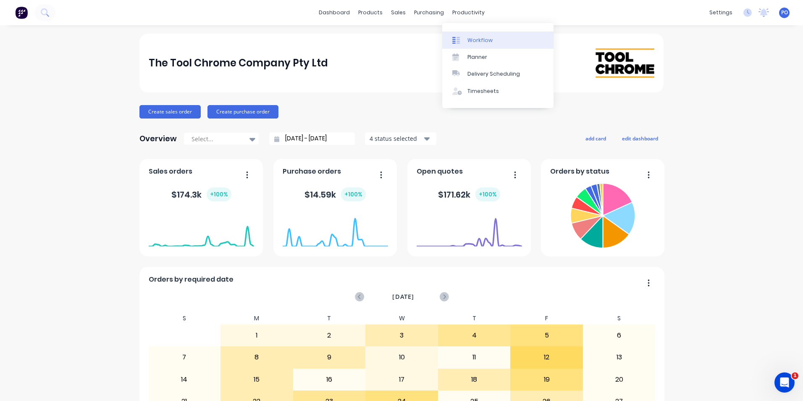
click at [478, 39] on div "Workflow" at bounding box center [479, 41] width 25 height 8
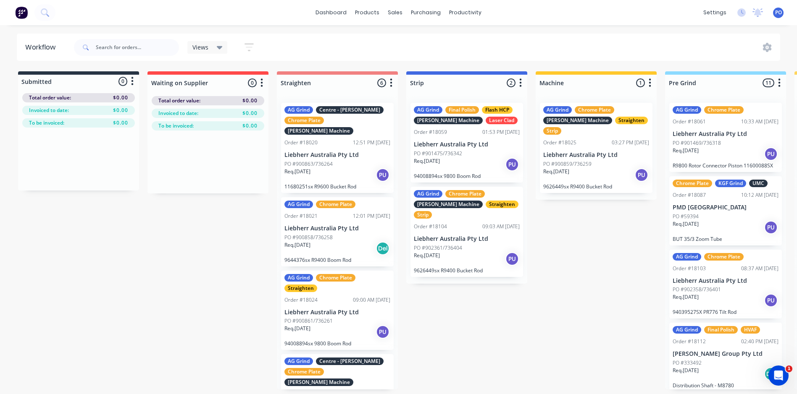
scroll to position [0, 46]
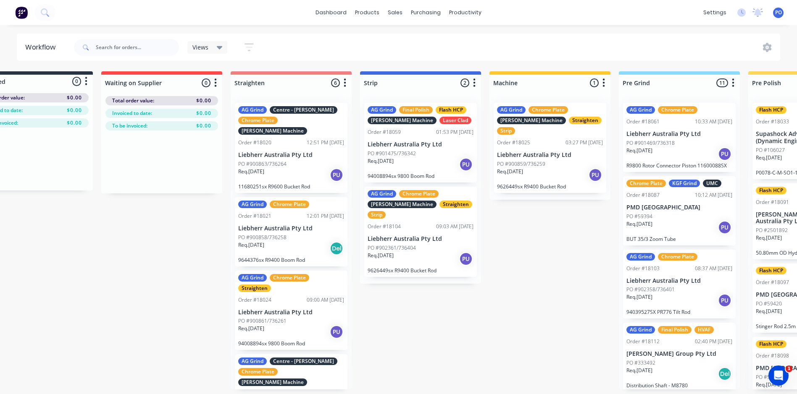
click at [221, 48] on icon at bounding box center [220, 47] width 6 height 3
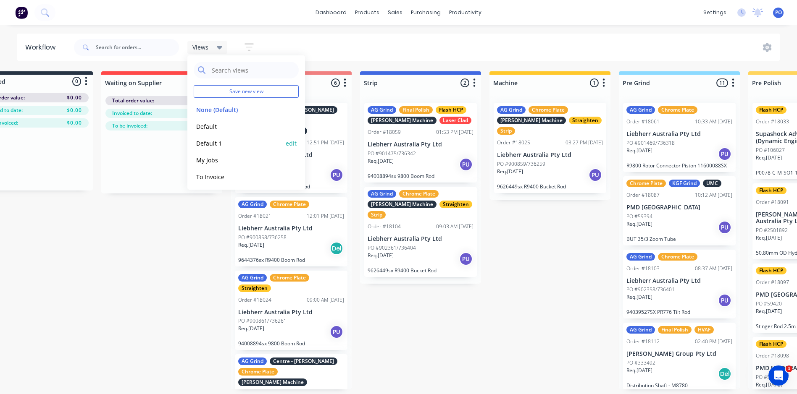
click at [220, 144] on button "Default 1" at bounding box center [238, 144] width 89 height 10
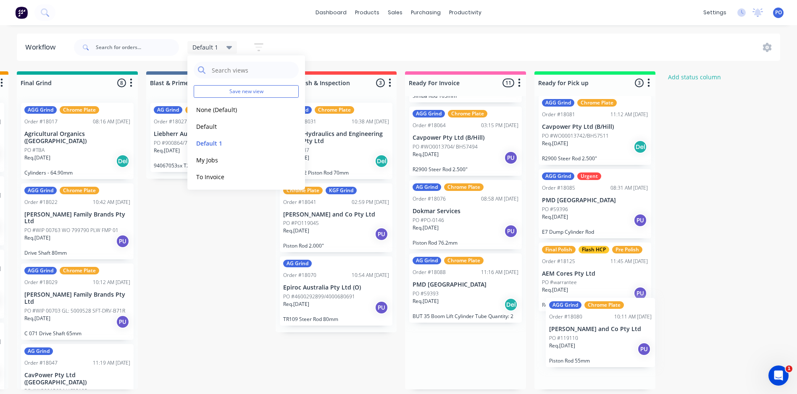
scroll to position [2, 1297]
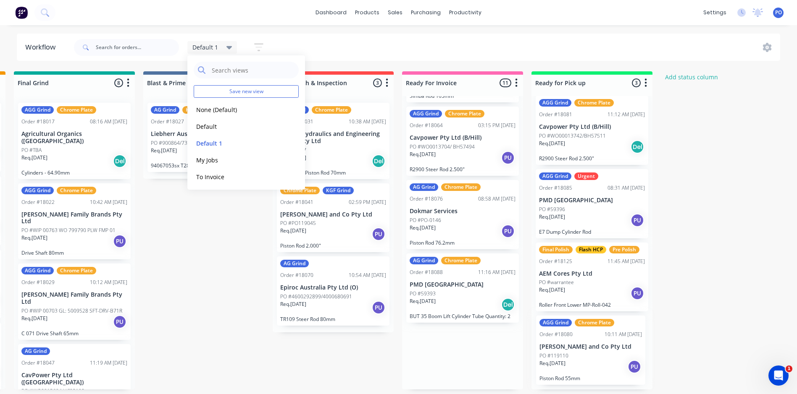
drag, startPoint x: 468, startPoint y: 293, endPoint x: 608, endPoint y: 359, distance: 154.6
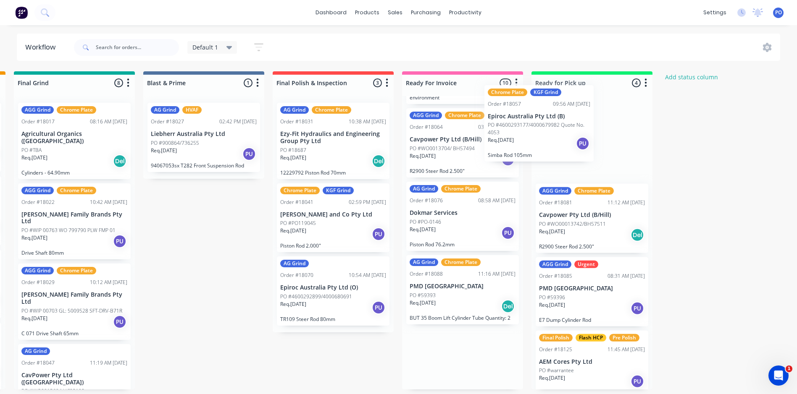
scroll to position [465, 0]
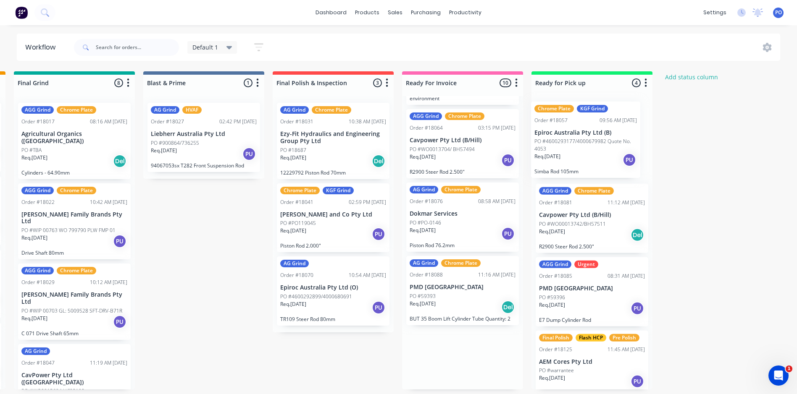
drag, startPoint x: 460, startPoint y: 144, endPoint x: 590, endPoint y: 155, distance: 130.6
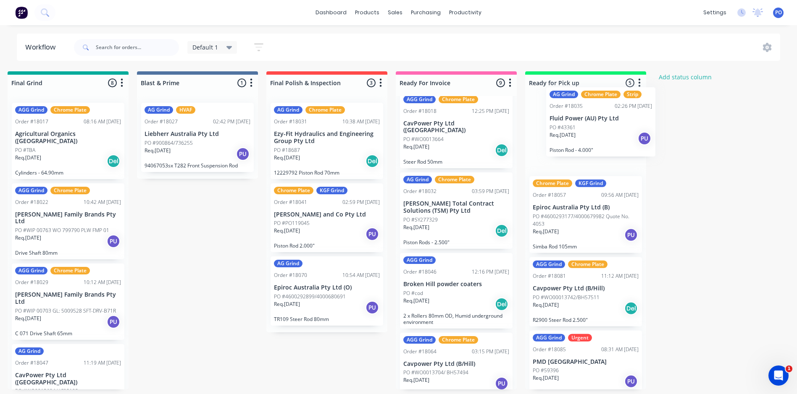
scroll to position [2, 1304]
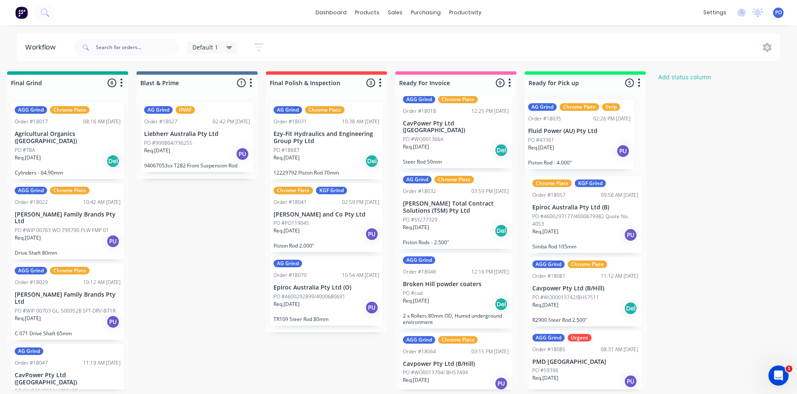
drag, startPoint x: 458, startPoint y: 263, endPoint x: 579, endPoint y: 118, distance: 189.3
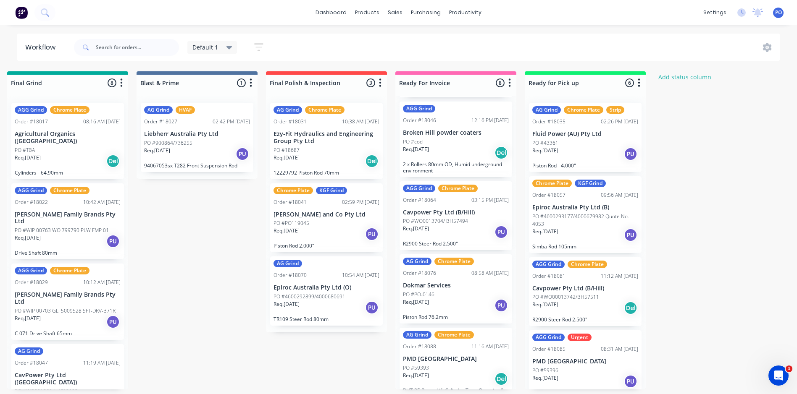
scroll to position [320, 0]
drag, startPoint x: 343, startPoint y: 400, endPoint x: 243, endPoint y: 260, distance: 171.3
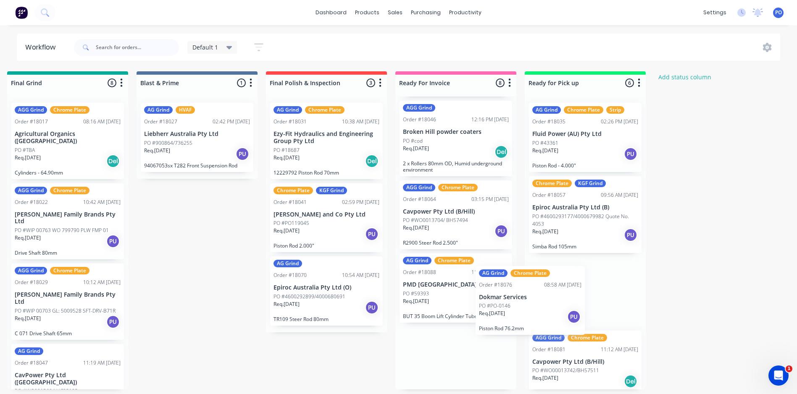
scroll to position [2, 1304]
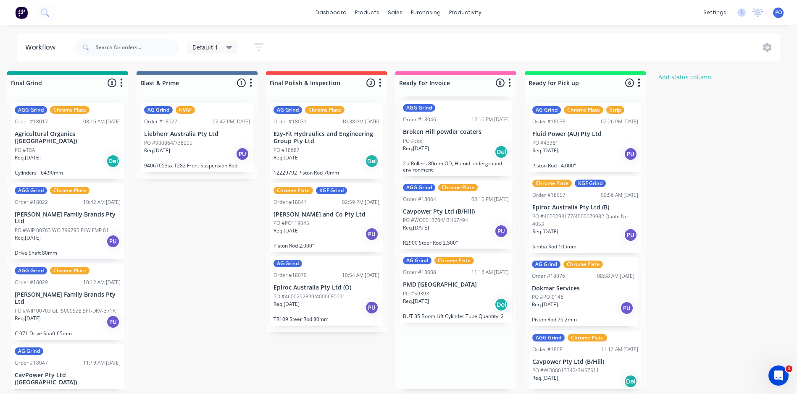
drag, startPoint x: 459, startPoint y: 284, endPoint x: 590, endPoint y: 295, distance: 131.8
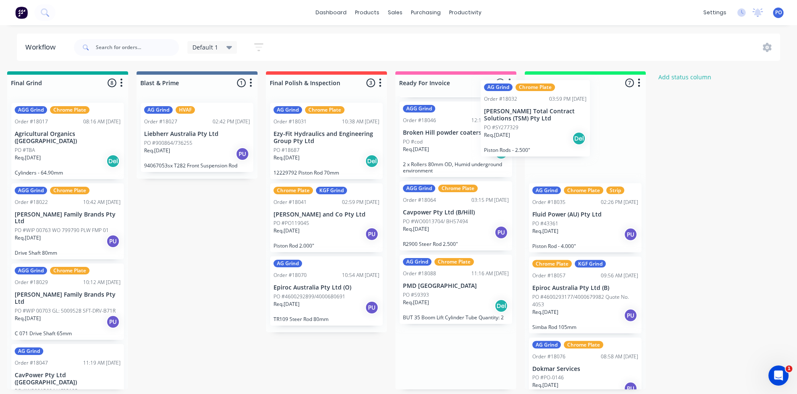
scroll to position [238, 0]
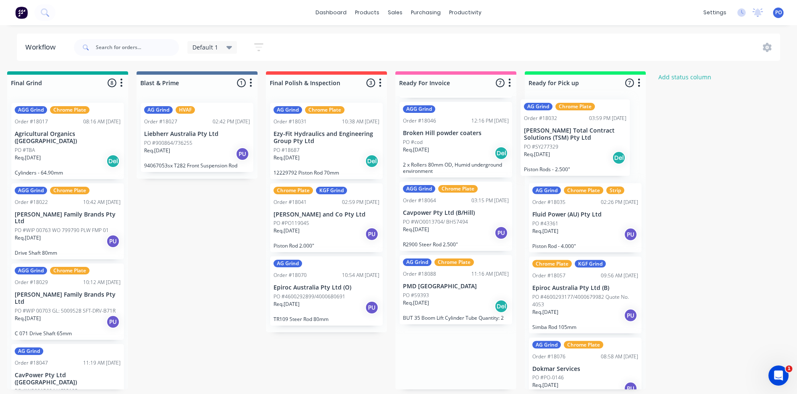
drag, startPoint x: 454, startPoint y: 137, endPoint x: 578, endPoint y: 149, distance: 124.4
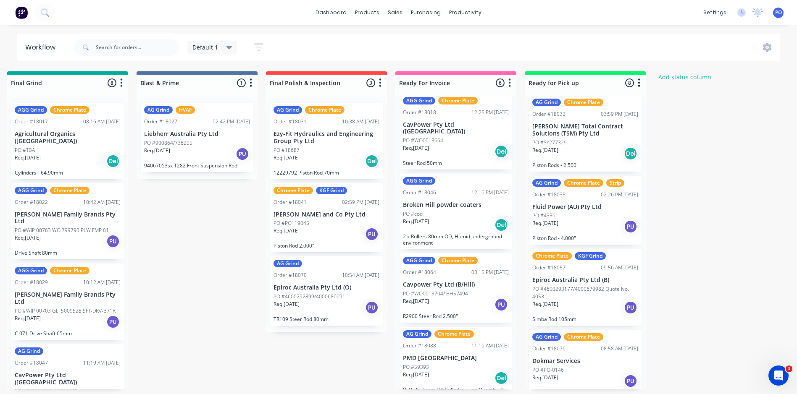
scroll to position [0, 0]
